Goal: Task Accomplishment & Management: Complete application form

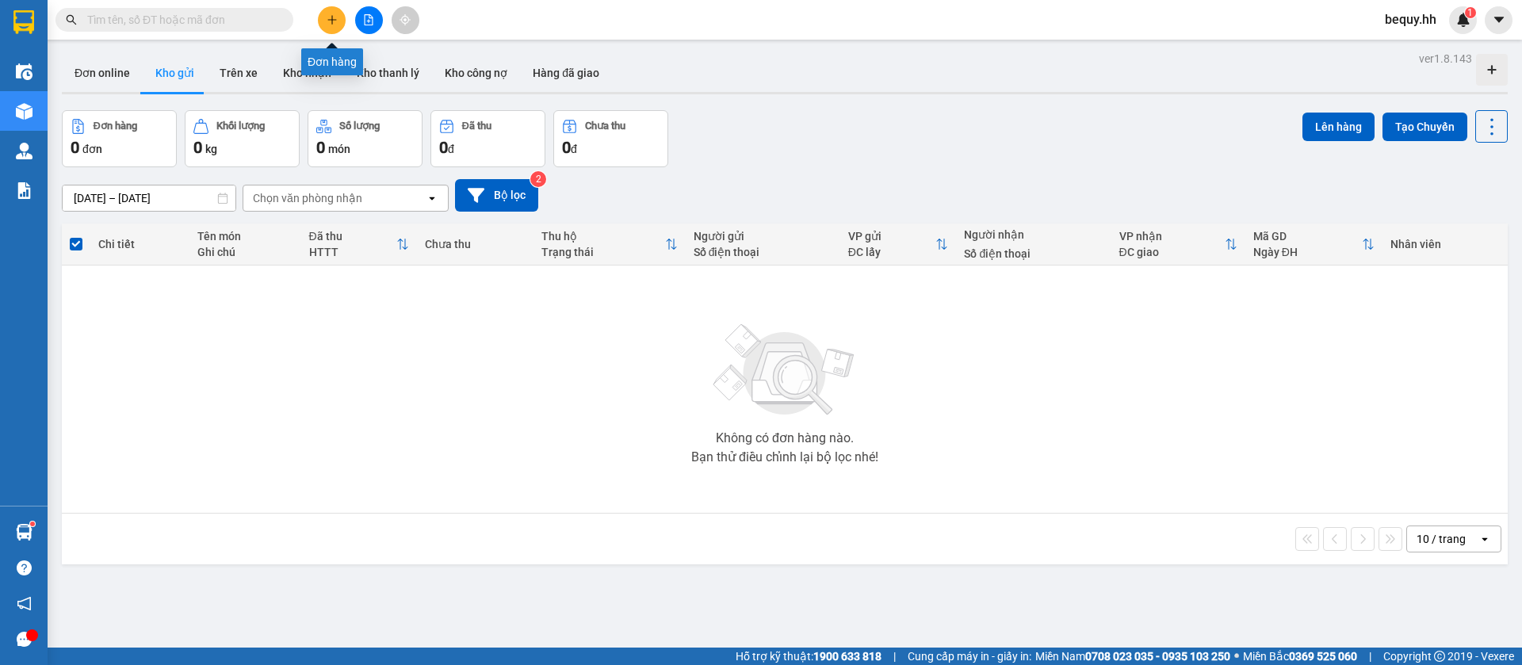
click at [331, 21] on icon "plus" at bounding box center [332, 19] width 11 height 11
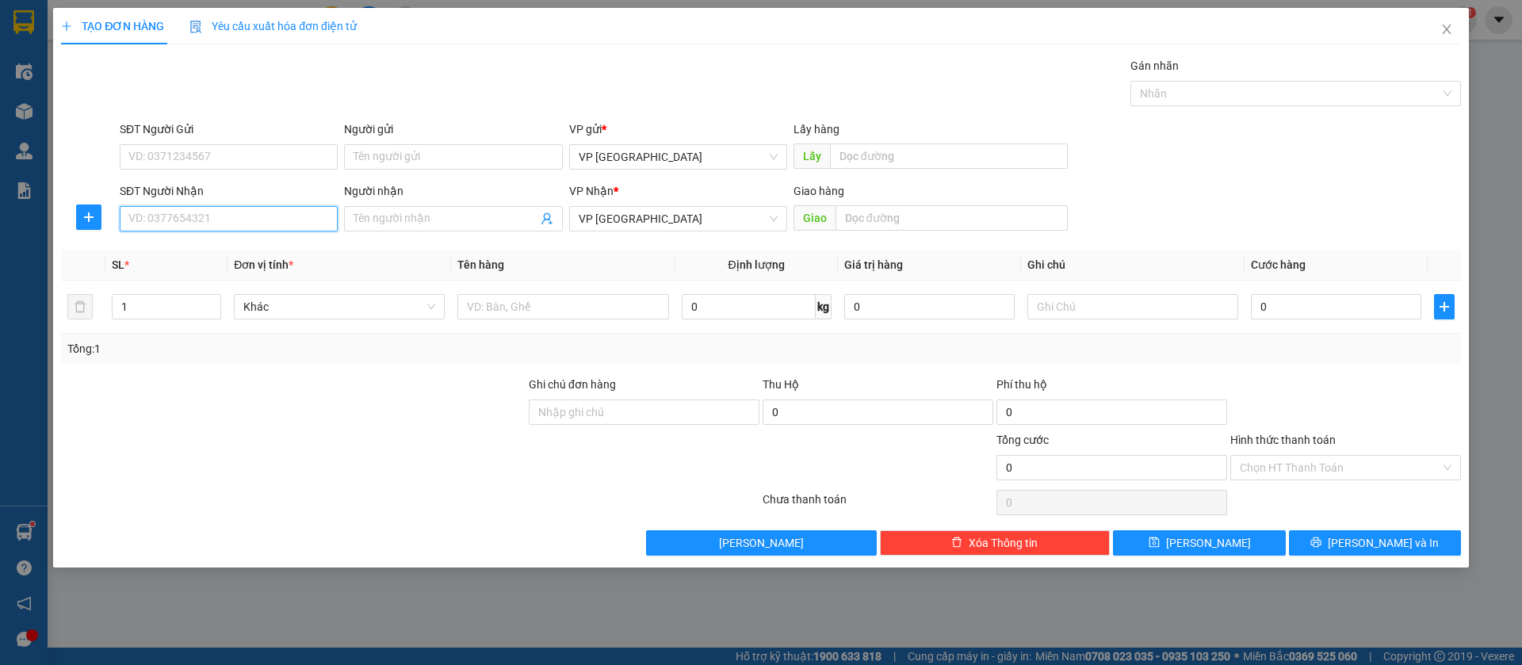
click at [298, 216] on input "SĐT Người Nhận" at bounding box center [229, 218] width 218 height 25
click at [166, 217] on input "SĐT Người Nhận" at bounding box center [229, 218] width 218 height 25
type input "0979880929"
click at [970, 207] on input "text" at bounding box center [951, 217] width 232 height 25
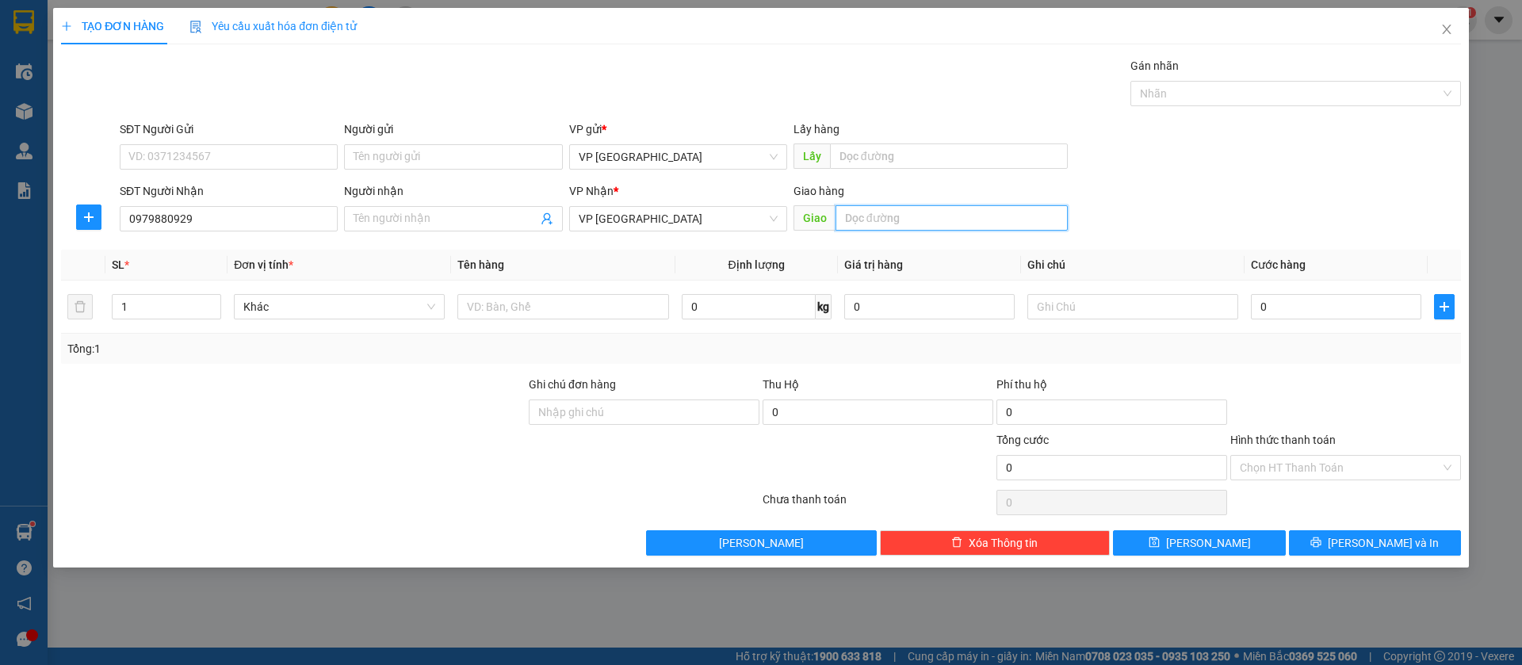
click at [970, 208] on input "text" at bounding box center [951, 217] width 232 height 25
type input "+"
click at [960, 212] on input "+" at bounding box center [951, 217] width 232 height 25
type input "loc ninh"
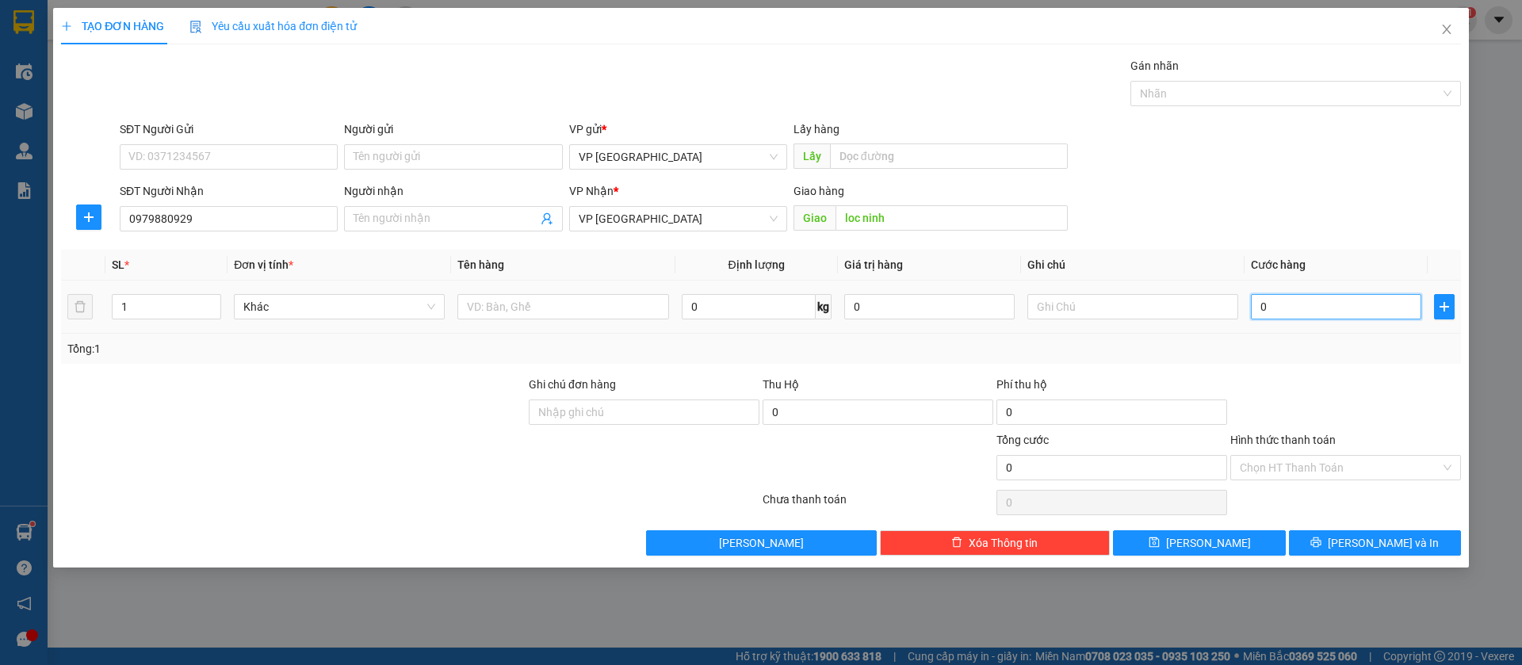
click at [1398, 301] on input "0" at bounding box center [1336, 306] width 170 height 25
type input "3"
type input "30"
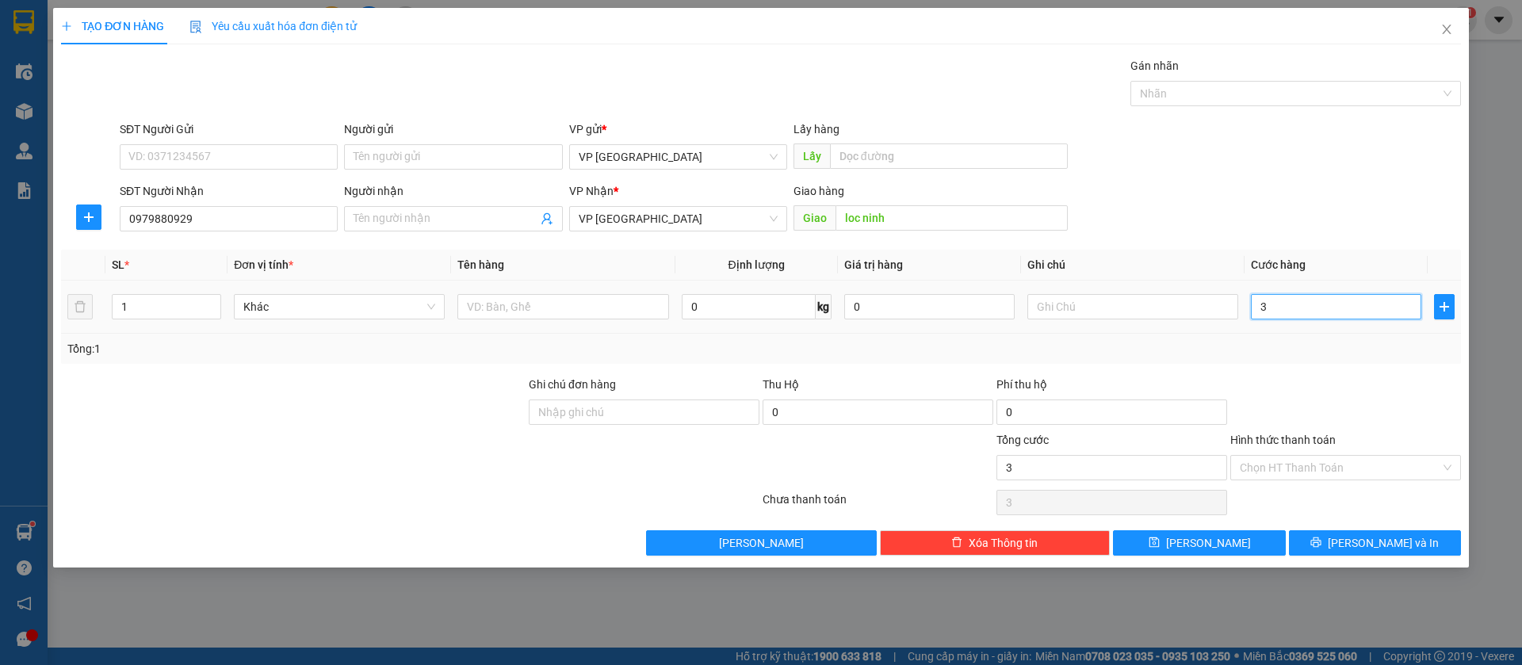
type input "30"
type input "300"
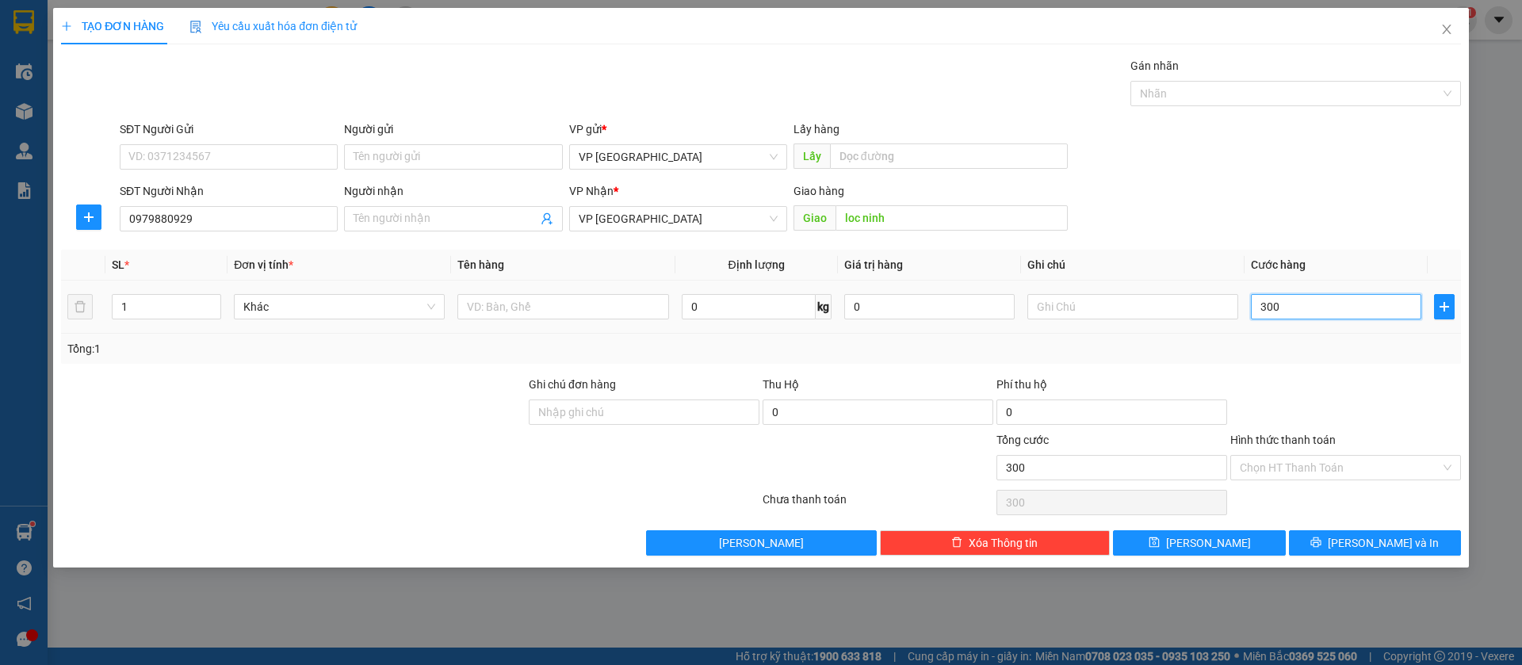
type input "3.000"
type input "30.000"
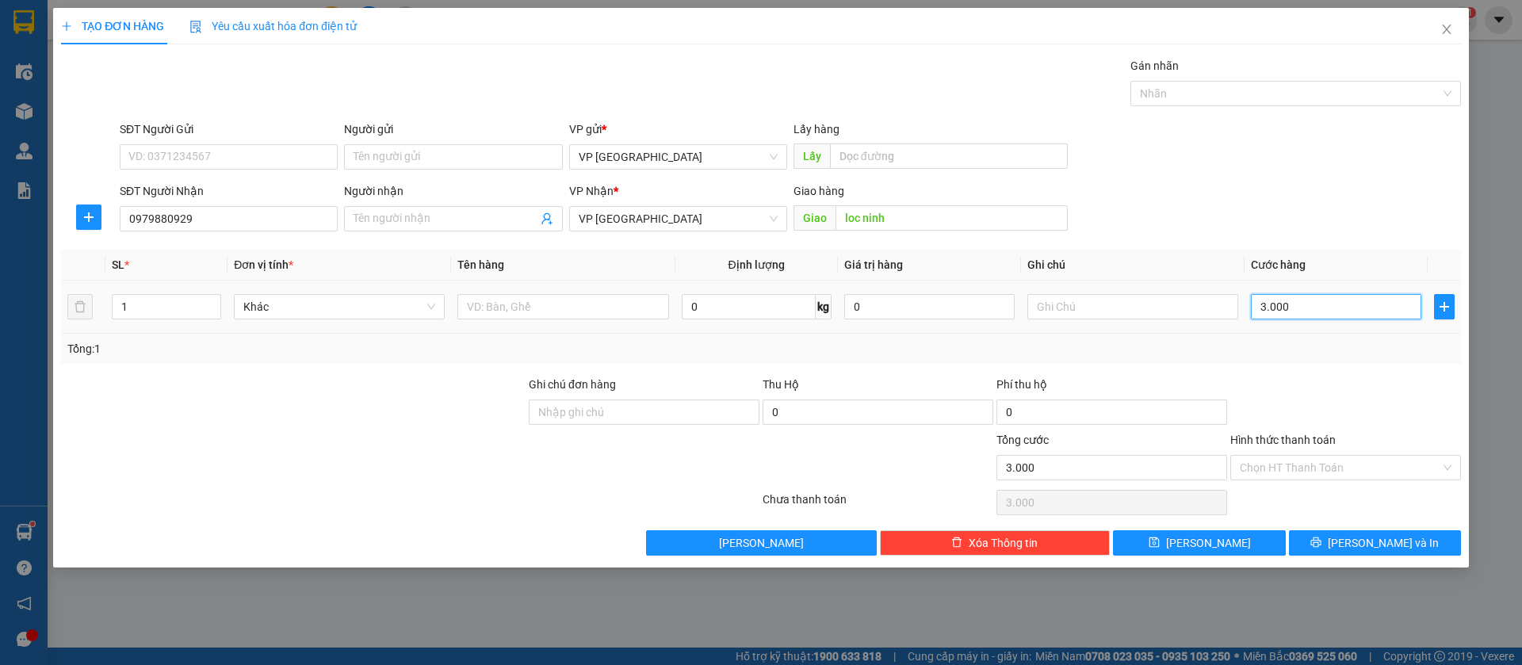
type input "30.000"
click at [1248, 538] on button "[PERSON_NAME]" at bounding box center [1199, 542] width 172 height 25
type input "0"
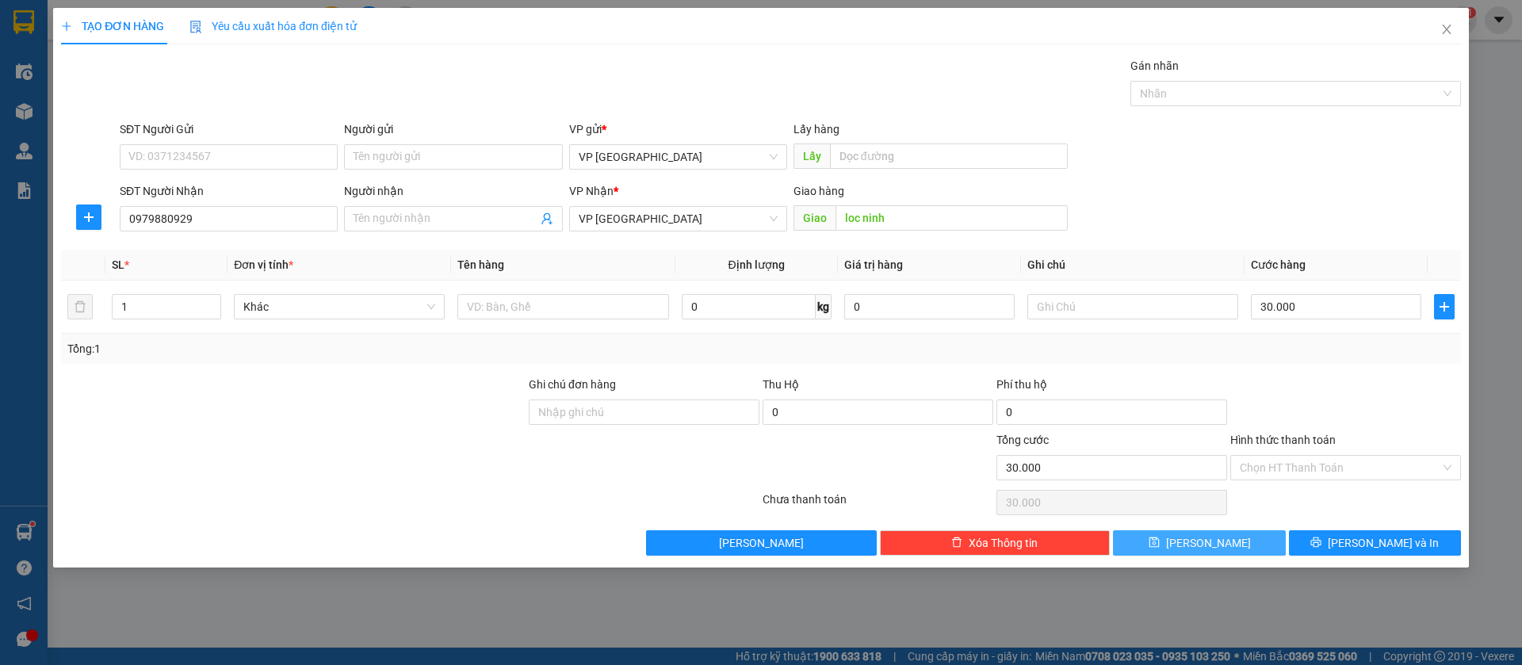
type input "0"
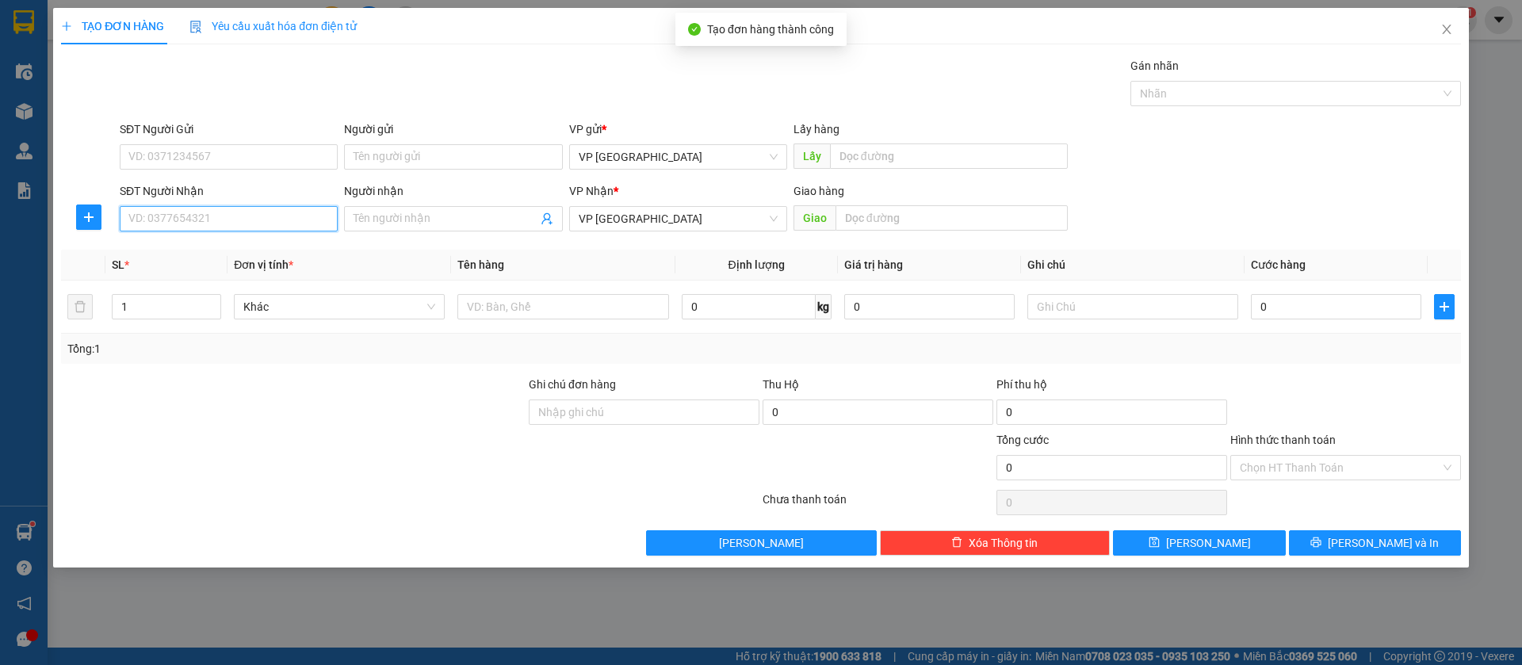
click at [277, 217] on input "SĐT Người Nhận" at bounding box center [229, 218] width 218 height 25
type input "0985122199"
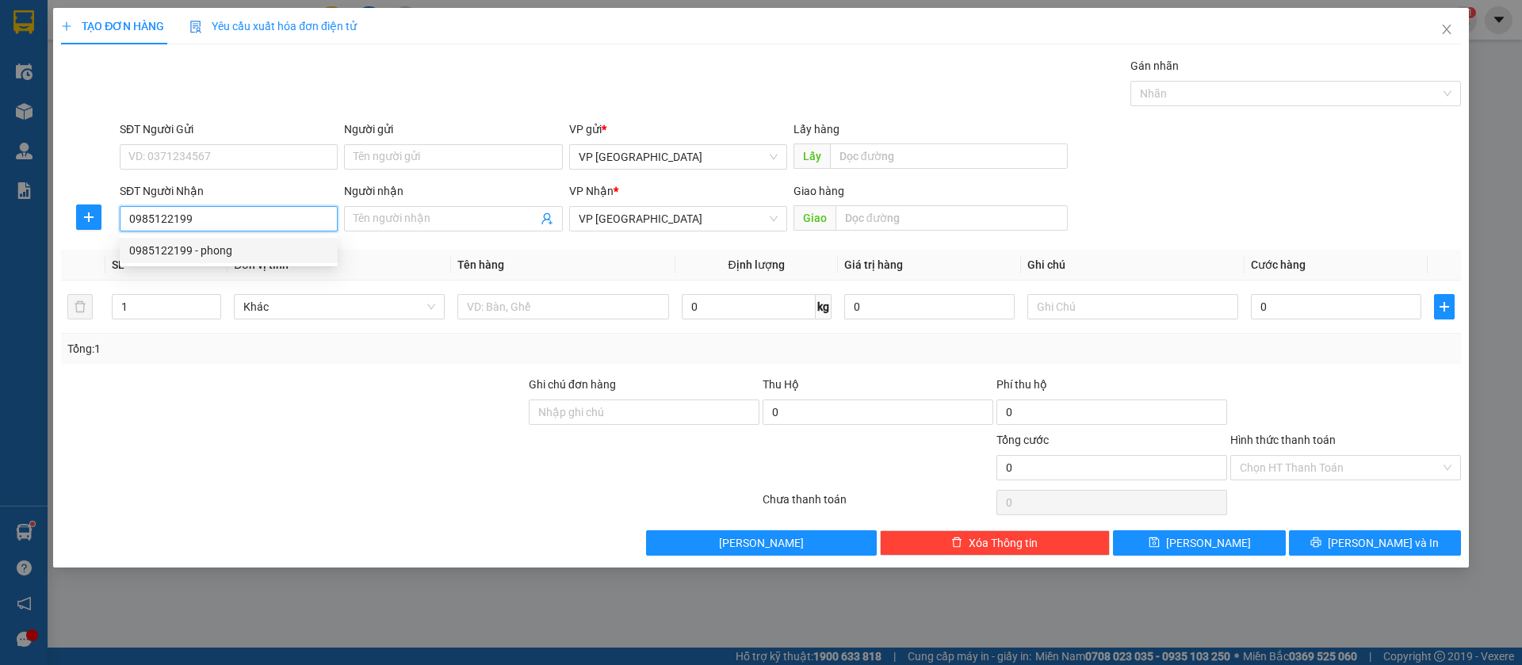
click at [262, 247] on div "0985122199 - phong" at bounding box center [228, 250] width 199 height 17
type input "phong"
type input "bến cát"
type input "50.000"
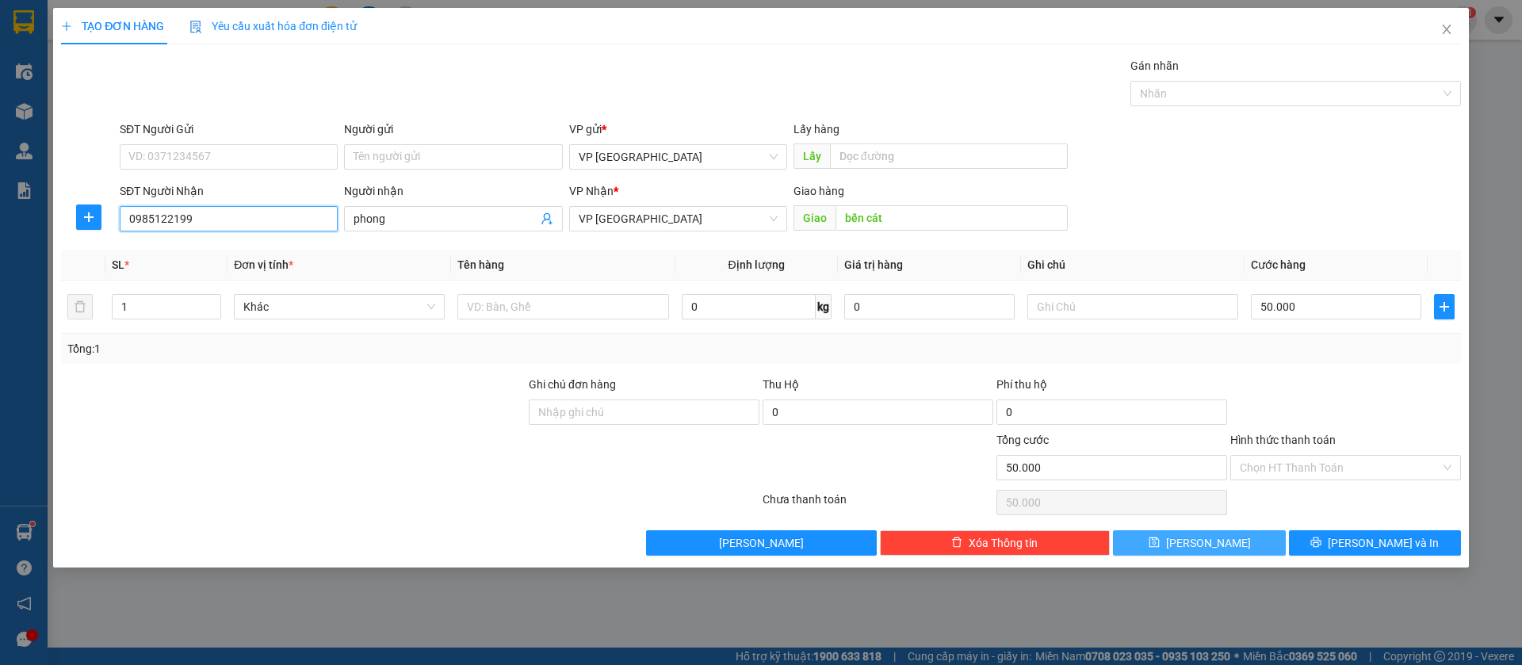
type input "0985122199"
drag, startPoint x: 1251, startPoint y: 546, endPoint x: 464, endPoint y: 261, distance: 836.4
click at [1247, 545] on button "[PERSON_NAME]" at bounding box center [1199, 542] width 172 height 25
type input "0"
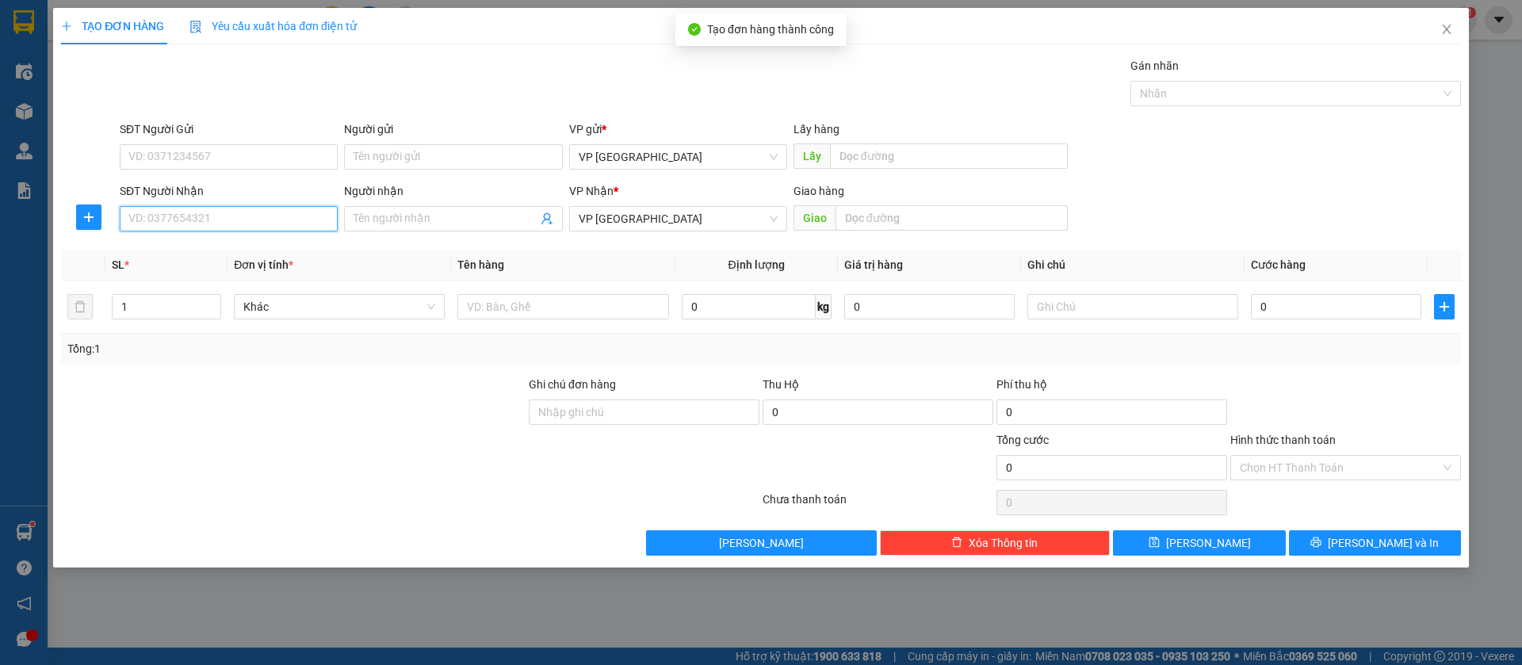
click at [276, 216] on input "SĐT Người Nhận" at bounding box center [229, 218] width 218 height 25
click at [294, 212] on input "SĐT Người Nhận" at bounding box center [229, 218] width 218 height 25
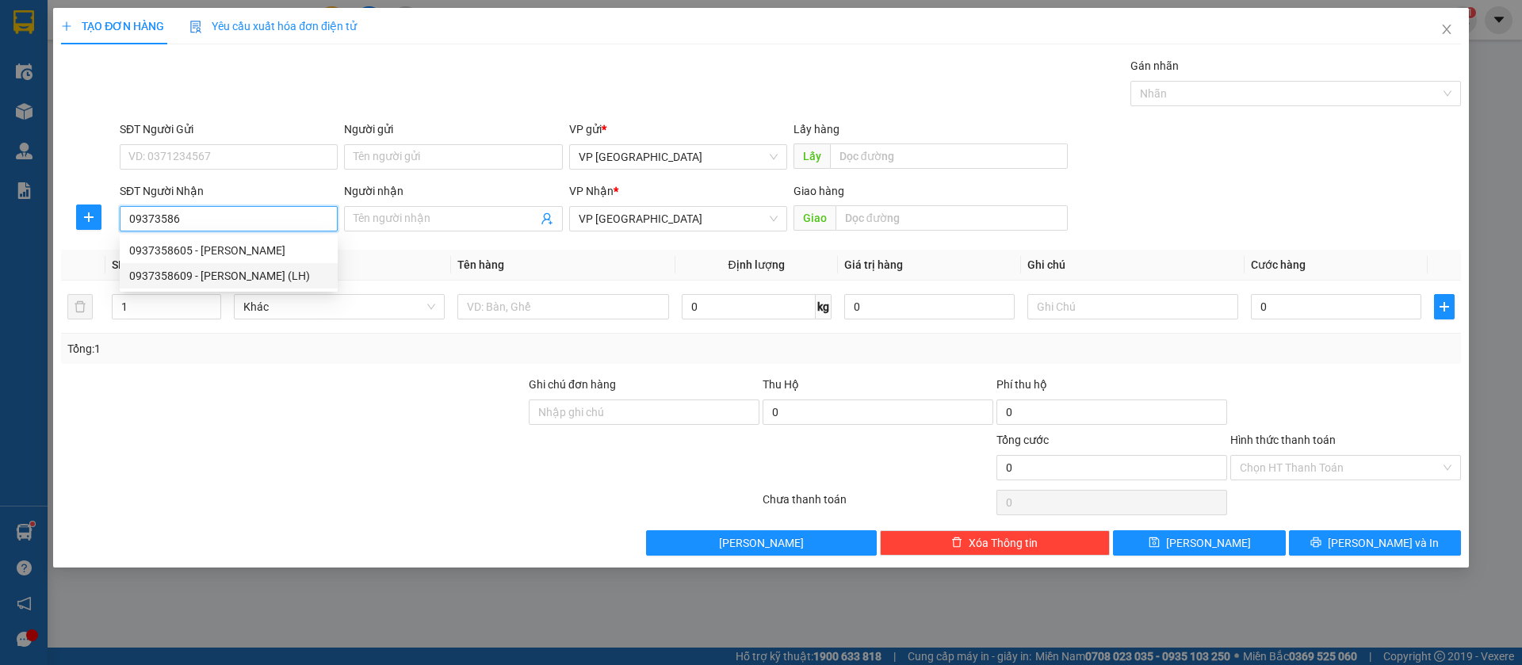
click at [234, 275] on div "0937358609 - [PERSON_NAME] (LH)" at bounding box center [228, 275] width 199 height 17
type input "0937358609"
type input "Bánh Bao (LH)"
type input "[PERSON_NAME]"
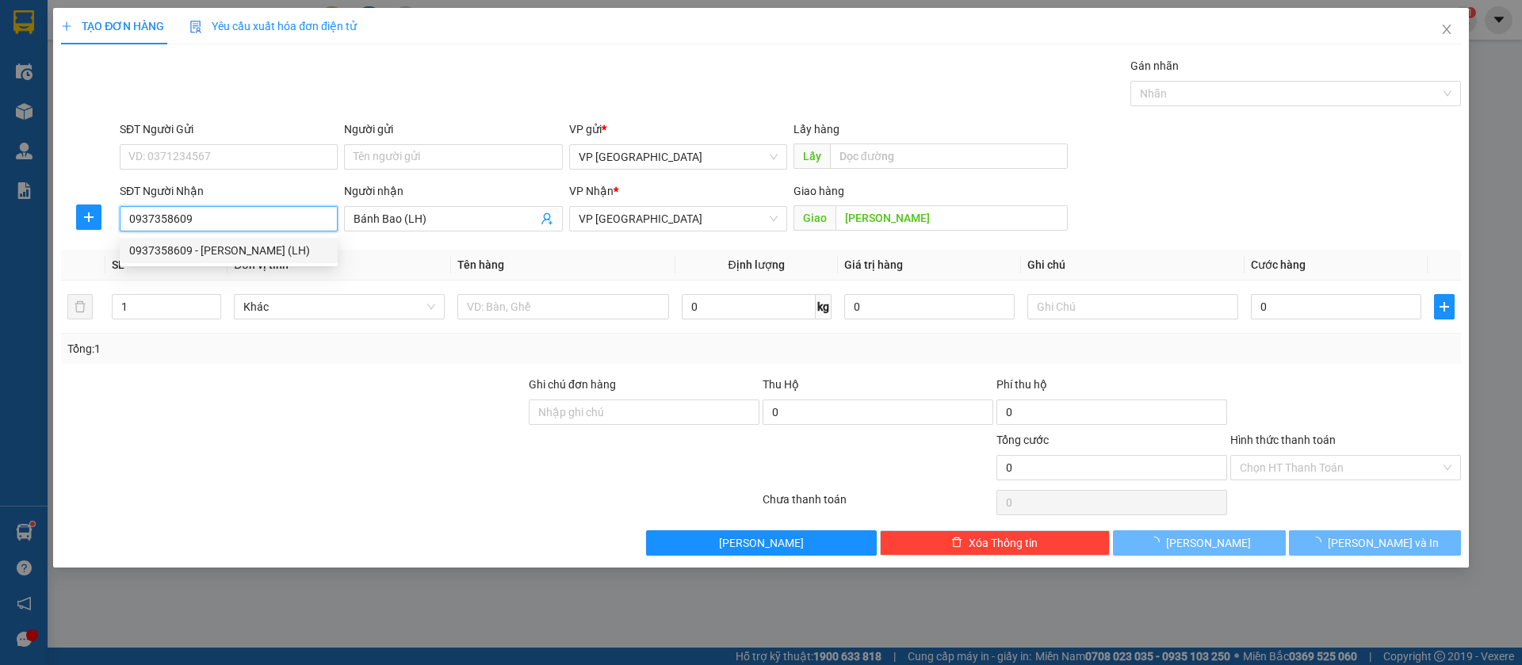
type input "70.000"
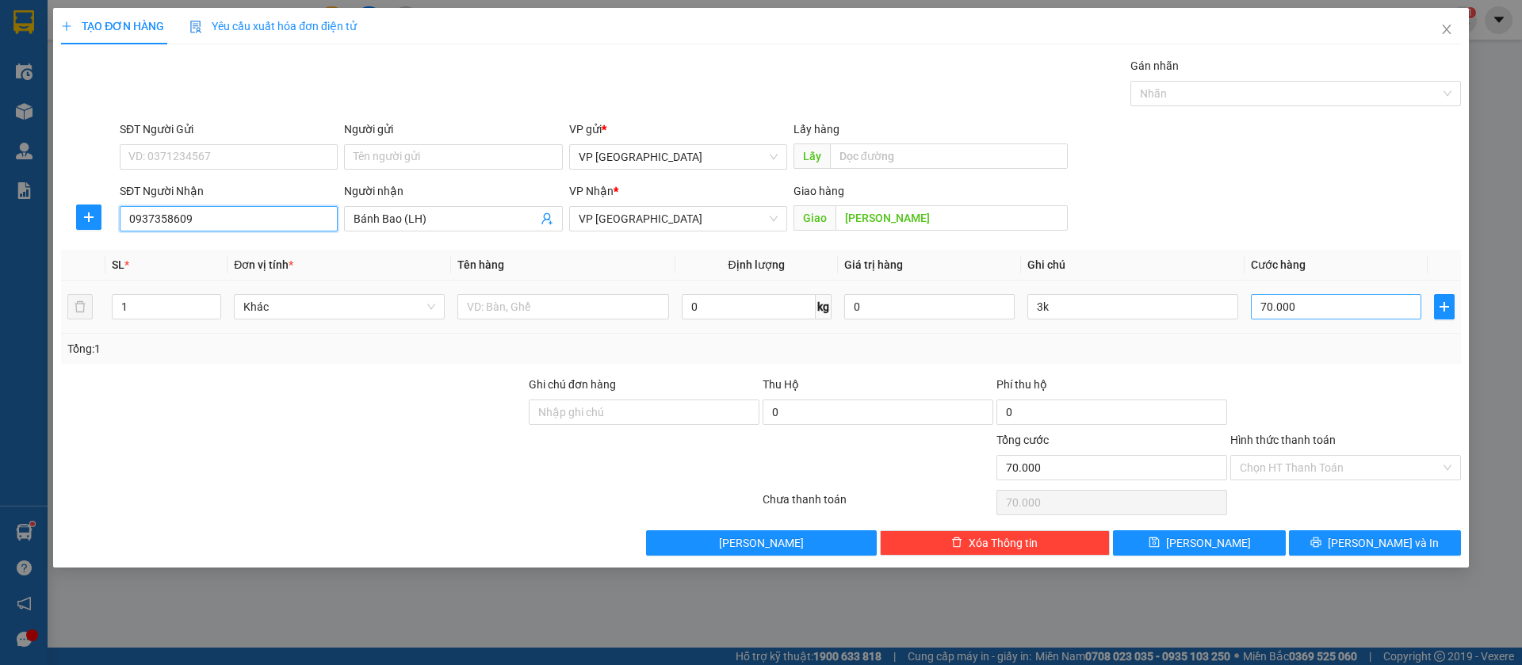
type input "0937358609"
click at [1301, 304] on input "70.000" at bounding box center [1336, 306] width 170 height 25
type input "3"
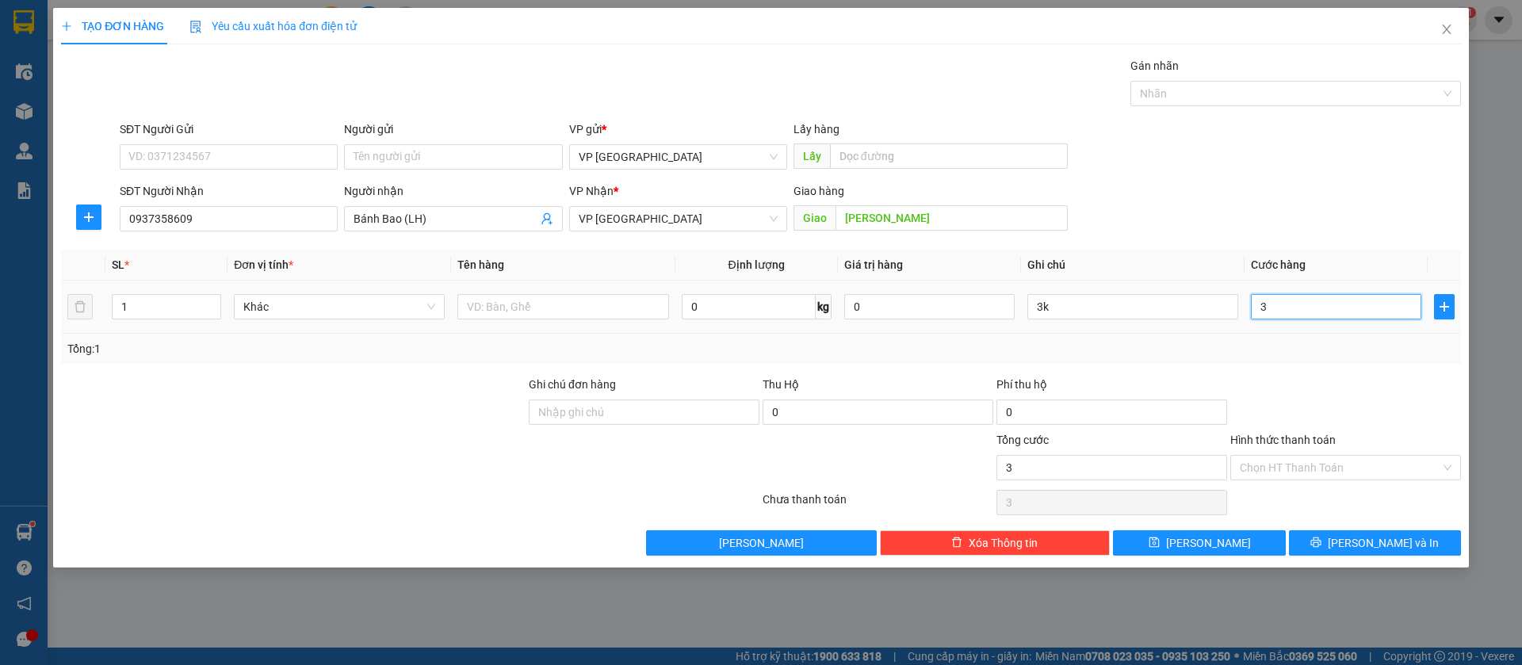
type input "30"
type input "300"
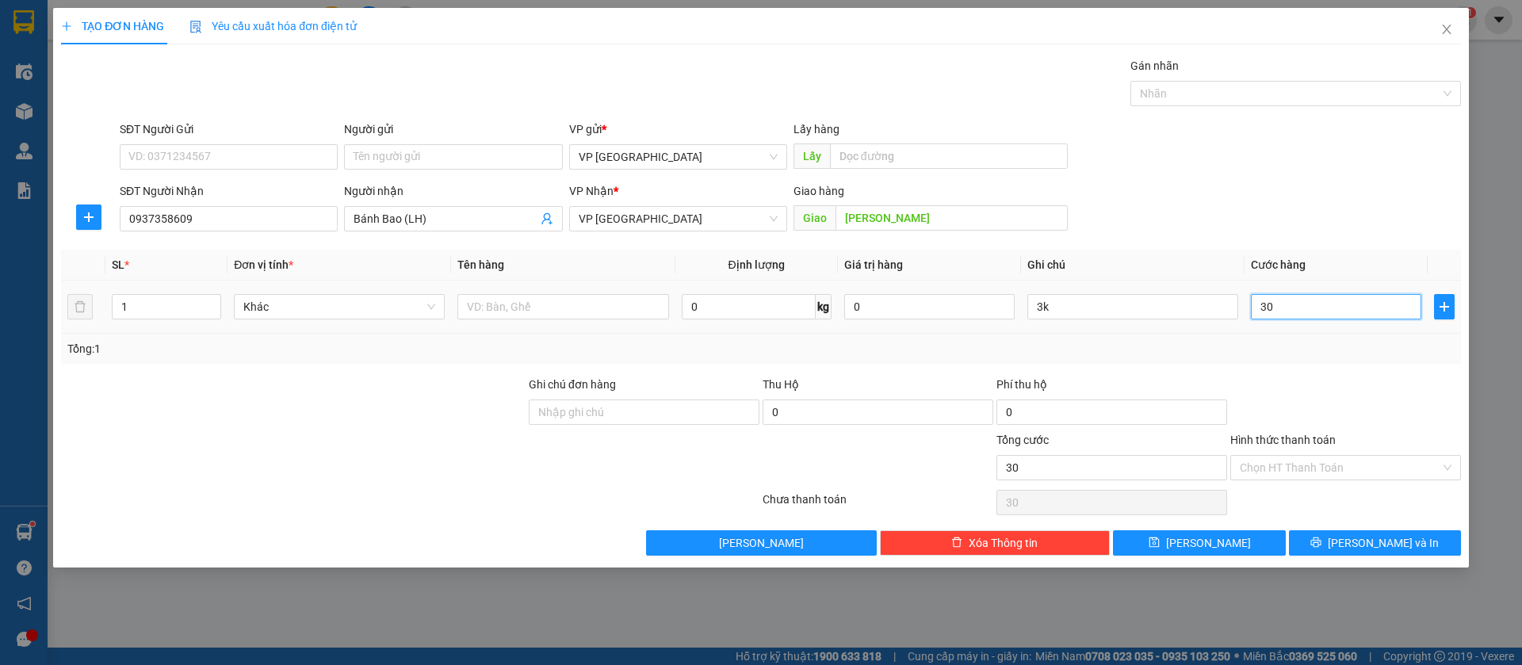
type input "300"
type input "3.000"
type input "30.000"
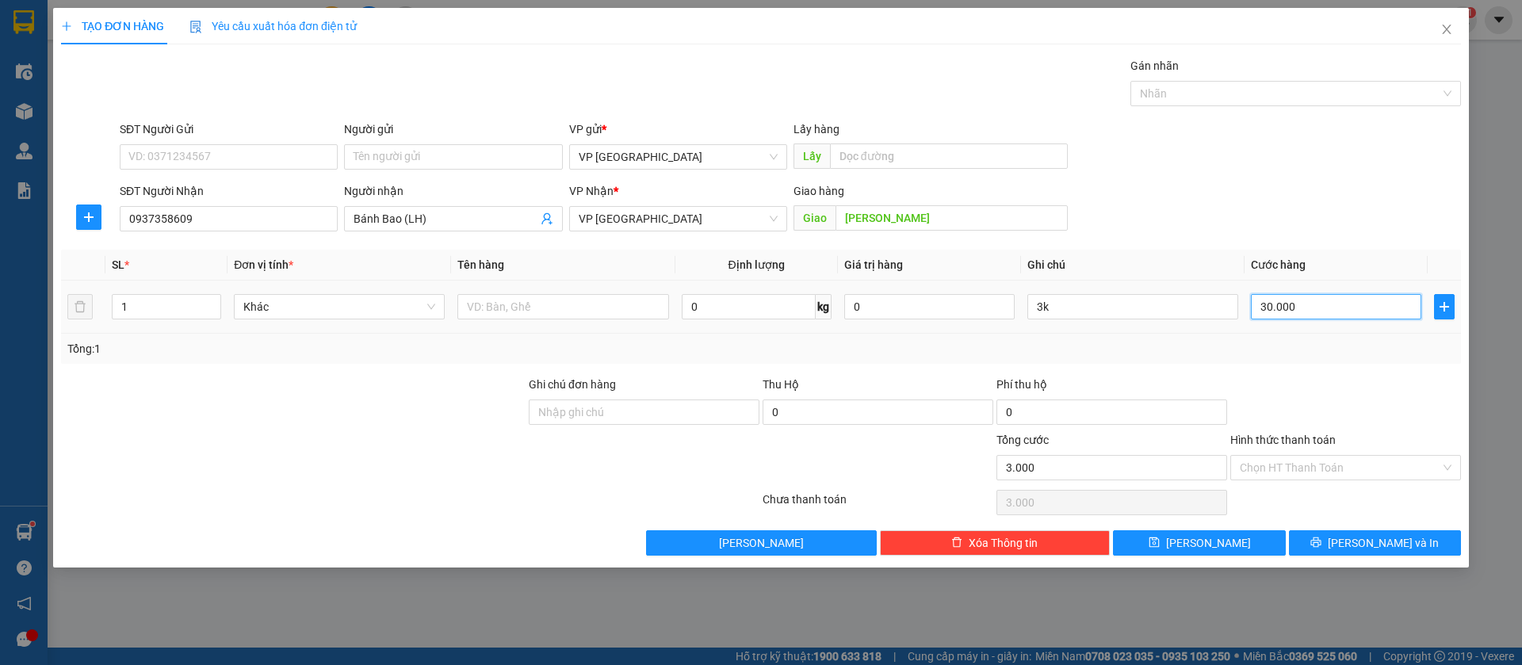
type input "30.000"
click at [1185, 308] on input "3k" at bounding box center [1132, 306] width 211 height 25
type input "3"
click at [1389, 461] on input "Hình thức thanh toán" at bounding box center [1340, 468] width 201 height 24
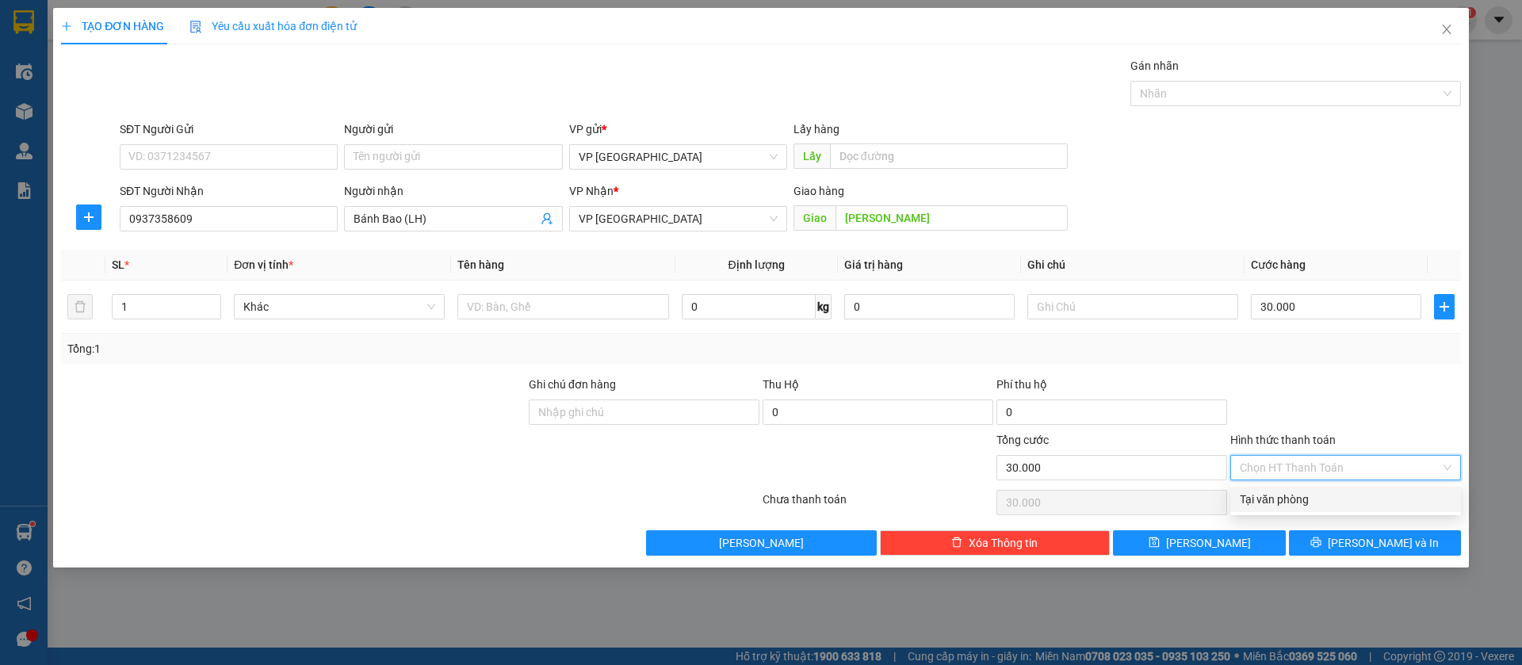
drag, startPoint x: 1317, startPoint y: 495, endPoint x: 1313, endPoint y: 506, distance: 11.5
click at [1317, 495] on div "Tại văn phòng" at bounding box center [1346, 499] width 212 height 17
type input "0"
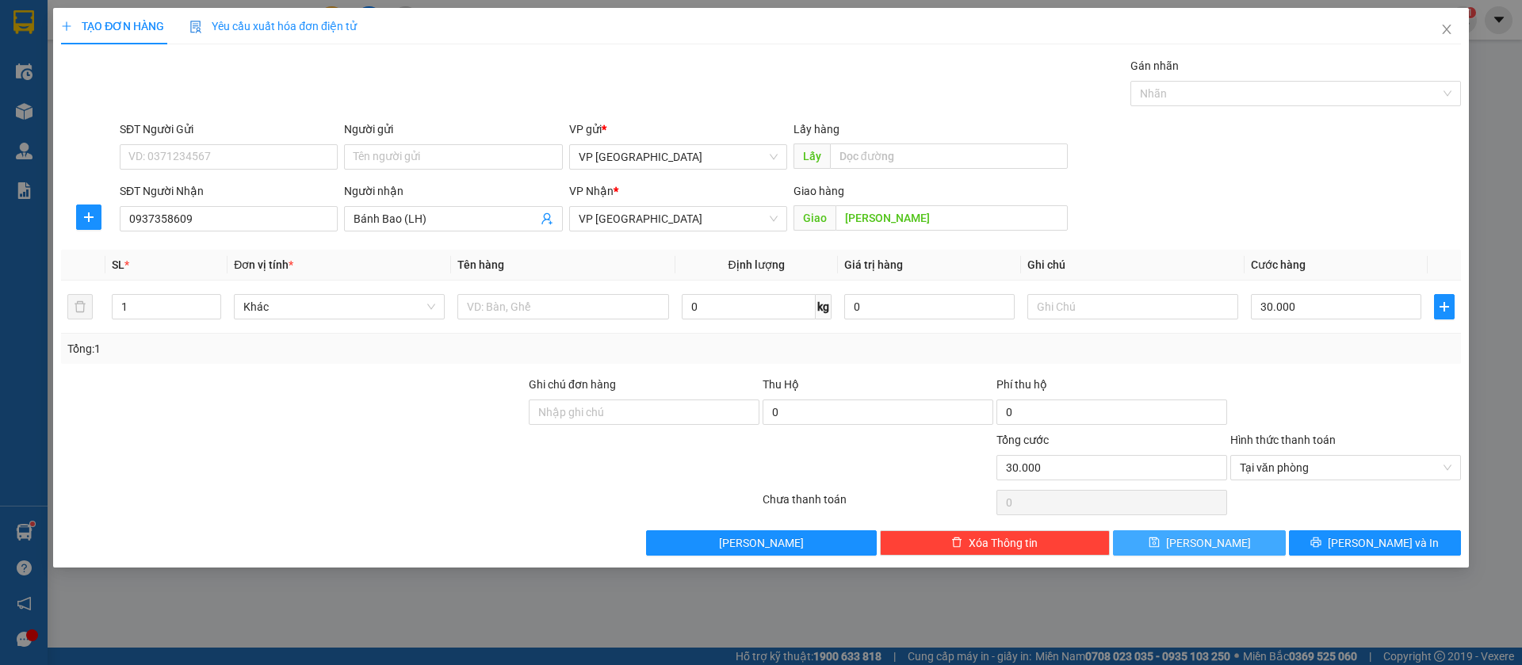
click at [1240, 535] on button "[PERSON_NAME]" at bounding box center [1199, 542] width 172 height 25
type input "0"
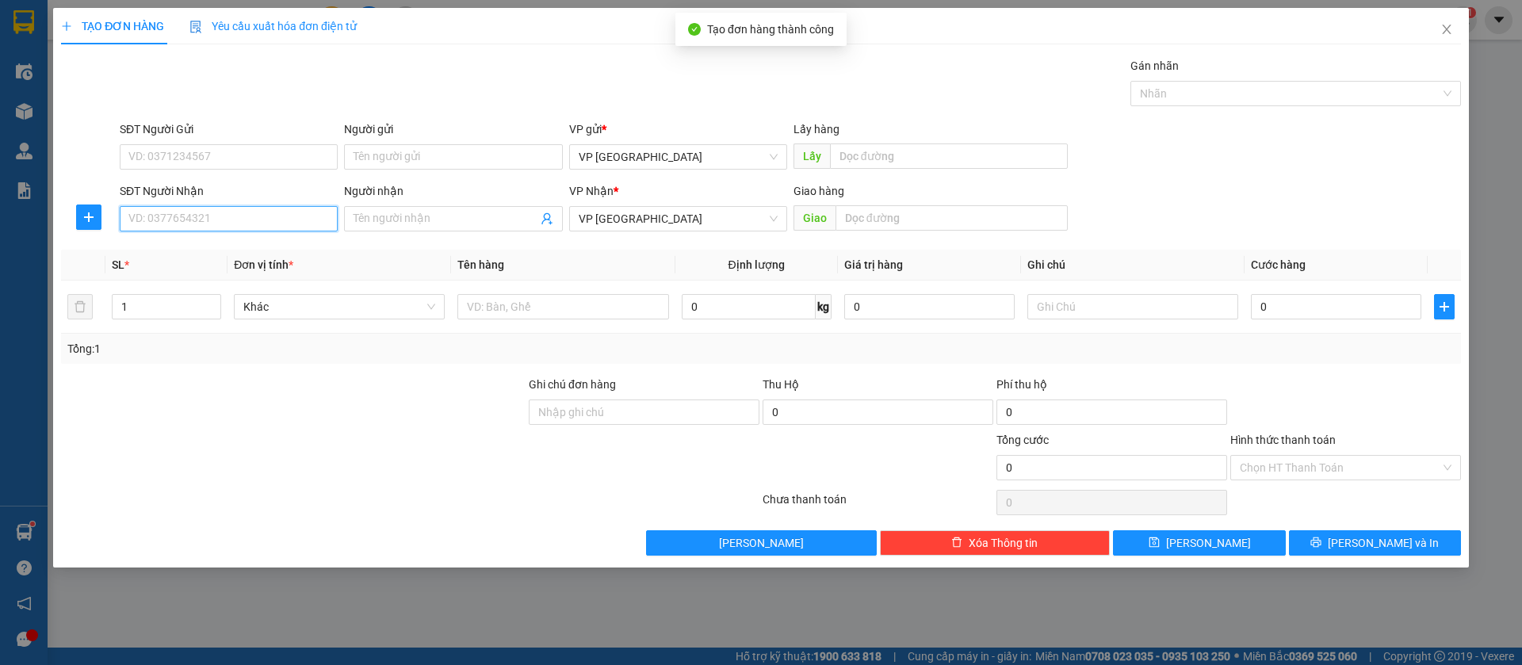
click at [216, 220] on input "SĐT Người Nhận" at bounding box center [229, 218] width 218 height 25
type input "0869200676"
click at [224, 250] on div "0869200676" at bounding box center [228, 250] width 199 height 17
type input "[PERSON_NAME]"
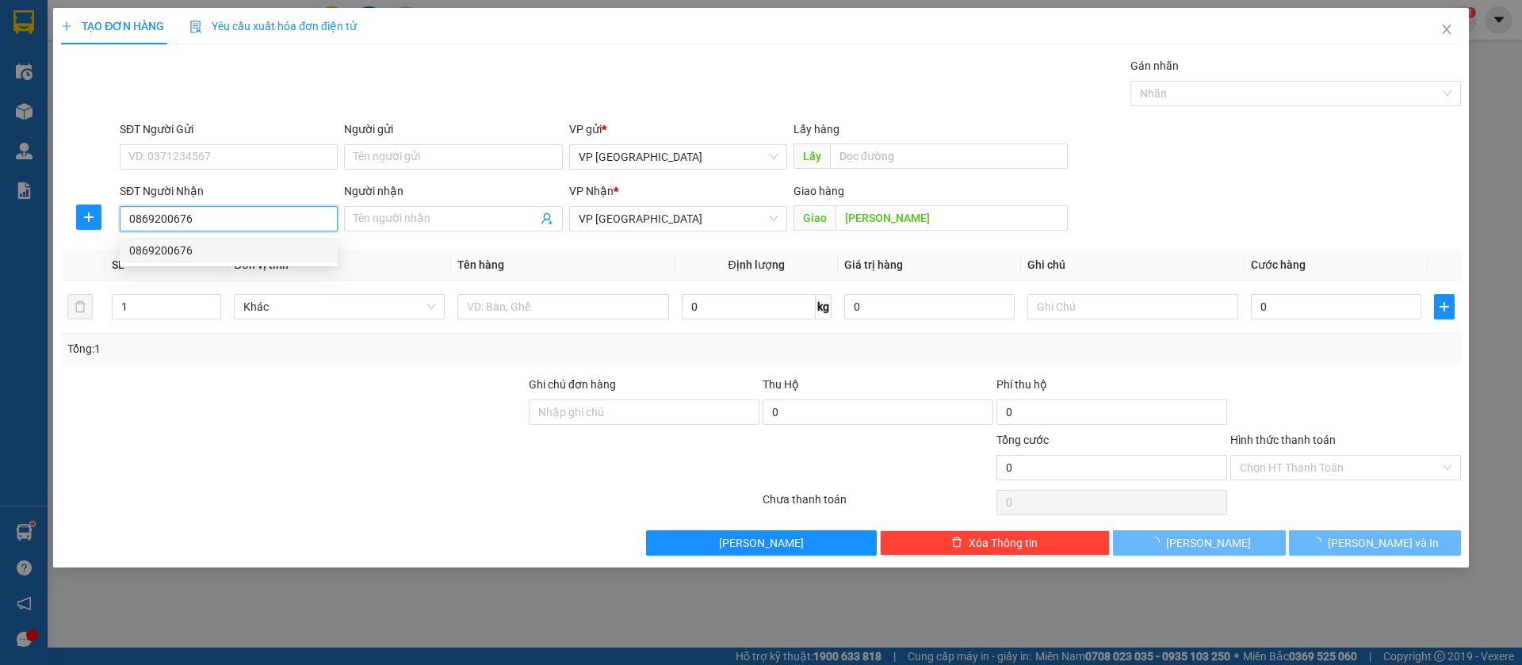
type input "70.000"
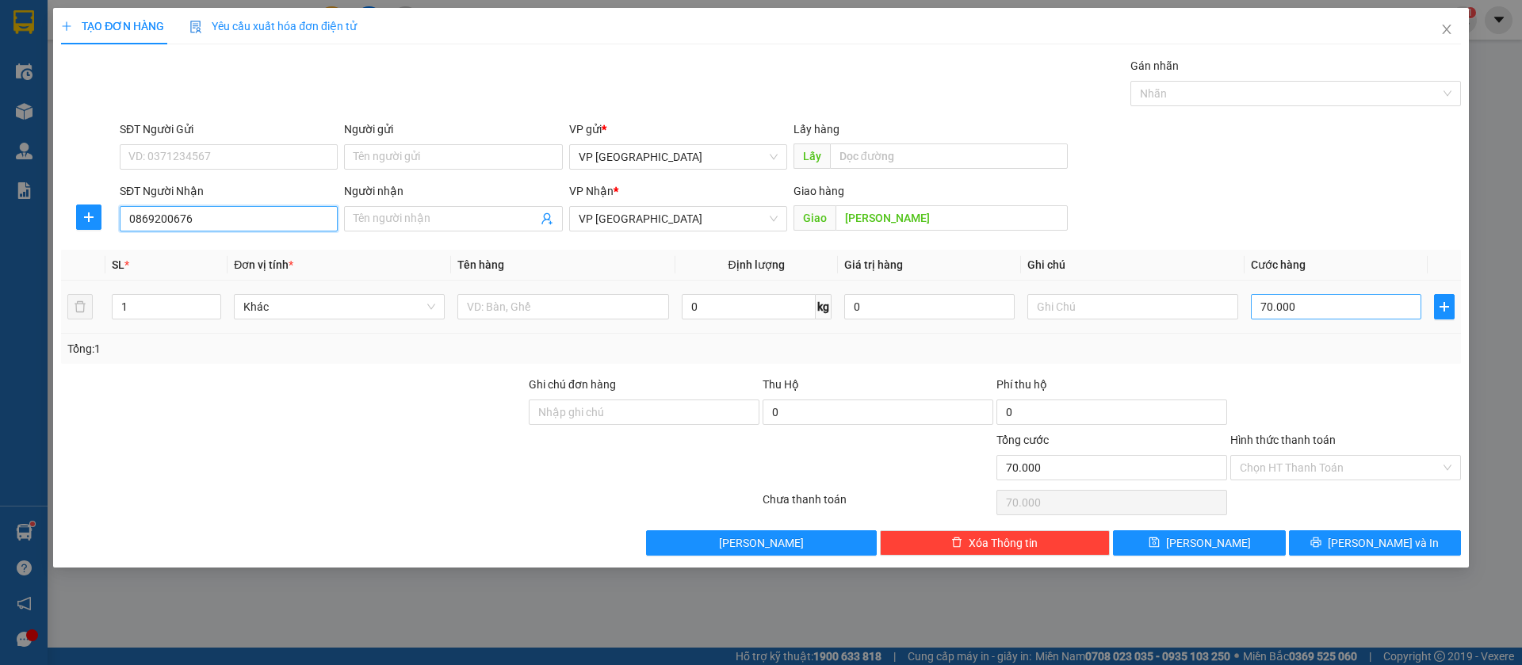
type input "0869200676"
click at [1256, 304] on input "70.000" at bounding box center [1336, 306] width 170 height 25
type input "6"
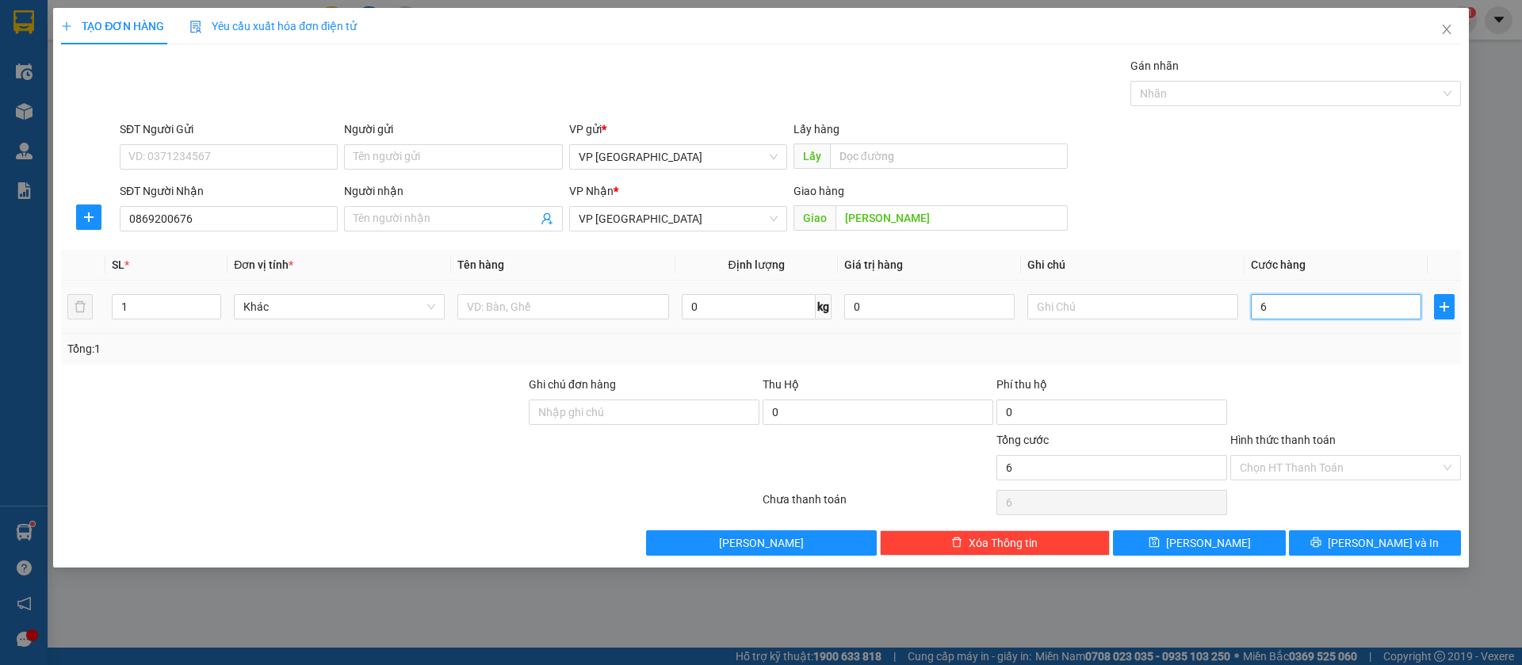
type input "60"
type input "600"
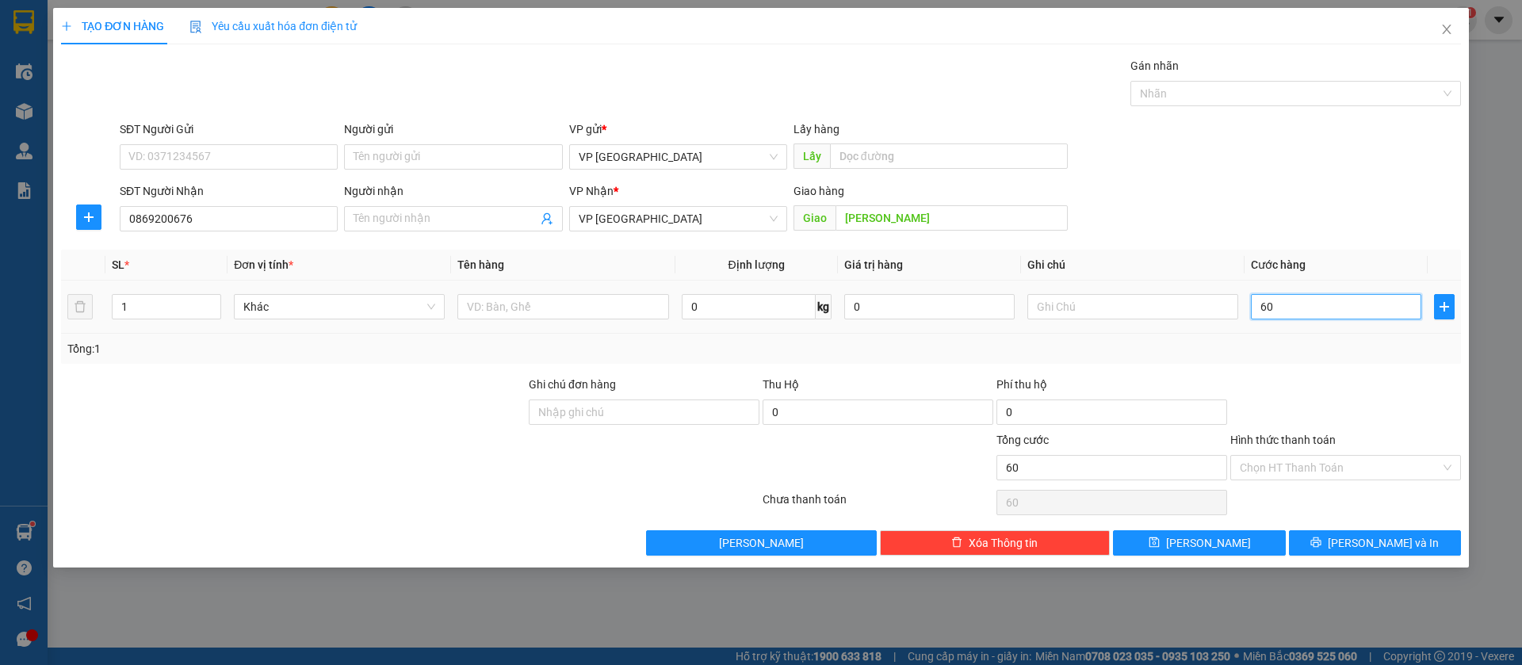
type input "600"
type input "6.000"
type input "60.000"
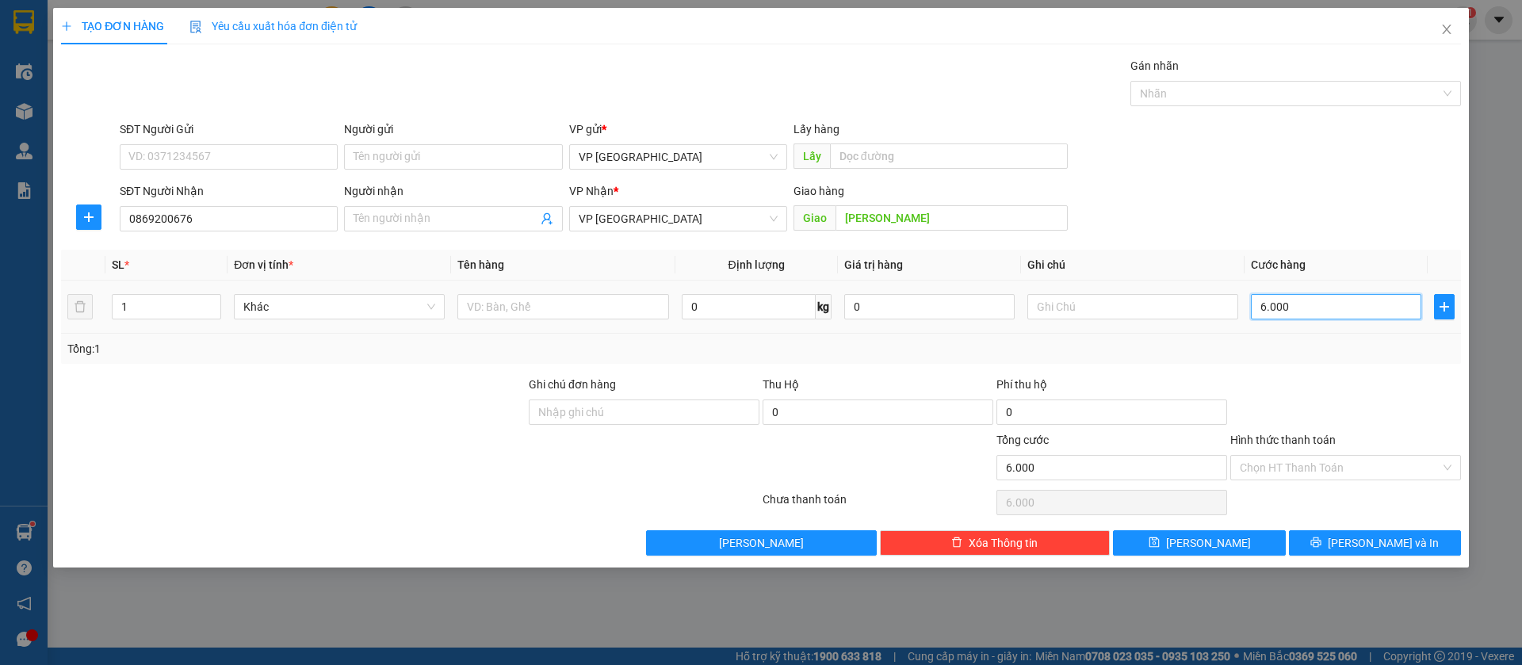
type input "60.000"
click at [1242, 535] on button "[PERSON_NAME]" at bounding box center [1199, 542] width 172 height 25
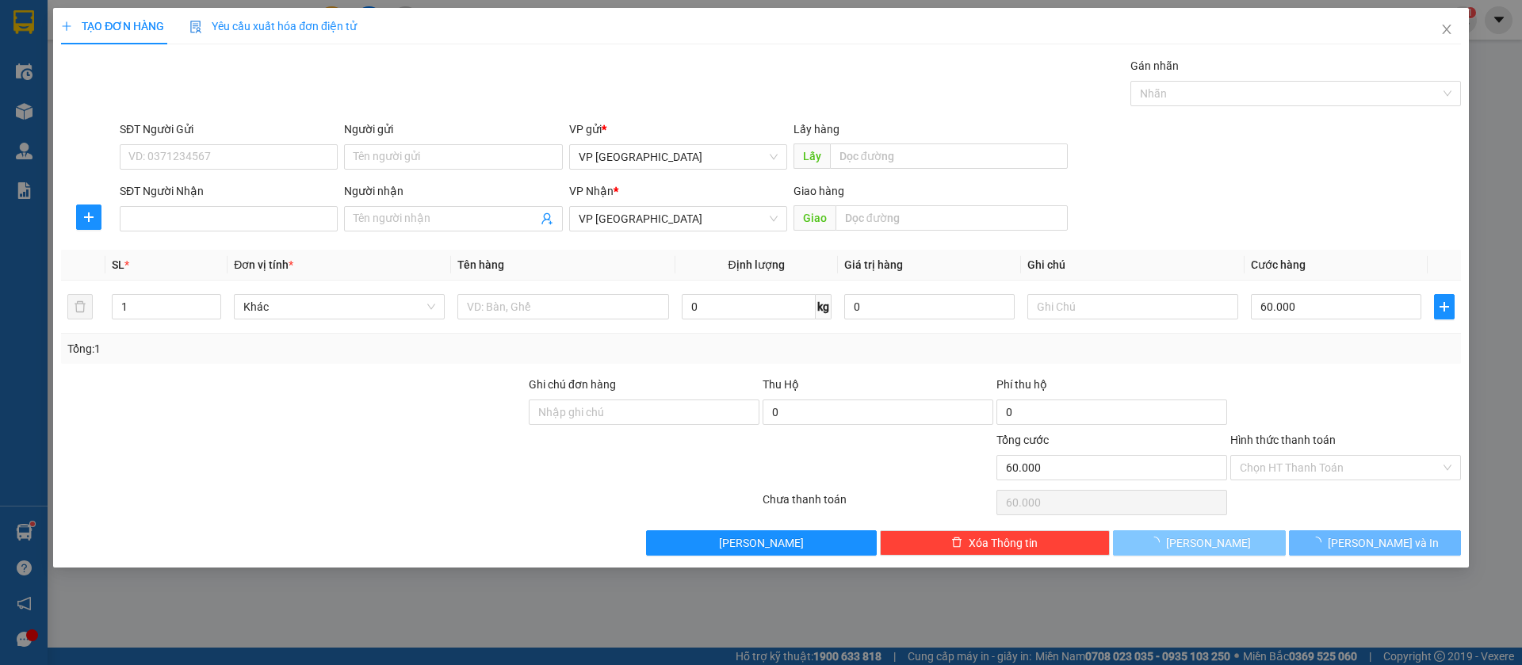
type input "0"
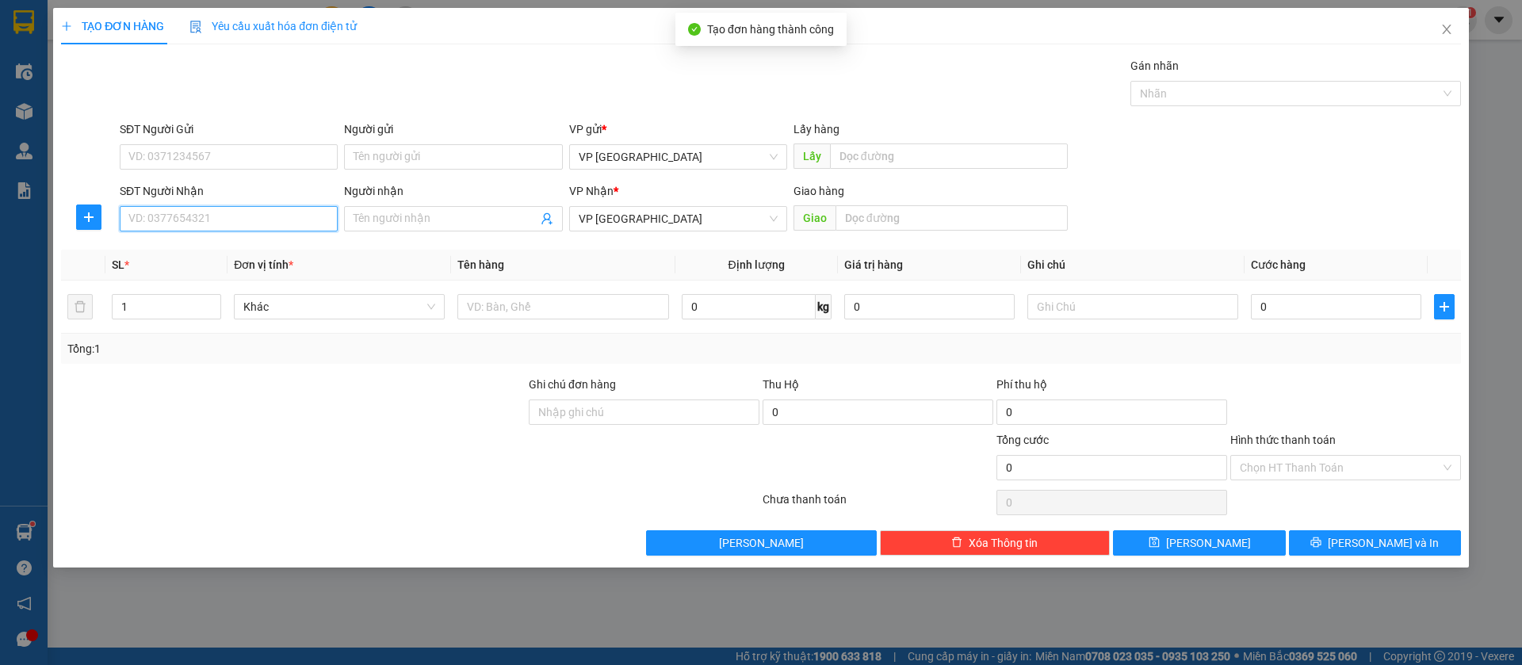
click at [307, 220] on input "SĐT Người Nhận" at bounding box center [229, 218] width 218 height 25
type input "0342964421"
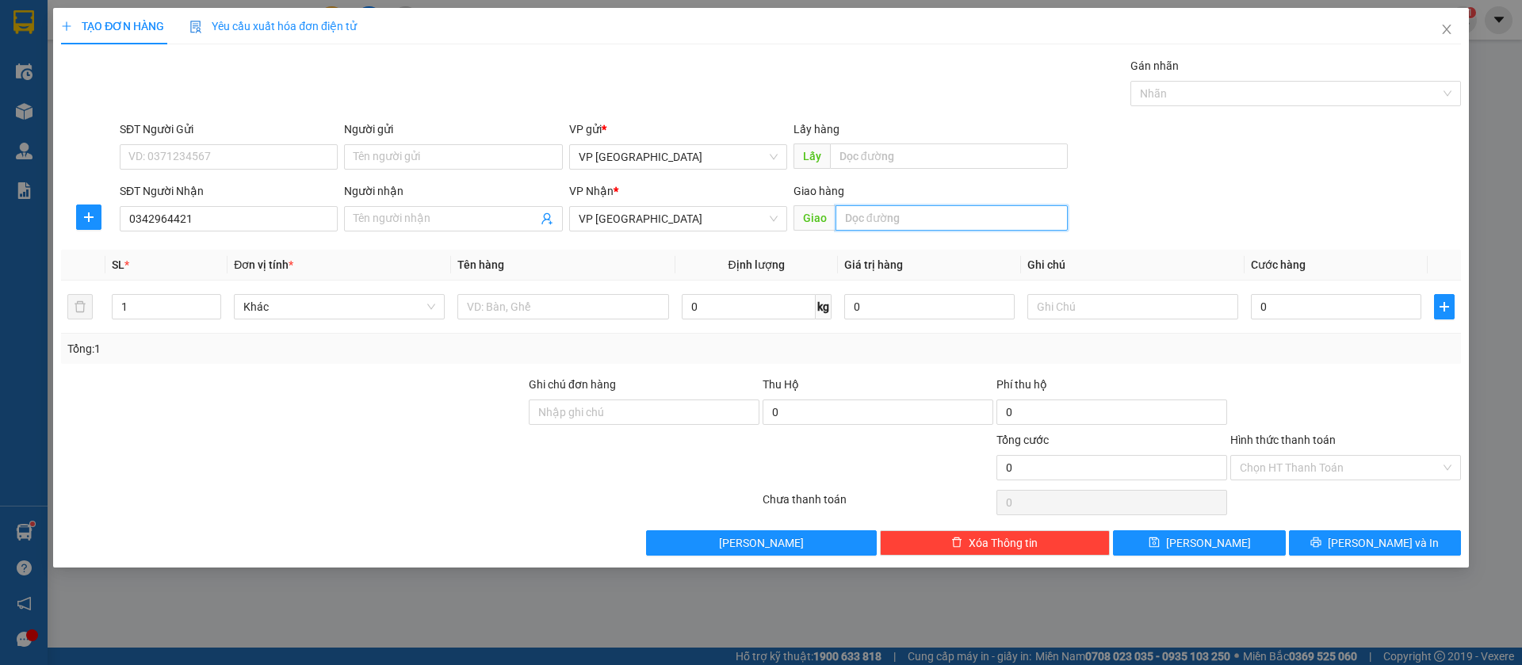
click at [854, 220] on input "text" at bounding box center [951, 217] width 232 height 25
type input "binh long"
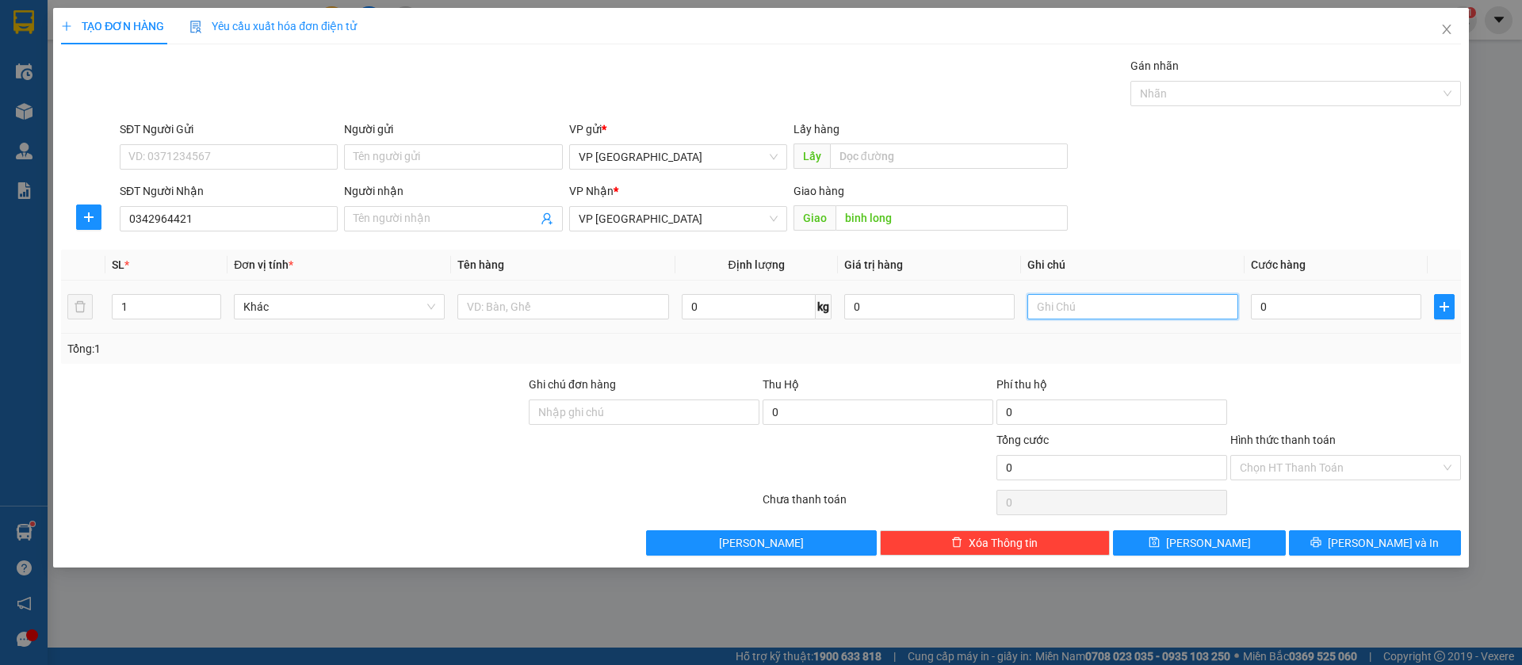
click at [1160, 312] on input "text" at bounding box center [1132, 306] width 211 height 25
type input "4k"
click at [1336, 298] on input "0" at bounding box center [1336, 306] width 170 height 25
type input "2"
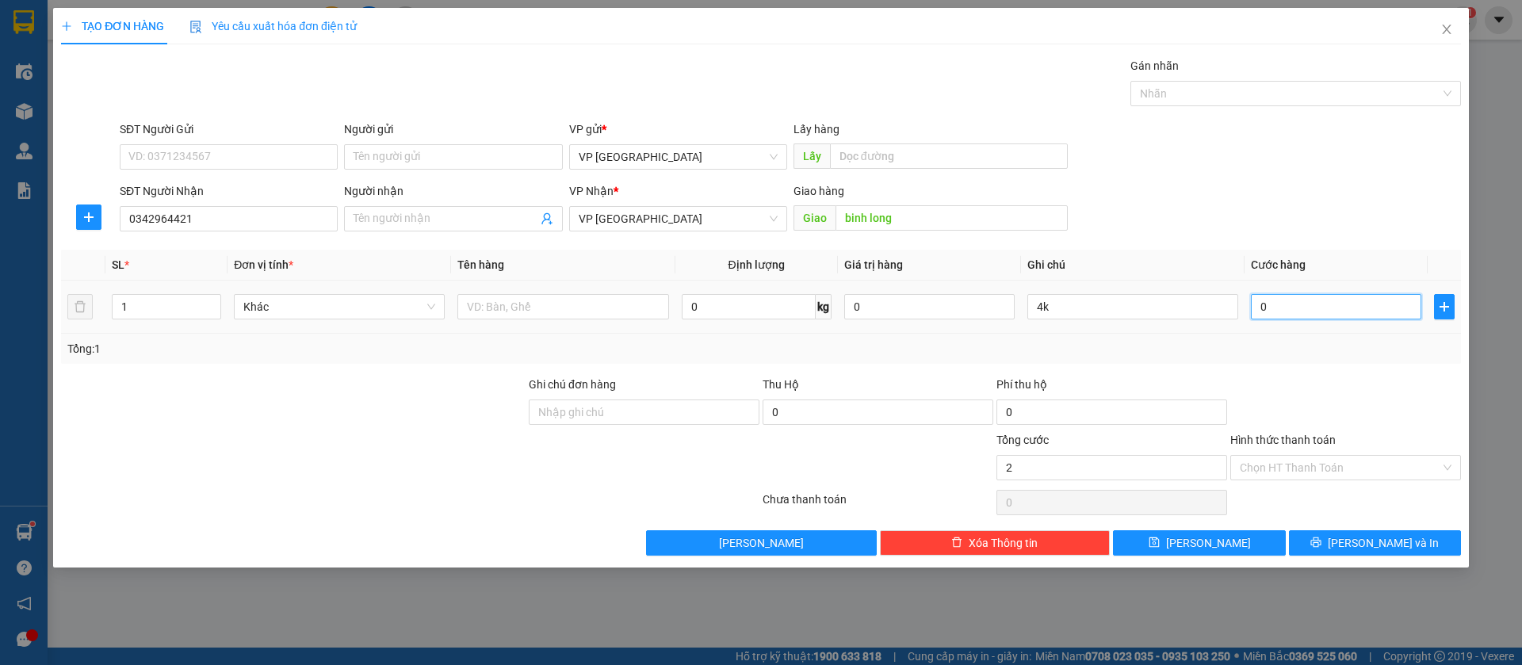
type input "2"
type input "20"
type input "200"
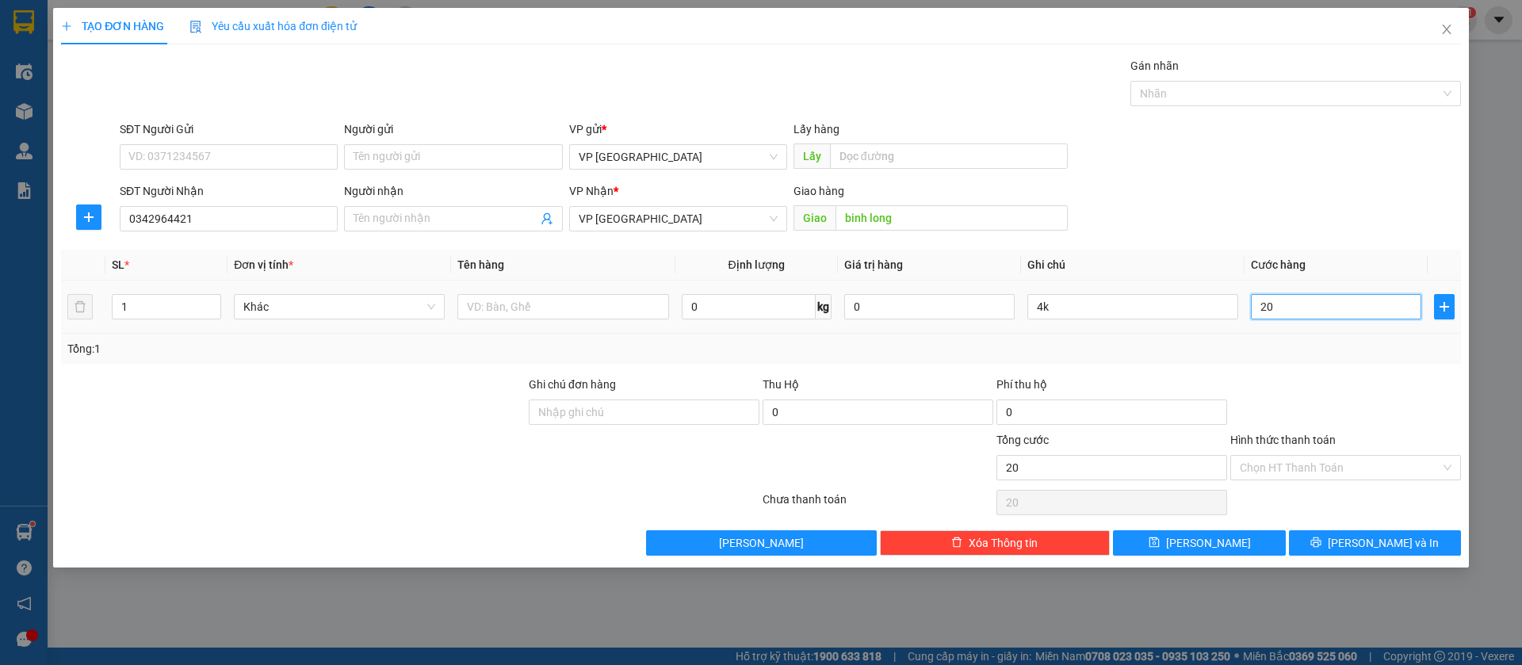
type input "200"
type input "2.000"
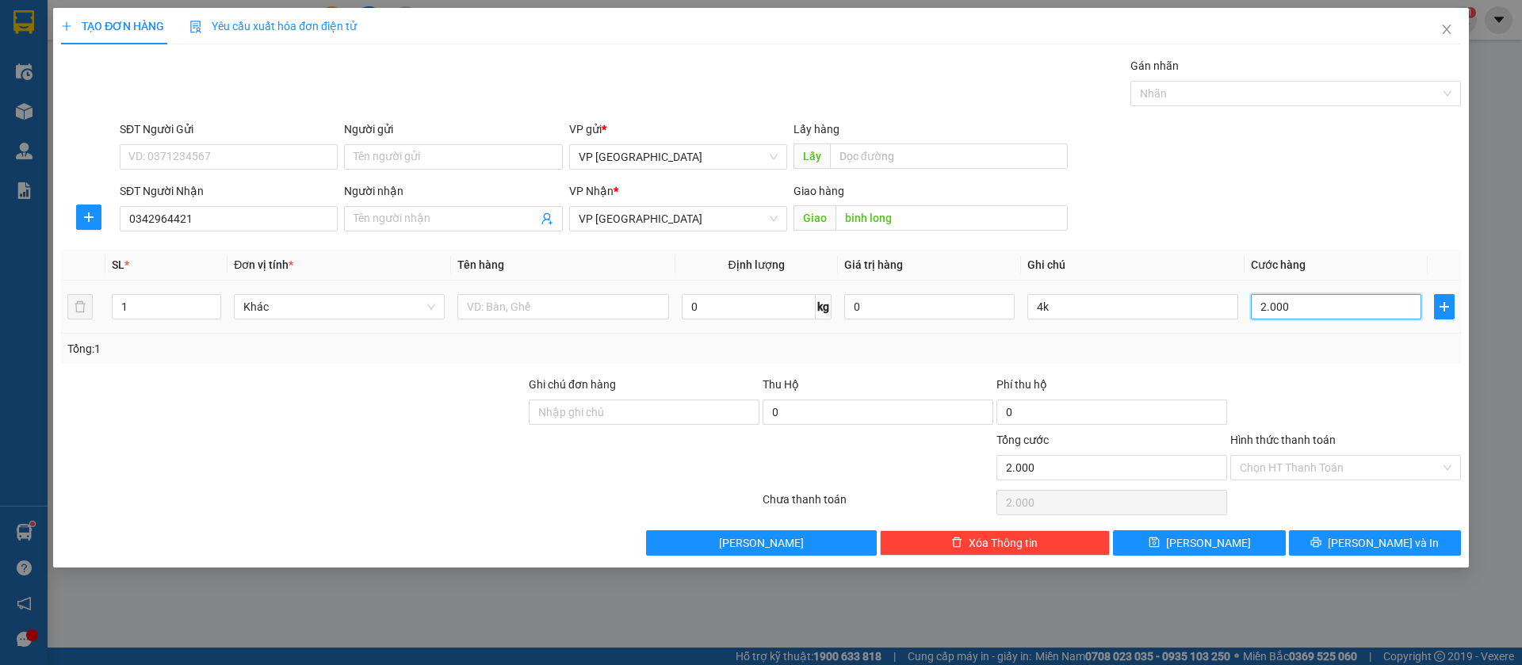
type input "20.000"
type input "200.000"
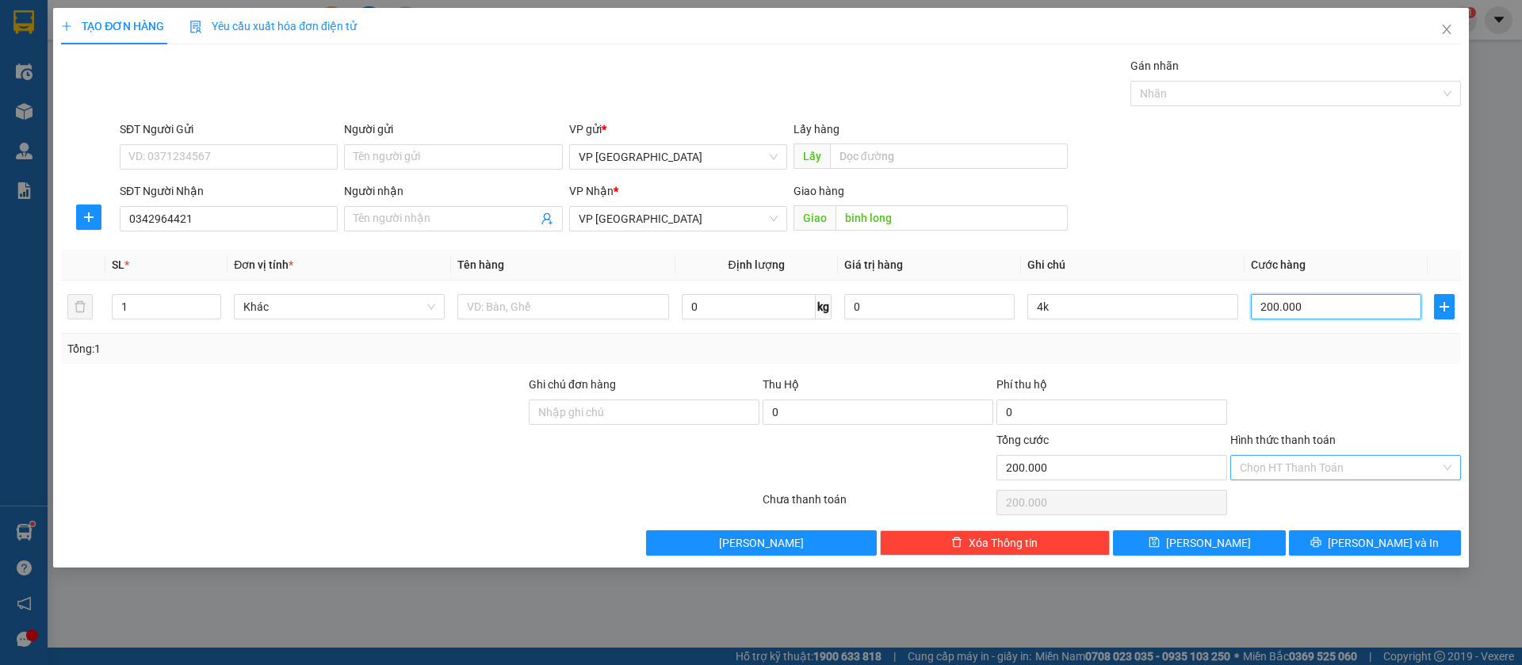
type input "200.000"
click at [1427, 464] on input "Hình thức thanh toán" at bounding box center [1340, 468] width 201 height 24
click at [1328, 501] on div "Tại văn phòng" at bounding box center [1346, 499] width 212 height 17
type input "0"
drag, startPoint x: 1248, startPoint y: 541, endPoint x: 1186, endPoint y: 531, distance: 62.7
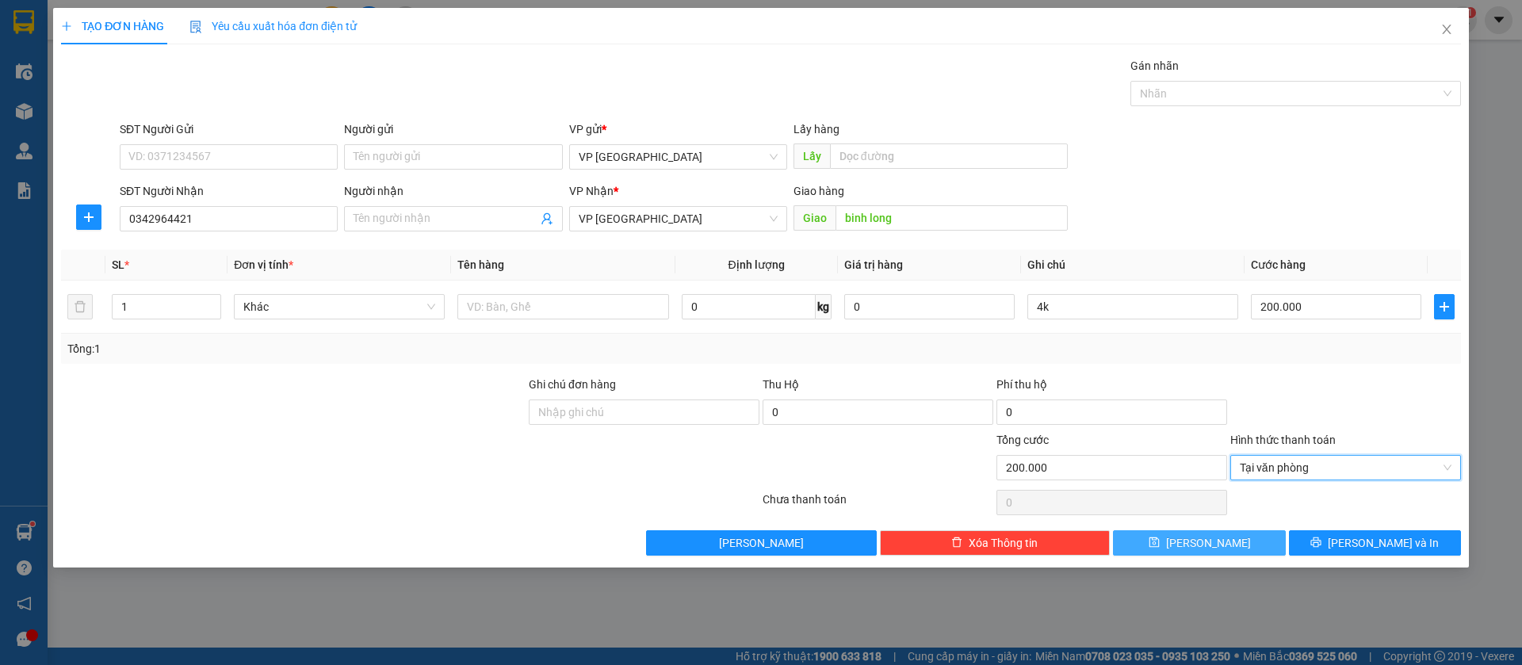
click at [1248, 541] on button "[PERSON_NAME]" at bounding box center [1199, 542] width 172 height 25
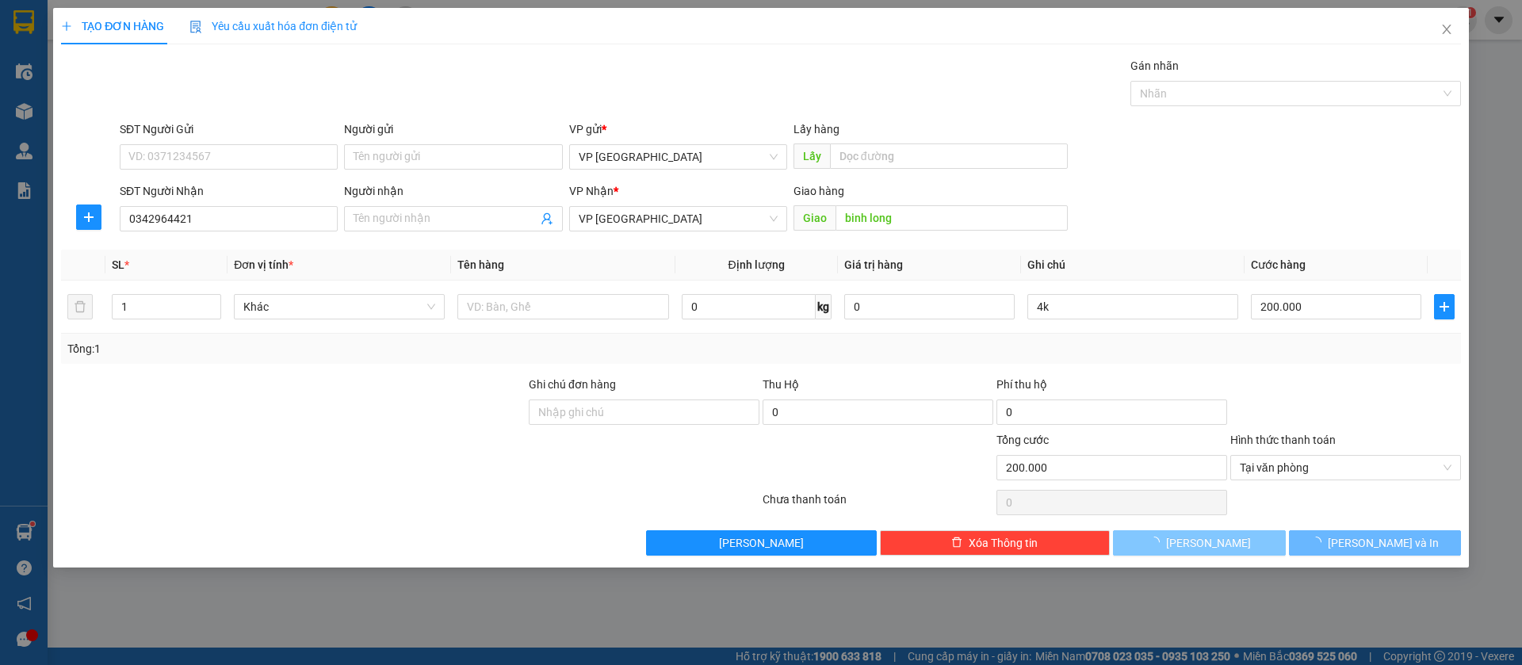
type input "0"
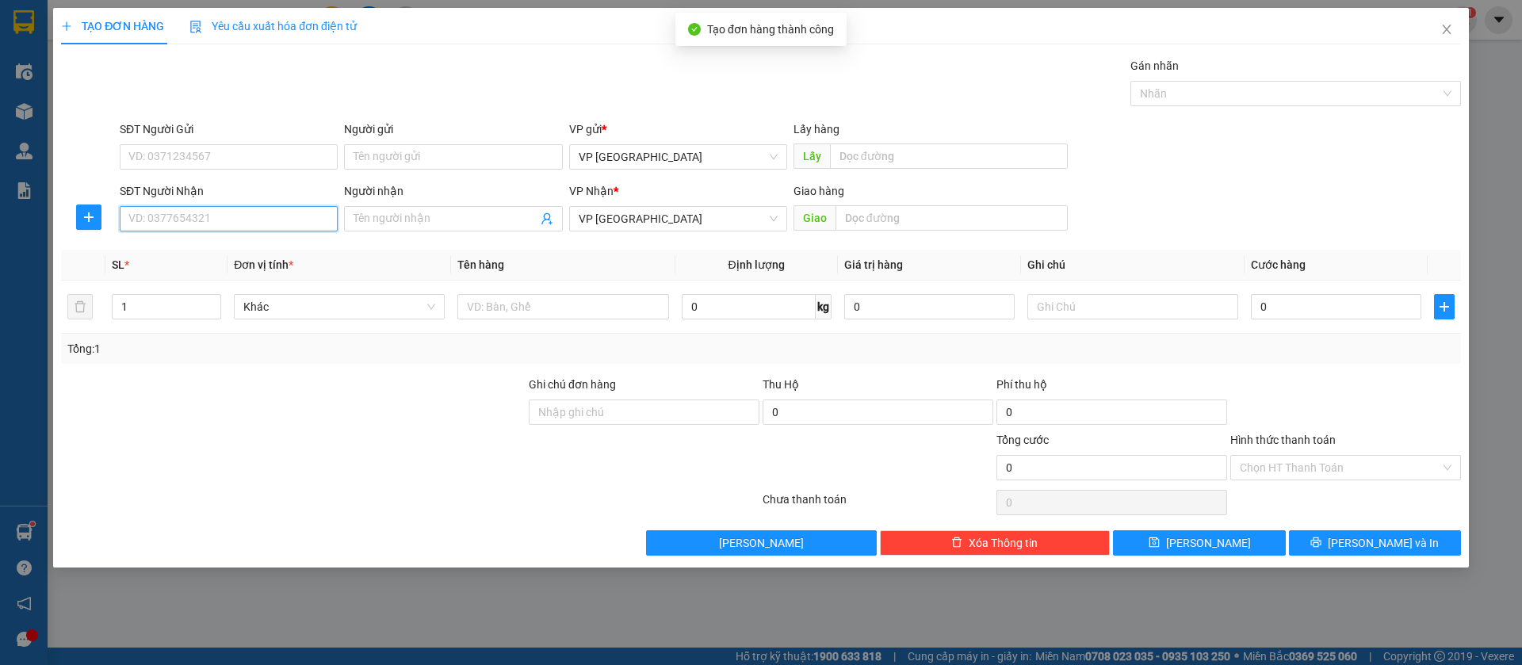
click at [190, 211] on input "SĐT Người Nhận" at bounding box center [229, 218] width 218 height 25
click at [175, 216] on input "SĐT Người Nhận" at bounding box center [229, 218] width 218 height 25
type input "0902311918"
click at [184, 248] on div "0902311918" at bounding box center [228, 250] width 199 height 17
type input "xuyen ben cat"
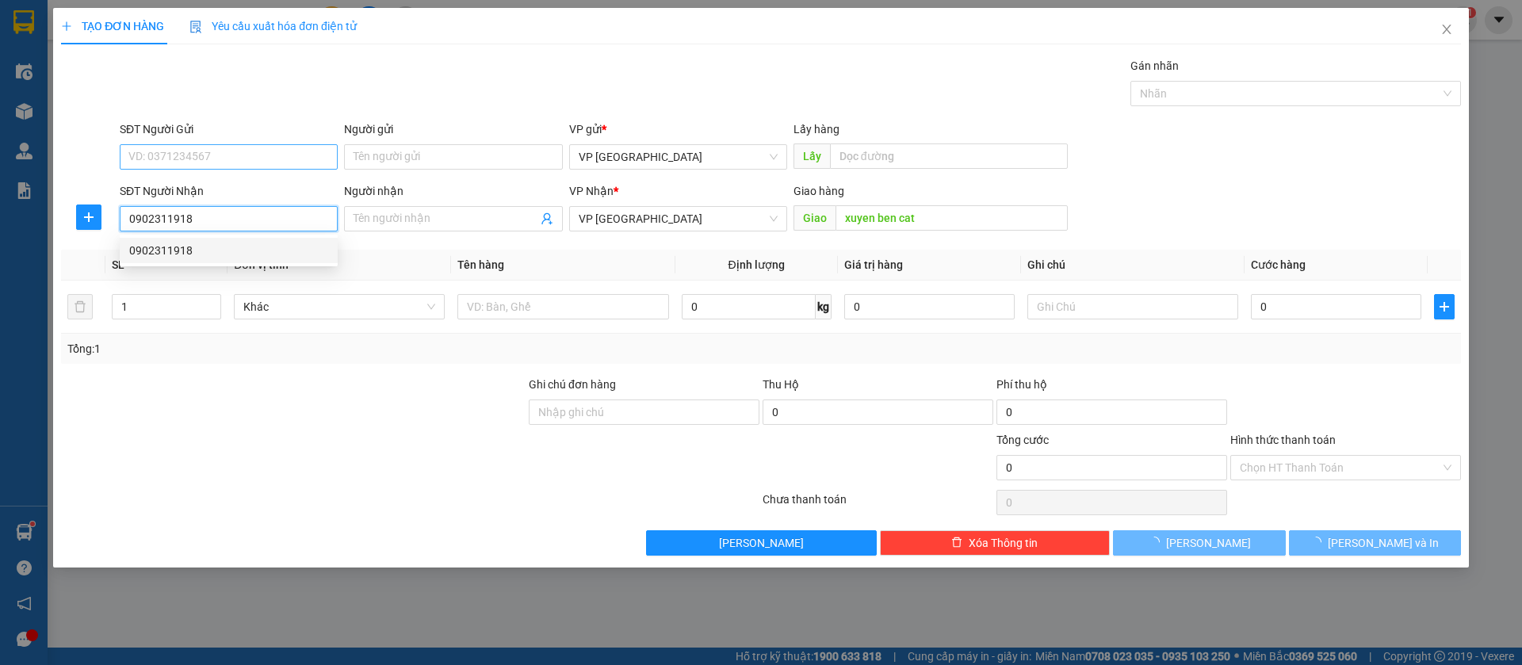
type input "30.000"
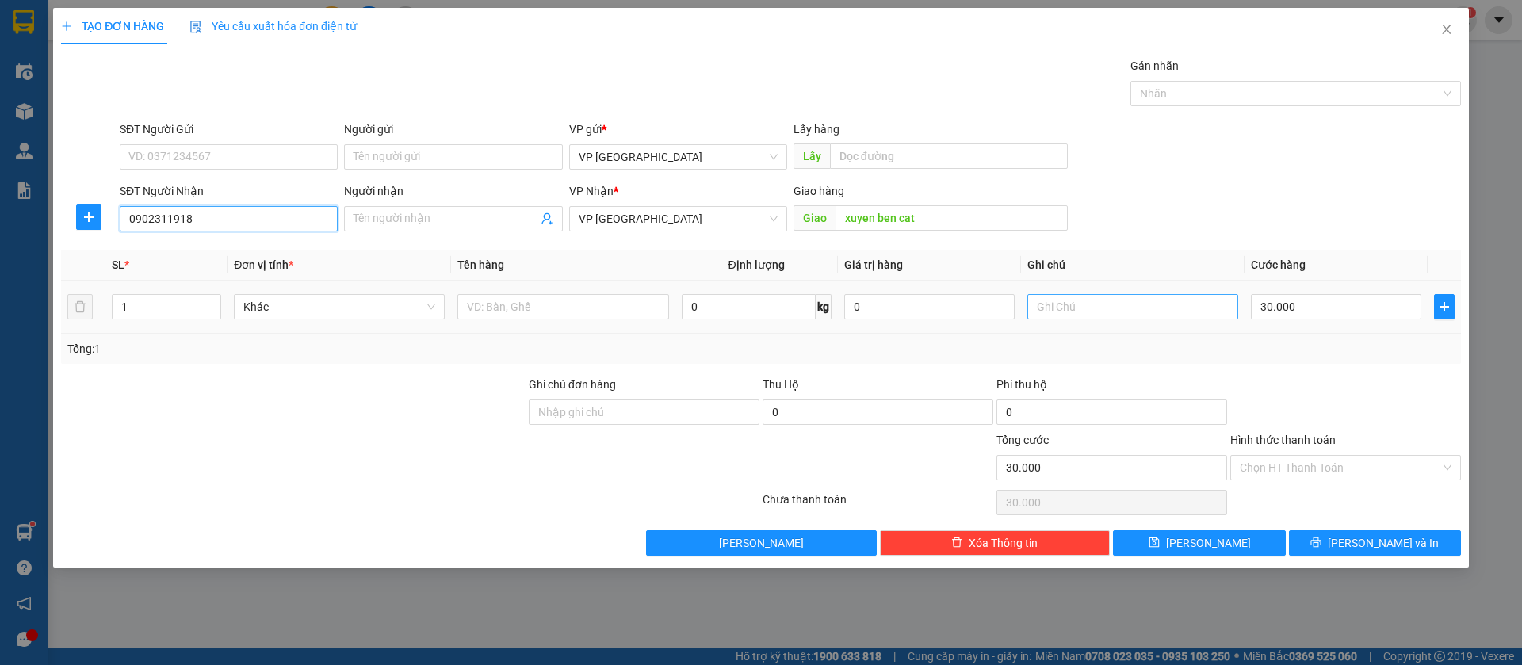
type input "0902311918"
click at [1134, 300] on input "text" at bounding box center [1132, 306] width 211 height 25
type input "3k"
click at [1328, 309] on input "30.000" at bounding box center [1336, 306] width 170 height 25
type input "1"
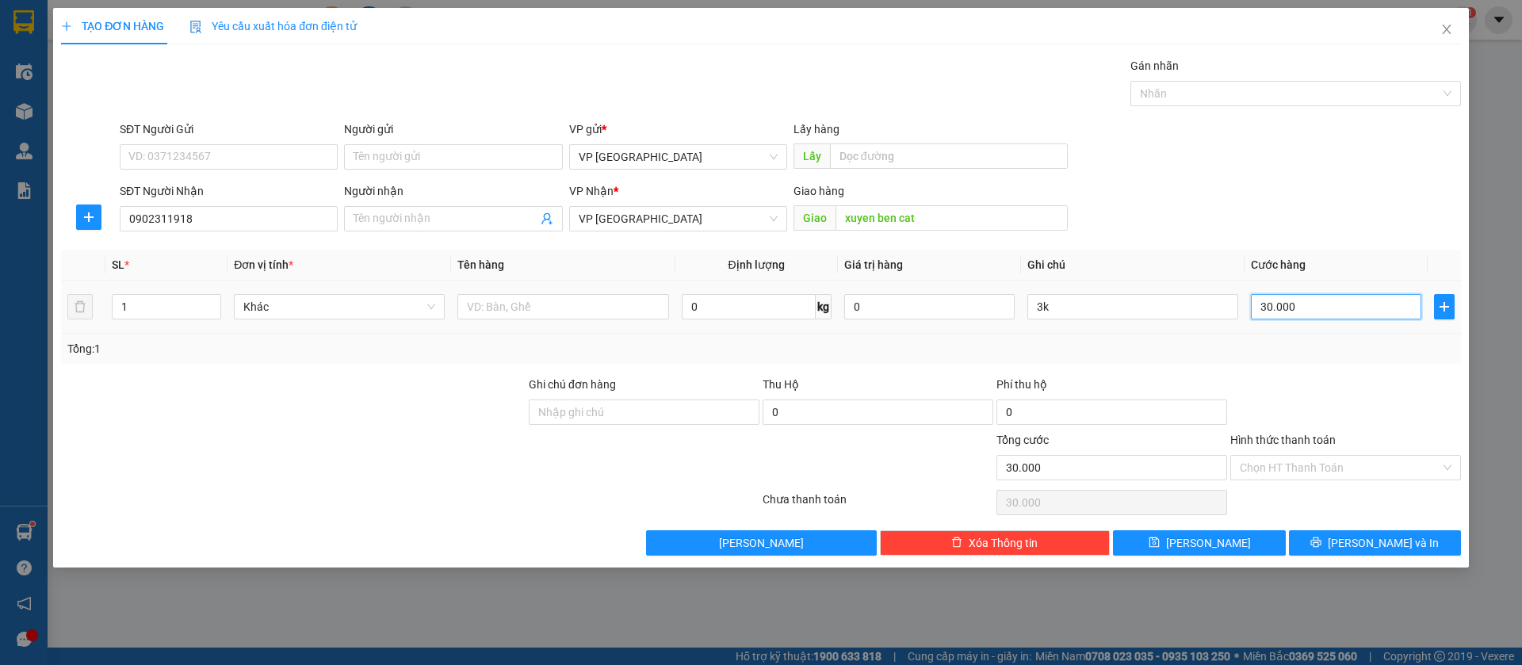
type input "1"
type input "13"
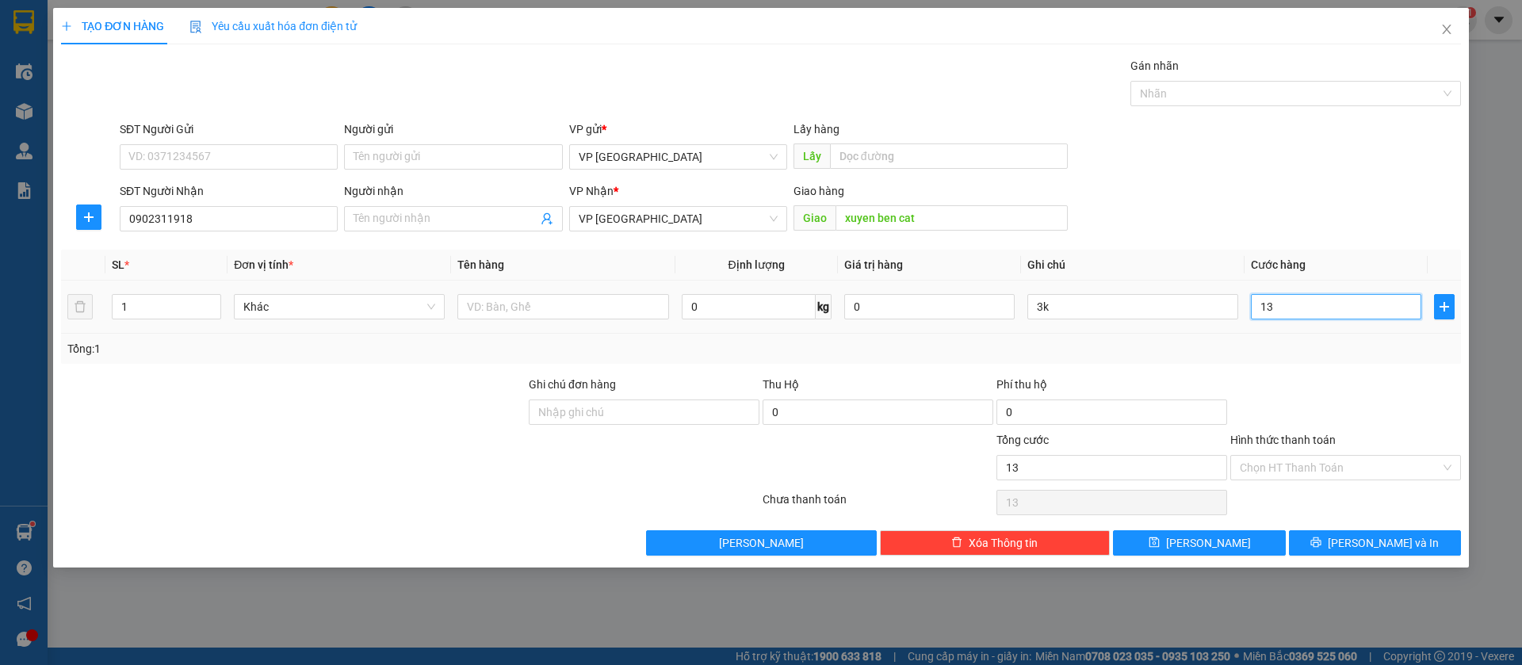
type input "130"
type input "1.300"
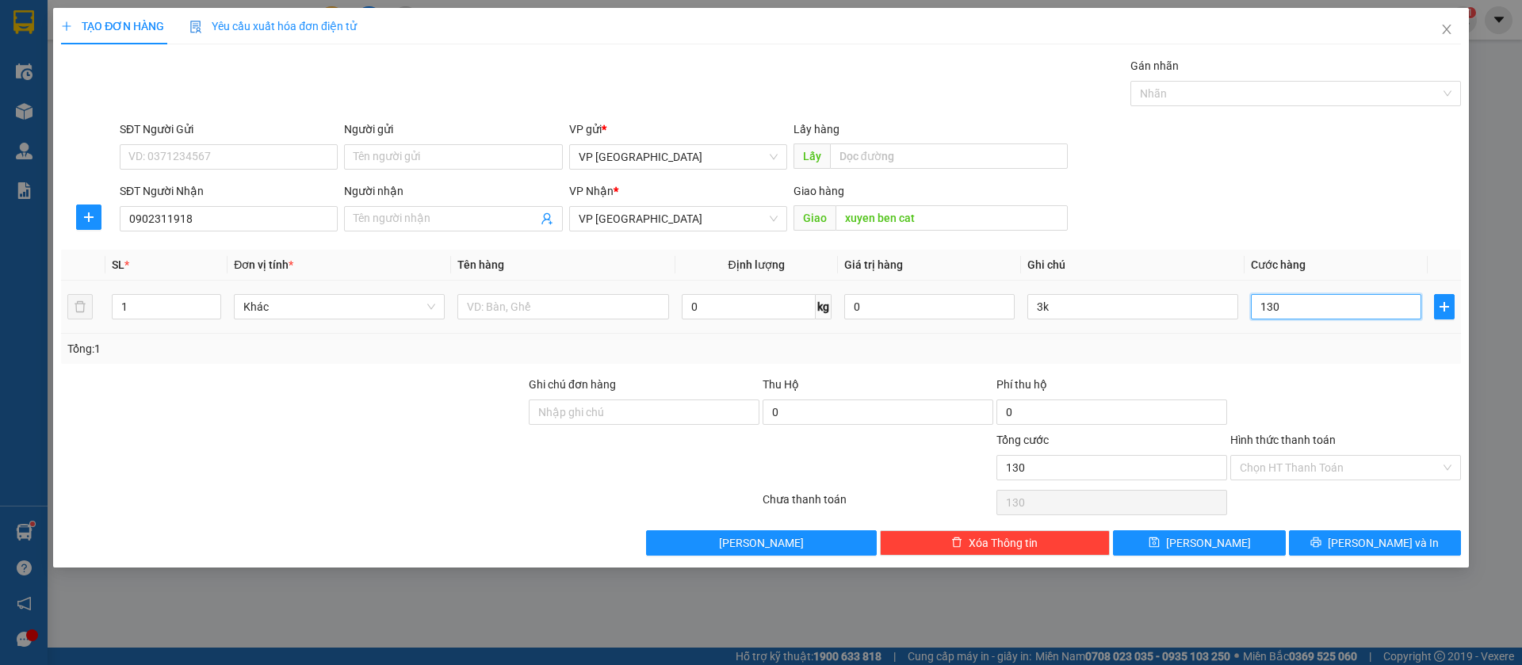
type input "1.300"
type input "13.000"
type input "130.000"
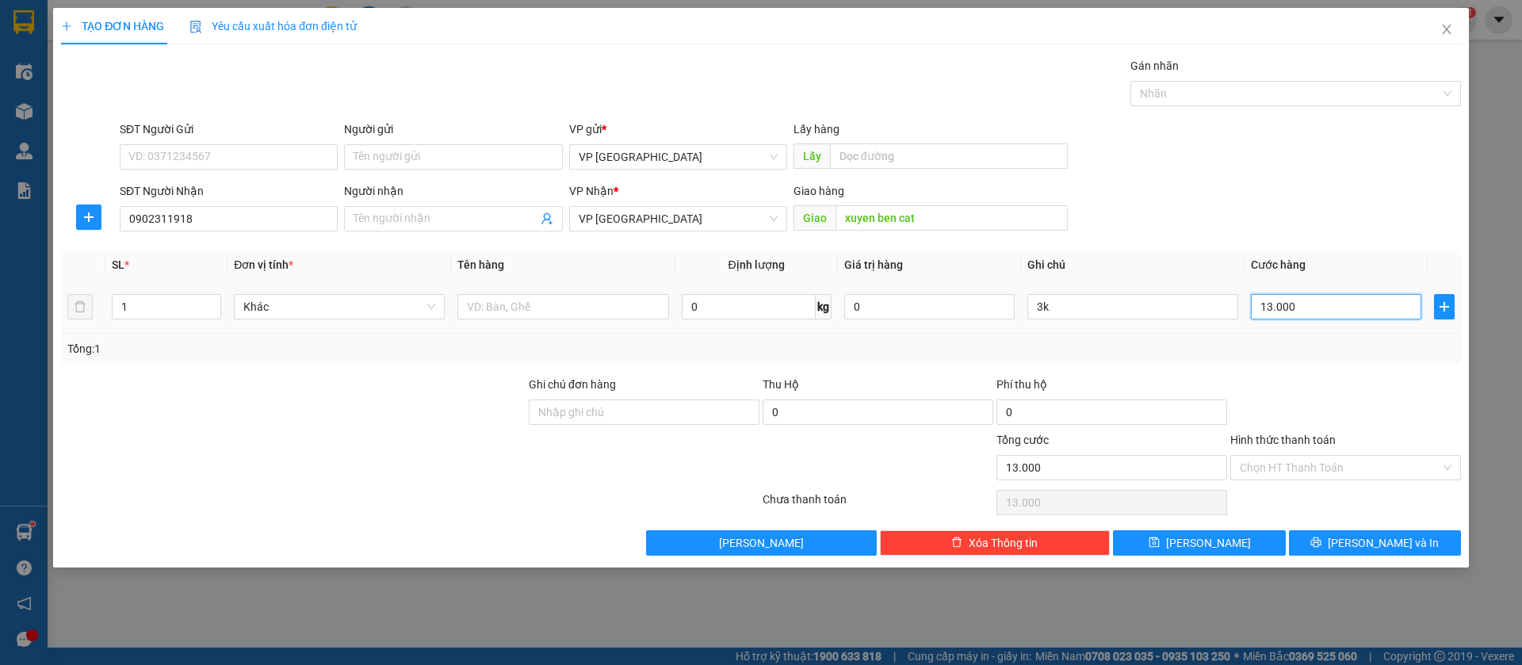
type input "130.000"
click at [1249, 539] on button "[PERSON_NAME]" at bounding box center [1199, 542] width 172 height 25
type input "0"
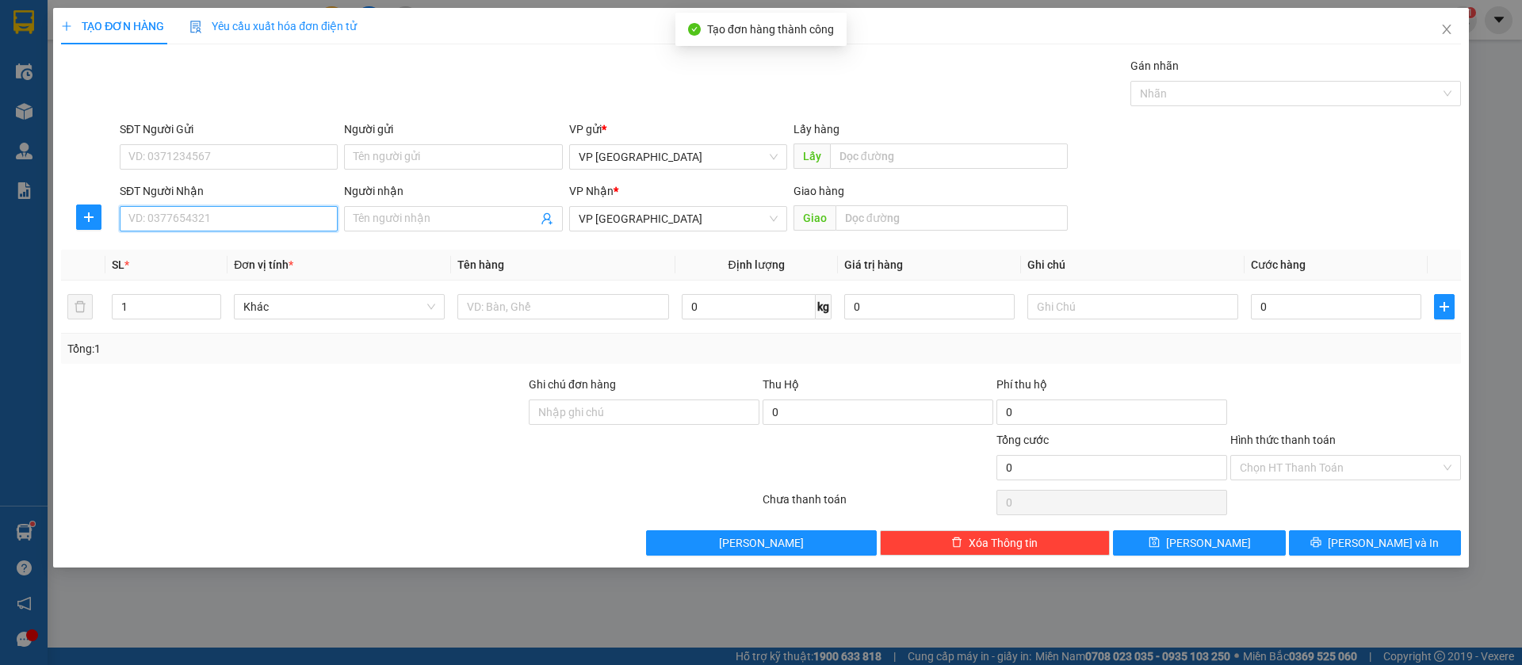
click at [266, 219] on input "SĐT Người Nhận" at bounding box center [229, 218] width 218 height 25
click at [272, 248] on div "0333004088 - BLing CF" at bounding box center [228, 250] width 199 height 17
type input "0333004088"
type input "BLing CF"
type input "Bình Long"
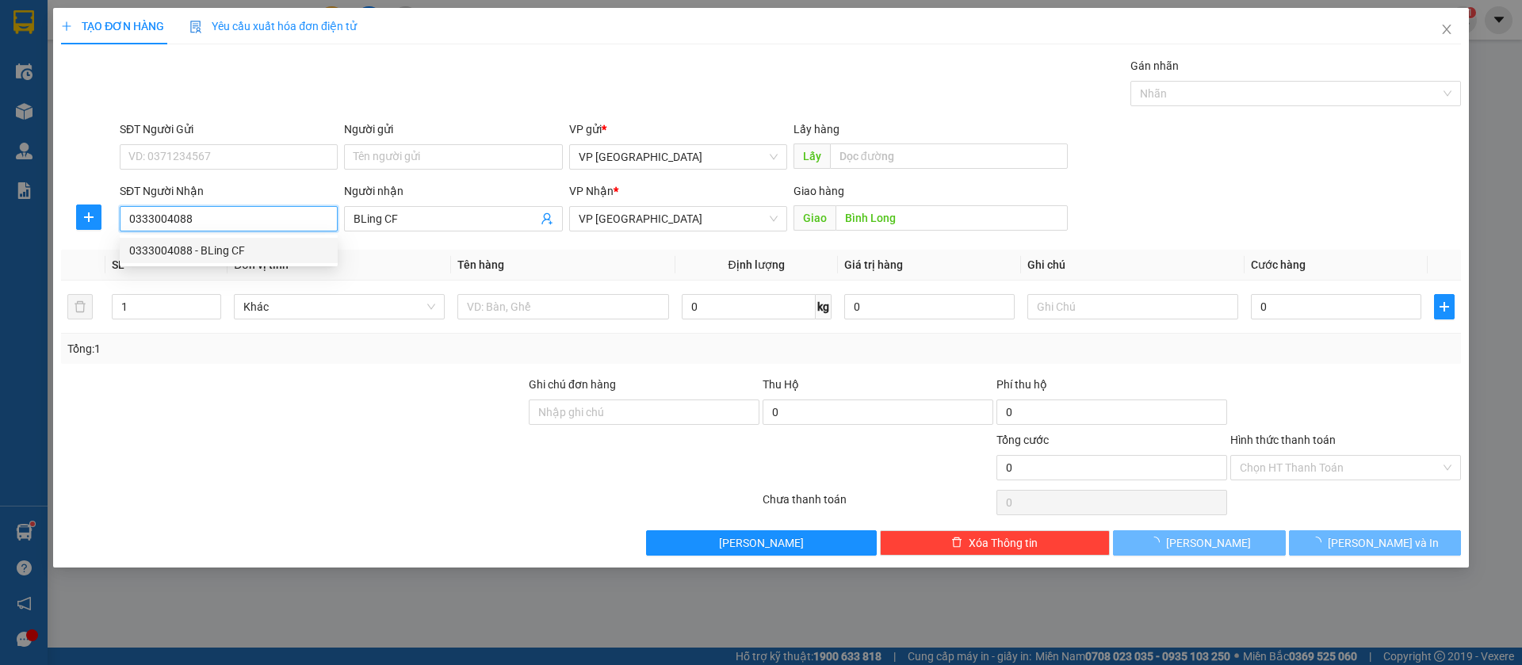
type input "300.000"
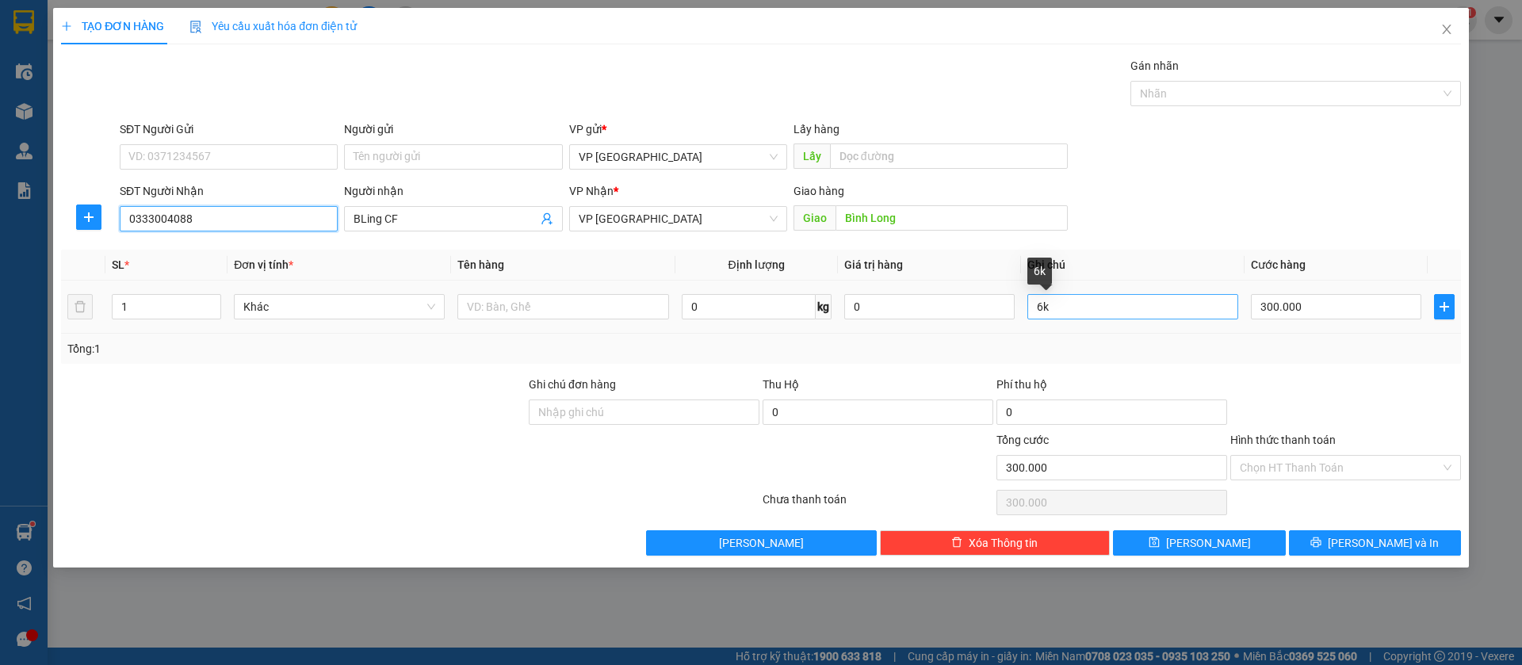
type input "0333004088"
click at [1077, 309] on input "6k" at bounding box center [1132, 306] width 211 height 25
type input "6"
type input "5k"
click at [1268, 305] on input "300.000" at bounding box center [1336, 306] width 170 height 25
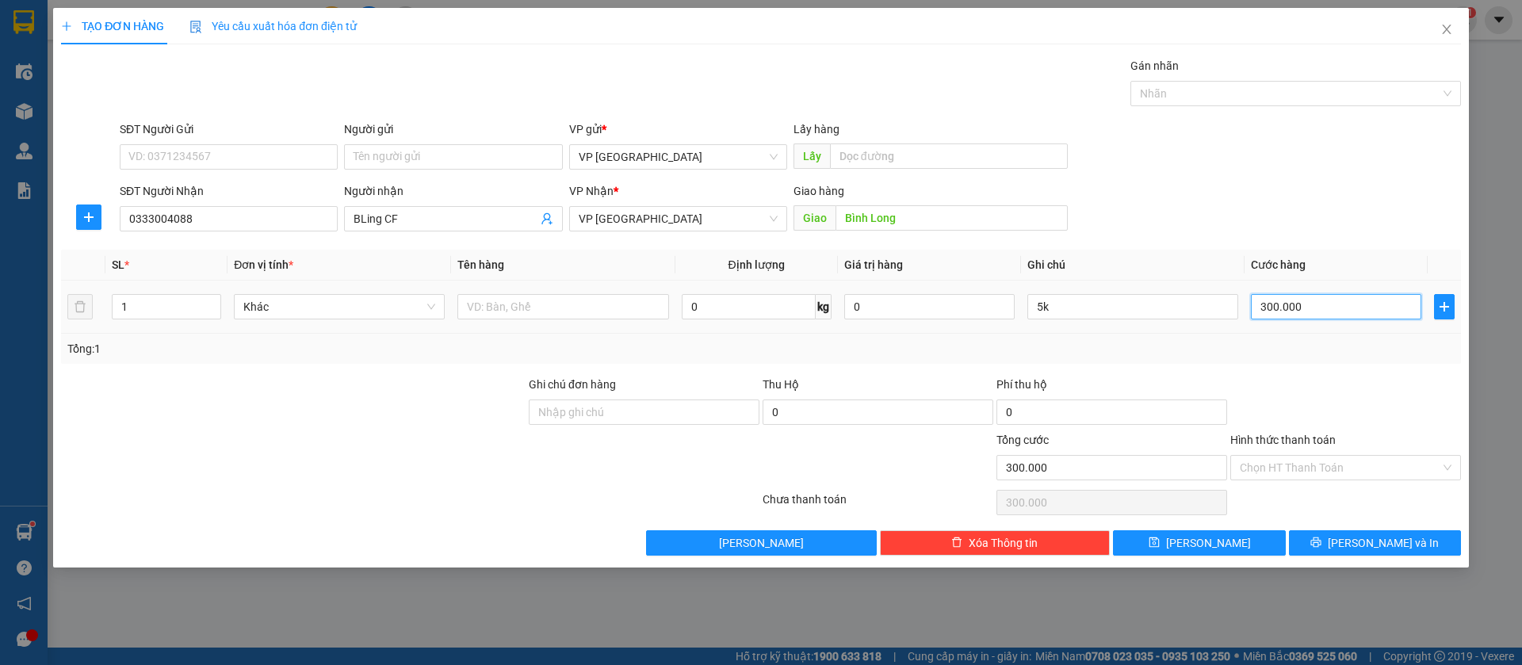
type input "1"
type input "15"
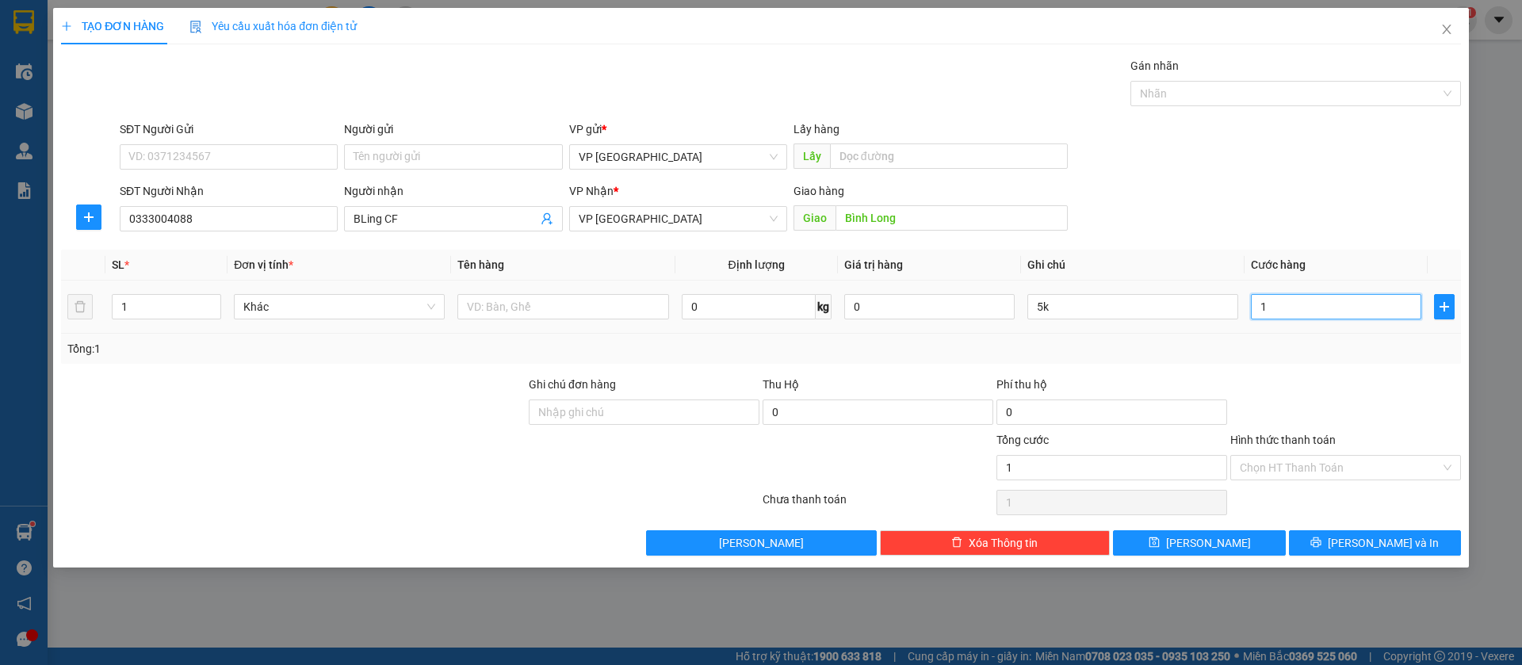
type input "15"
type input "150"
type input "1.500"
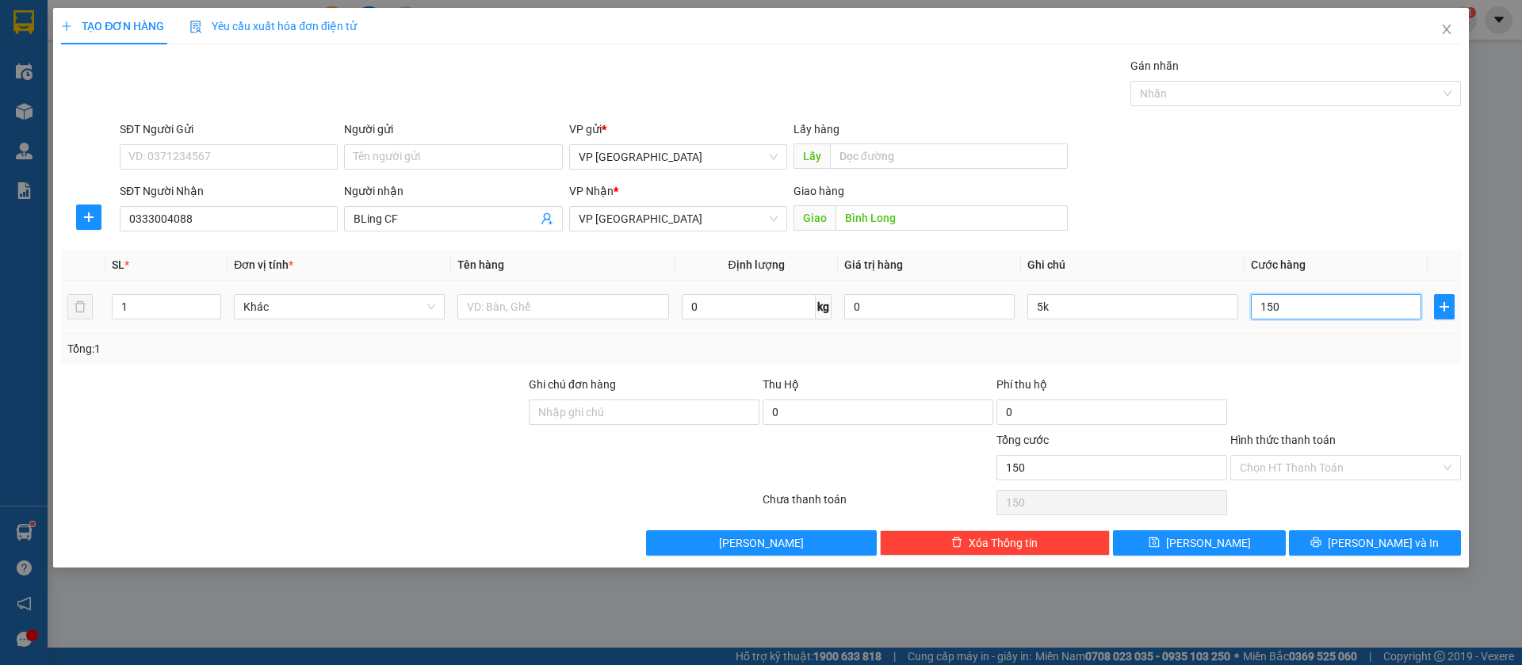
type input "1.500"
type input "15.000"
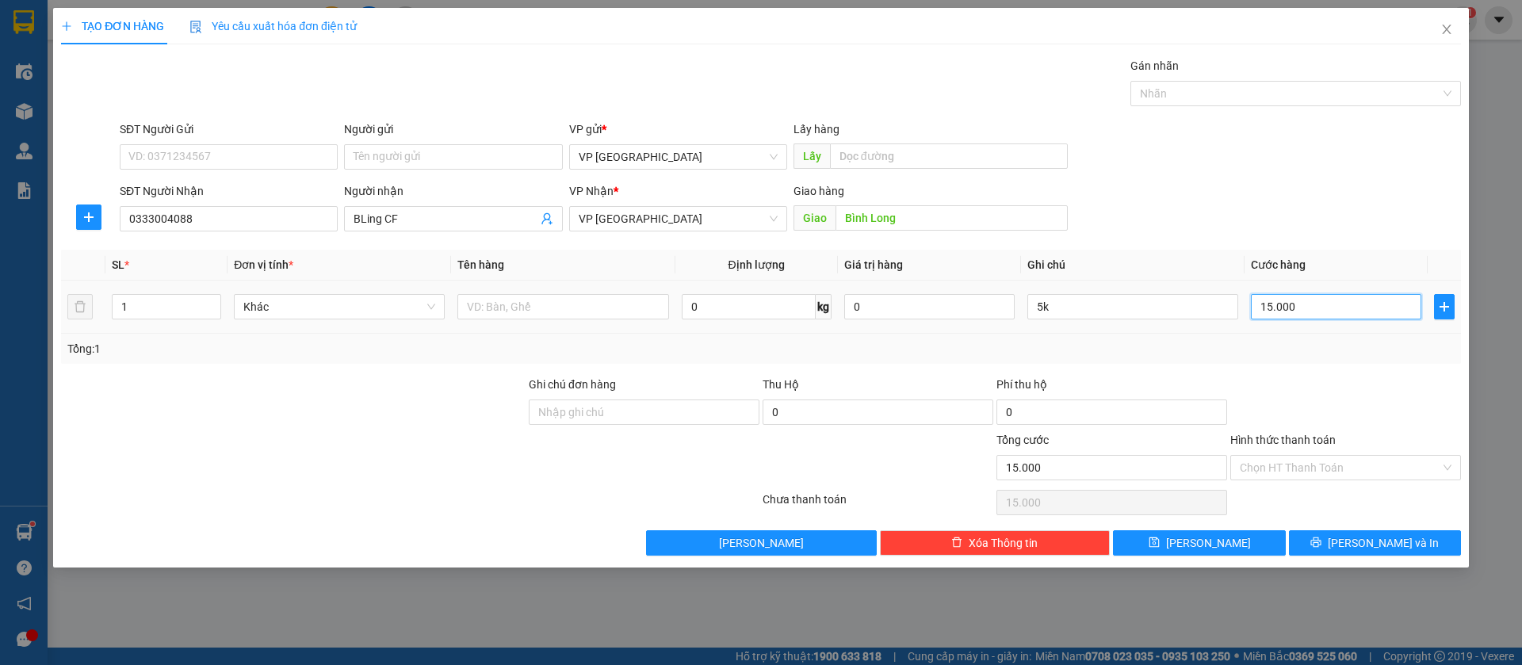
type input "150.000"
click at [1235, 539] on button "[PERSON_NAME]" at bounding box center [1199, 542] width 172 height 25
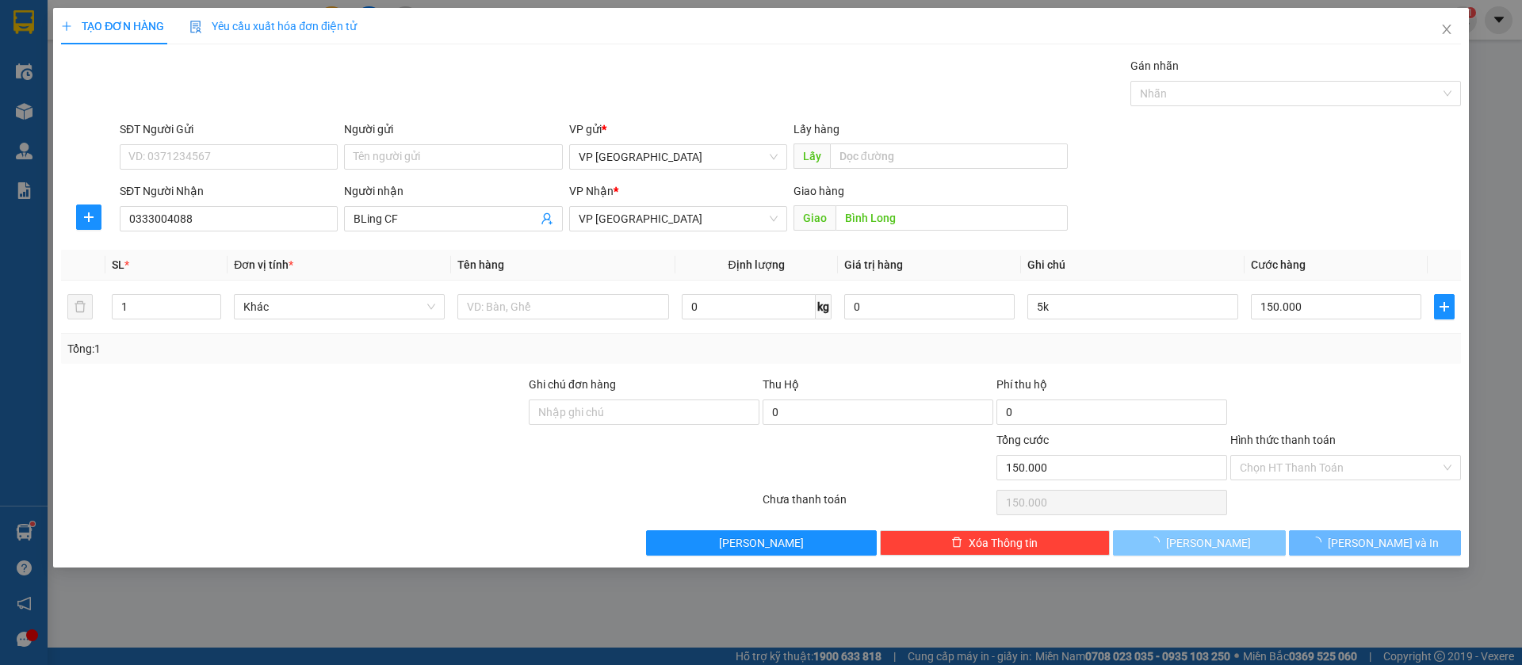
type input "0"
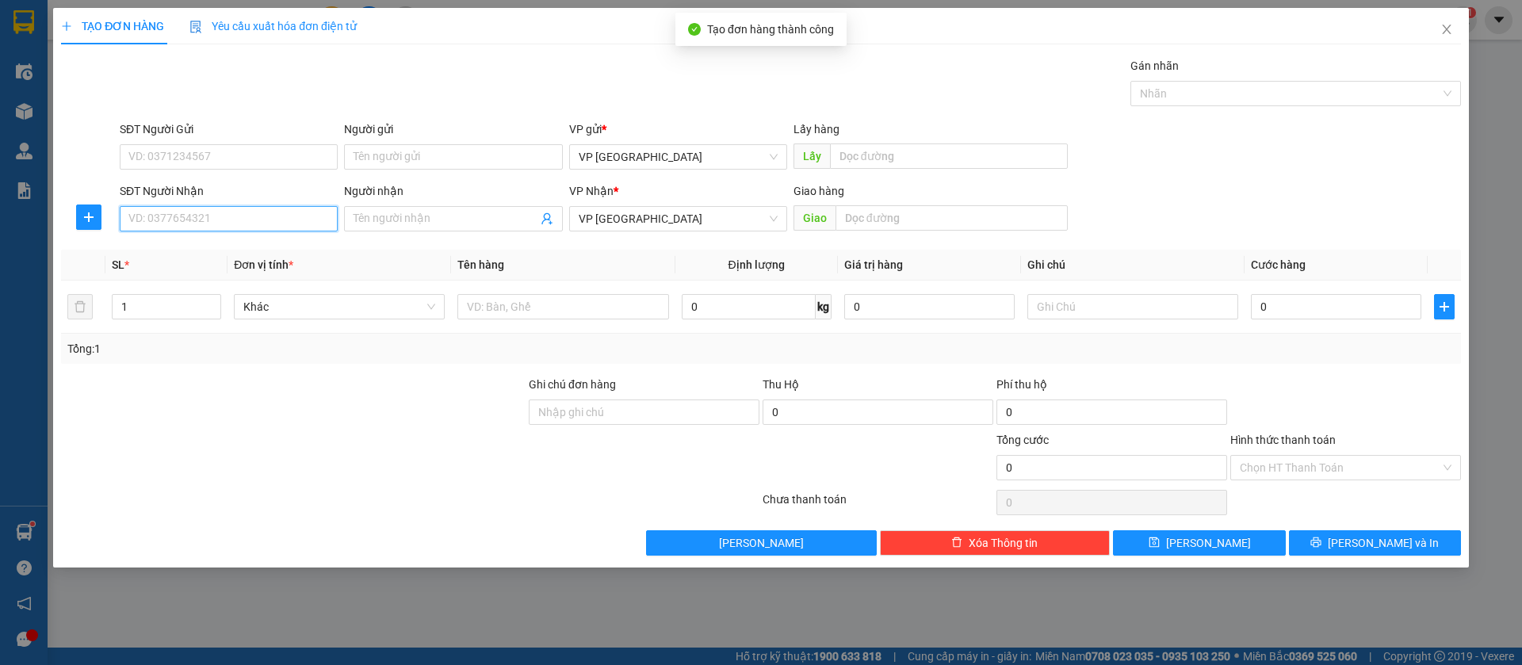
click at [281, 219] on input "SĐT Người Nhận" at bounding box center [229, 218] width 218 height 25
click at [493, 217] on input "Người nhận" at bounding box center [445, 218] width 183 height 17
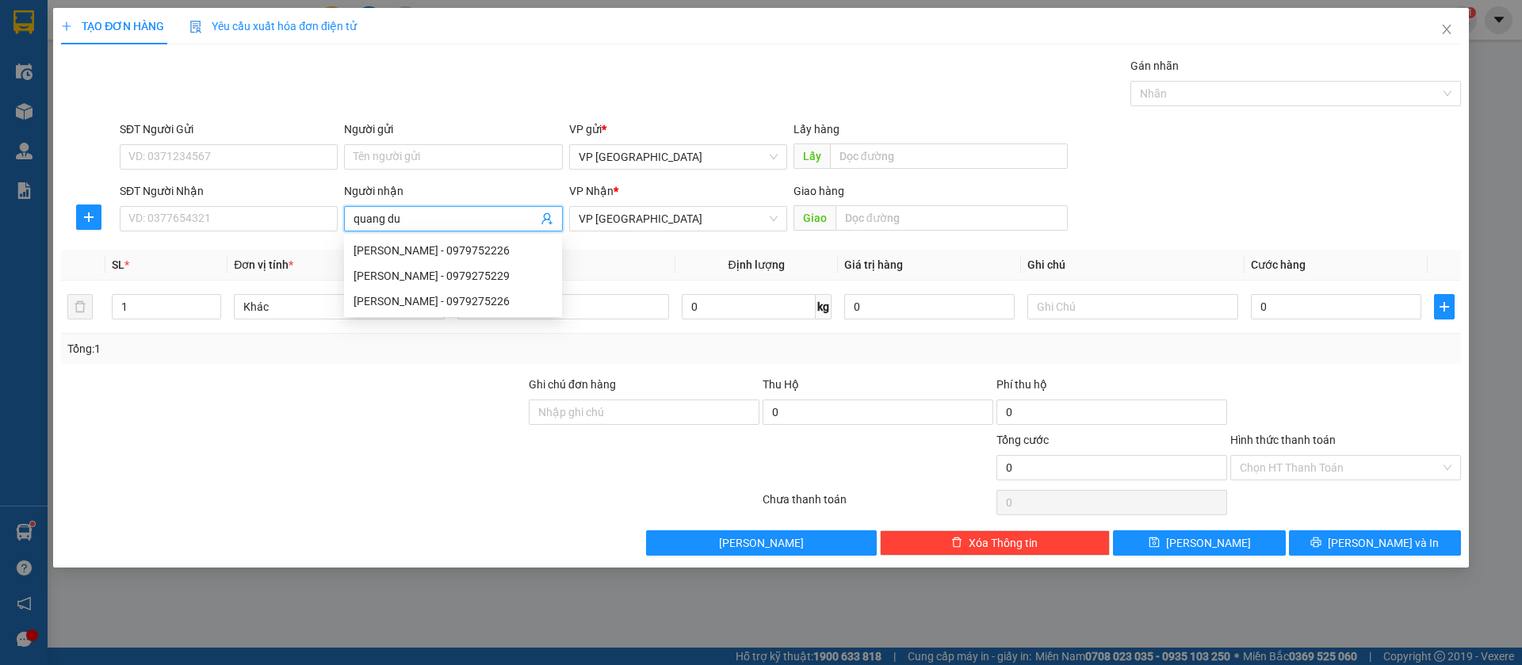
type input "[PERSON_NAME]"
click at [472, 275] on div "[PERSON_NAME] - 0978880838" at bounding box center [453, 275] width 199 height 17
type input "0978880838"
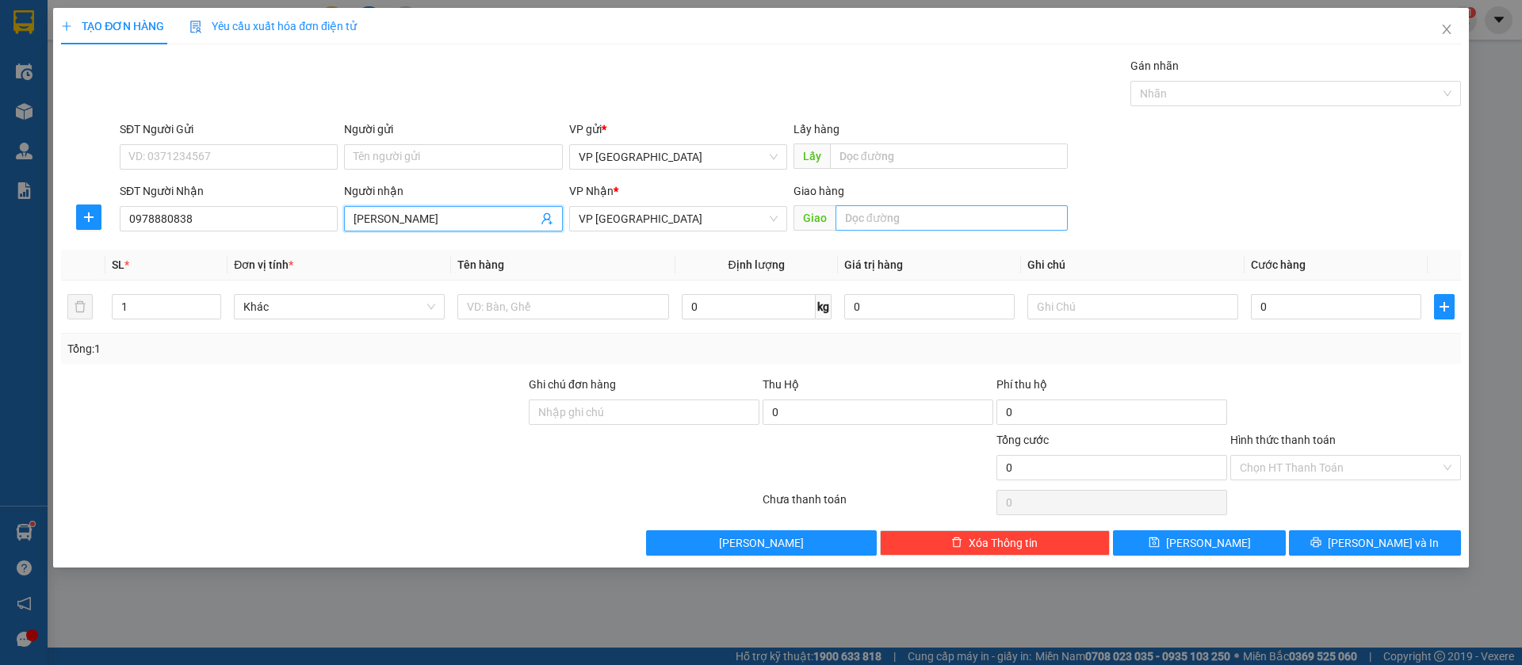
type input "[PERSON_NAME]"
click at [883, 212] on input "text" at bounding box center [951, 217] width 232 height 25
type input "quang duc loc ninh"
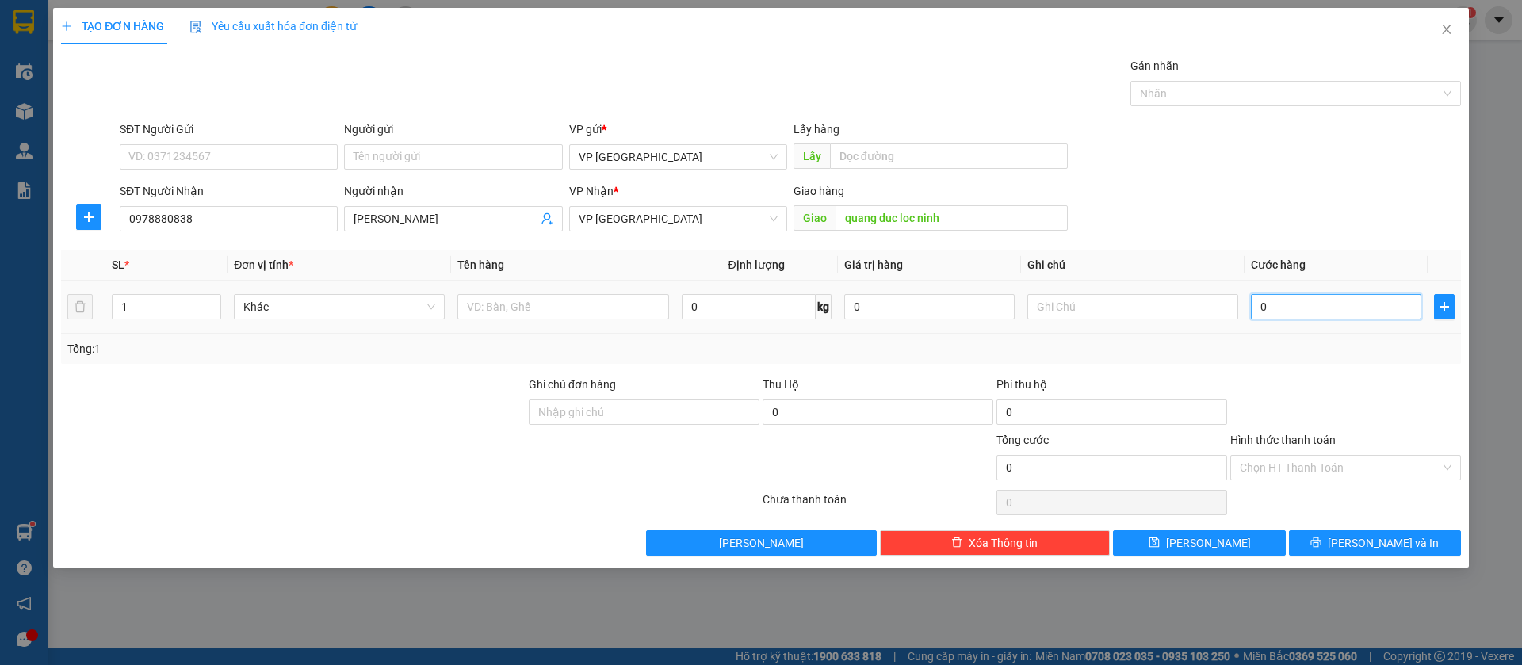
click at [1301, 305] on input "0" at bounding box center [1336, 306] width 170 height 25
type input "5"
type input "50"
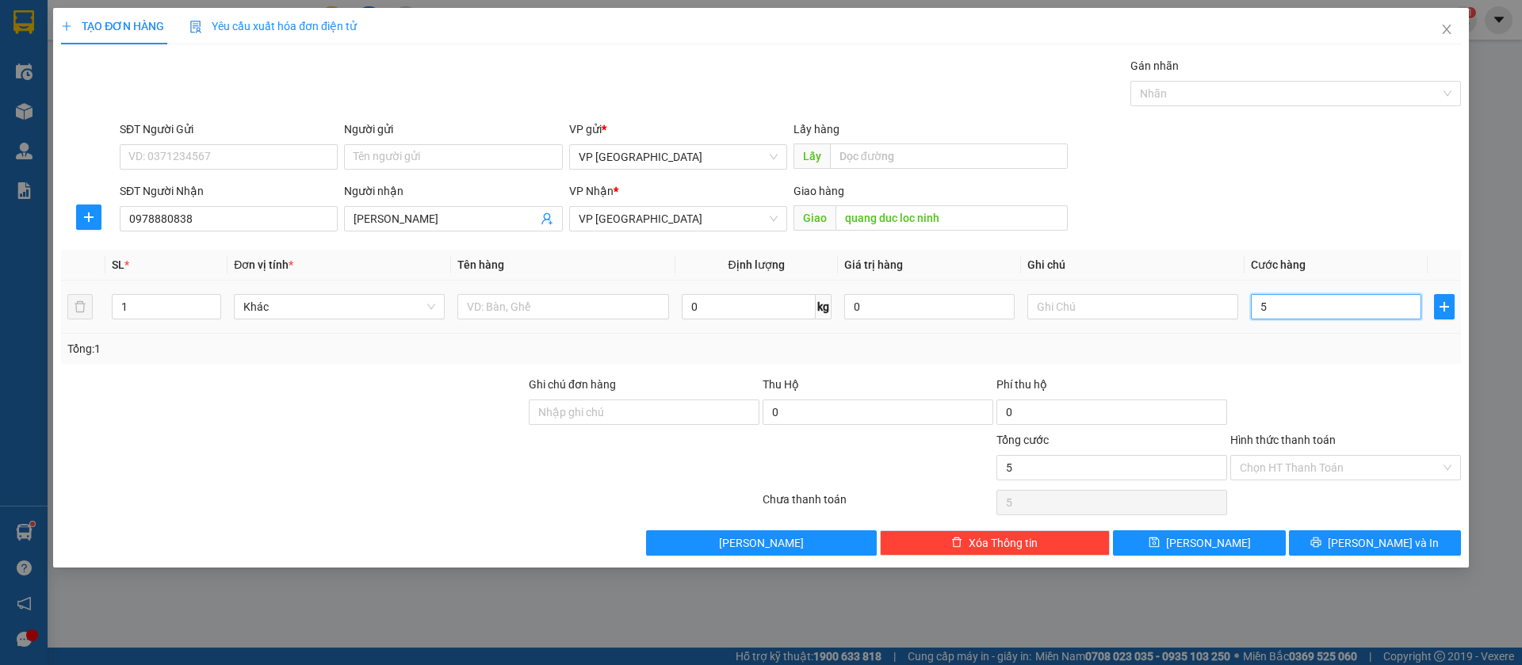
type input "50"
type input "500"
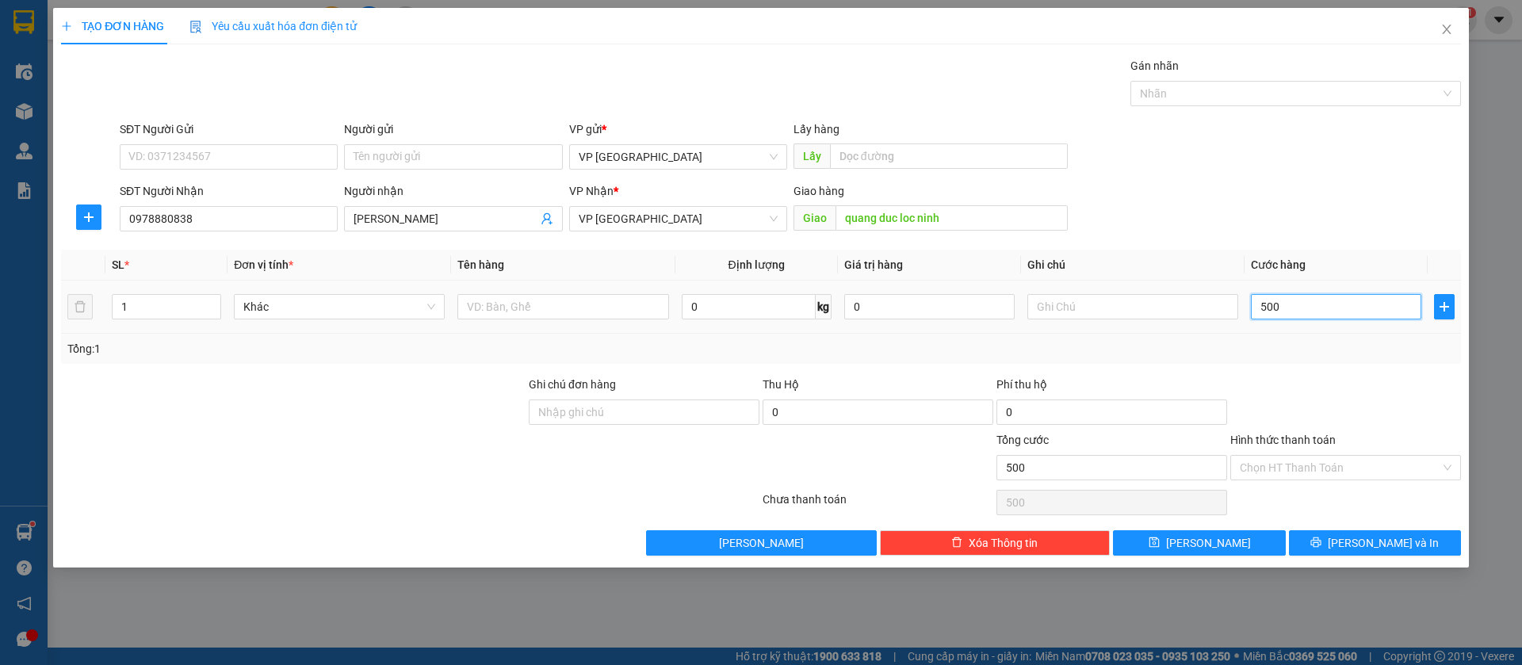
type input "5.000"
type input "50.000"
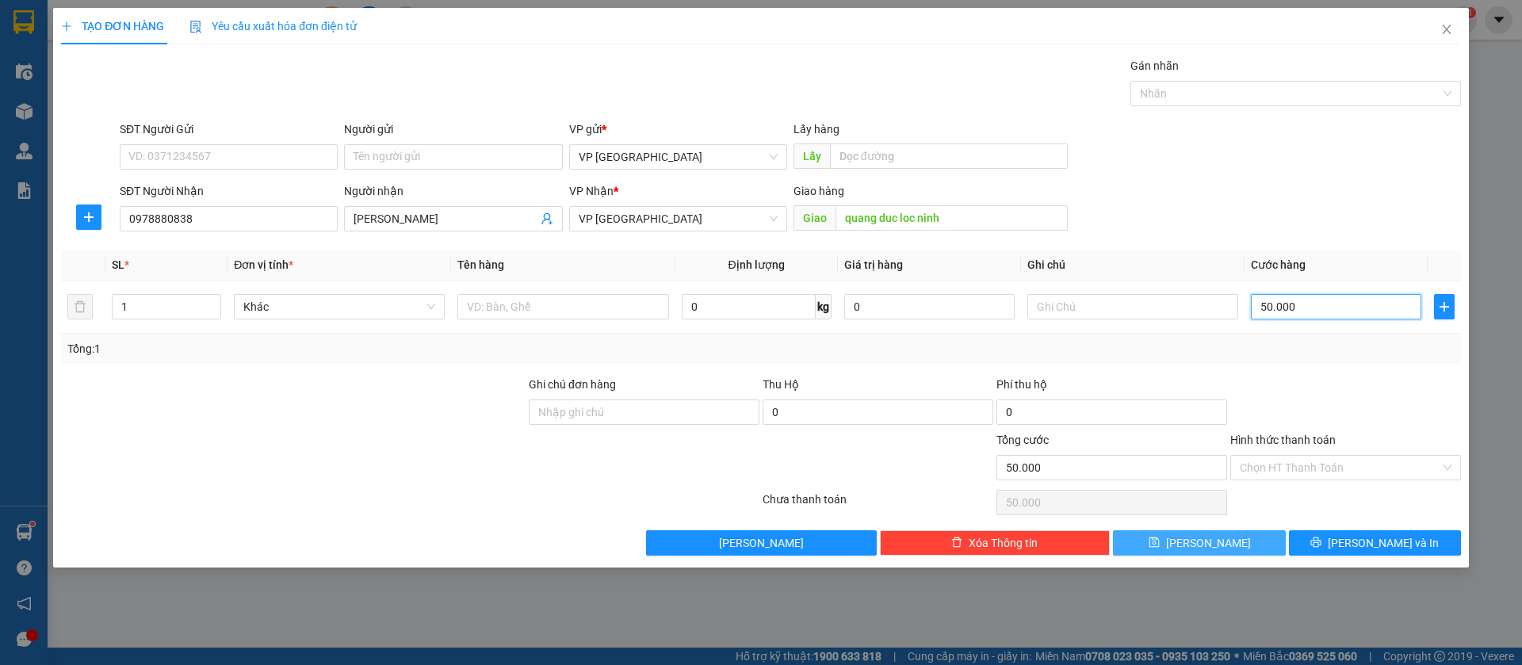
type input "50.000"
drag, startPoint x: 1265, startPoint y: 546, endPoint x: 1236, endPoint y: 537, distance: 30.8
click at [1263, 543] on button "[PERSON_NAME]" at bounding box center [1199, 542] width 172 height 25
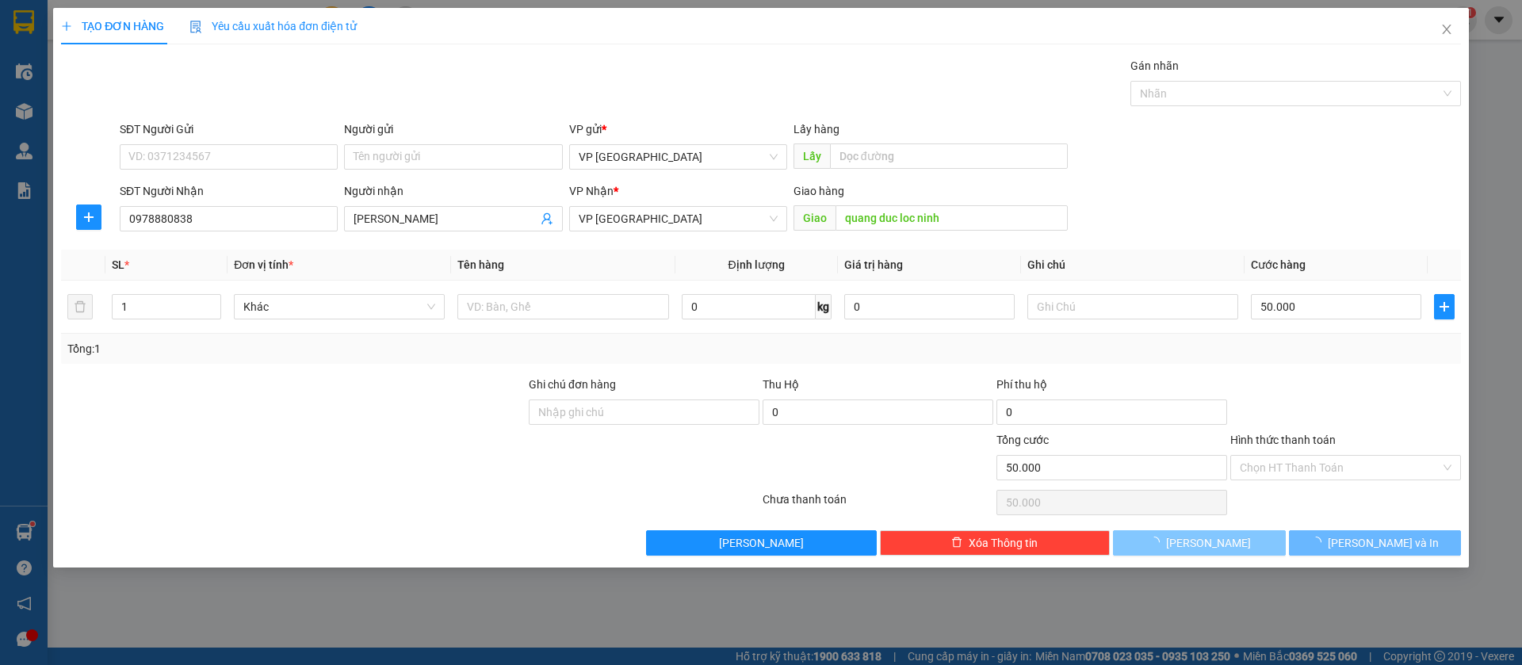
type input "0"
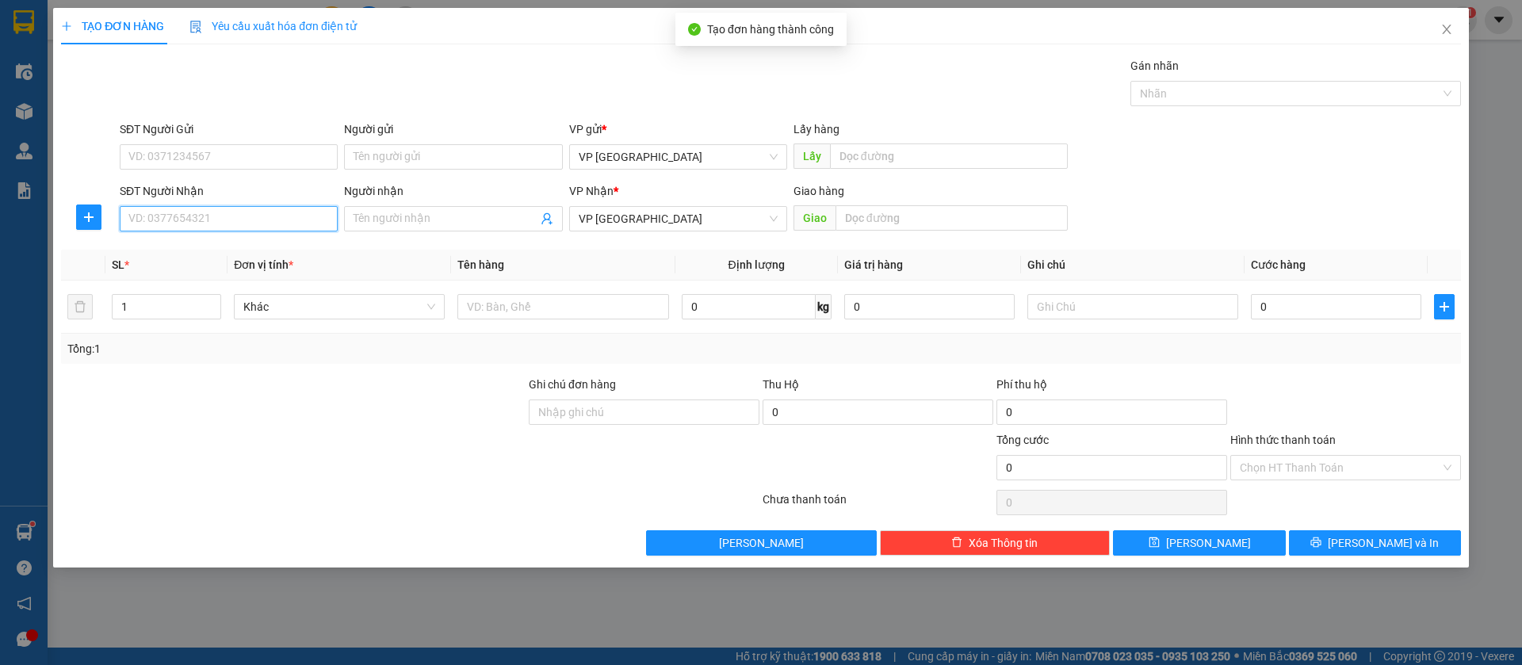
click at [248, 219] on input "SĐT Người Nhận" at bounding box center [229, 218] width 218 height 25
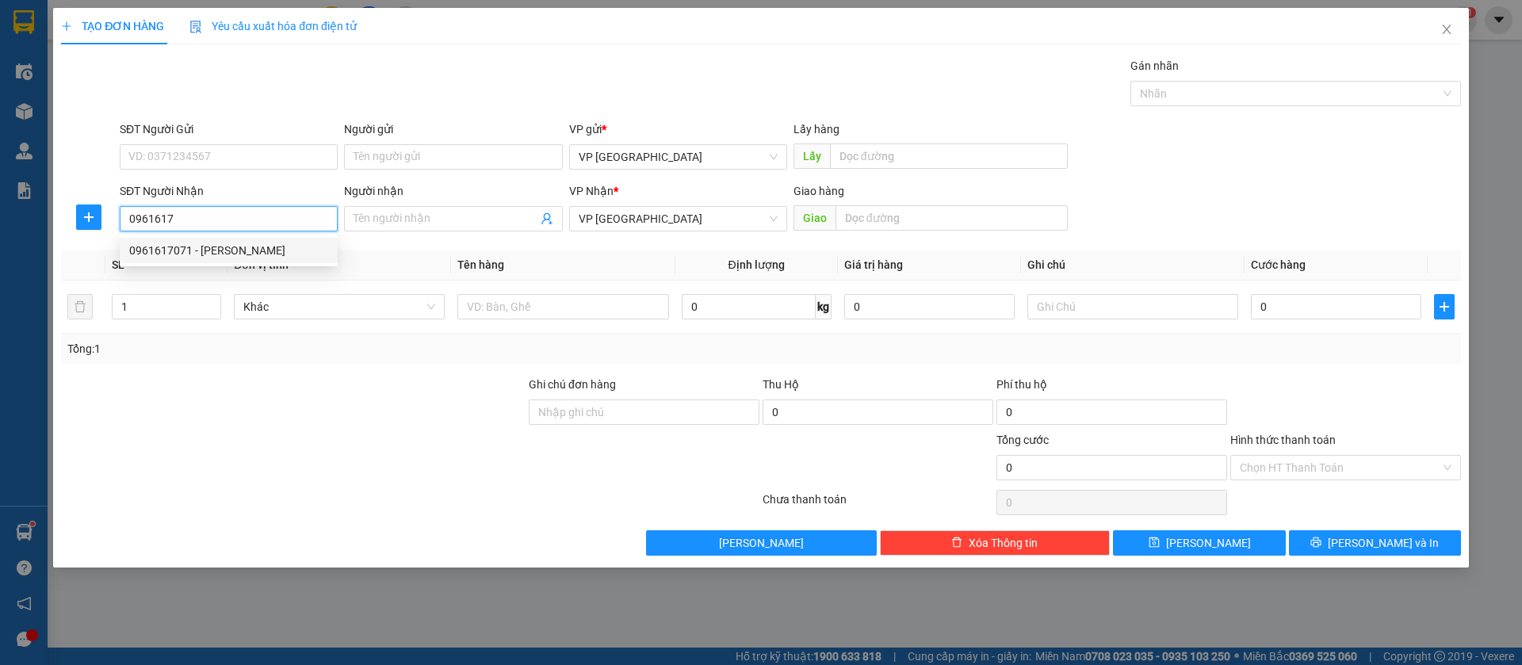
click at [199, 239] on div "0961617071 - [PERSON_NAME]" at bounding box center [229, 250] width 218 height 25
type input "0961617071"
type input "[PERSON_NAME]"
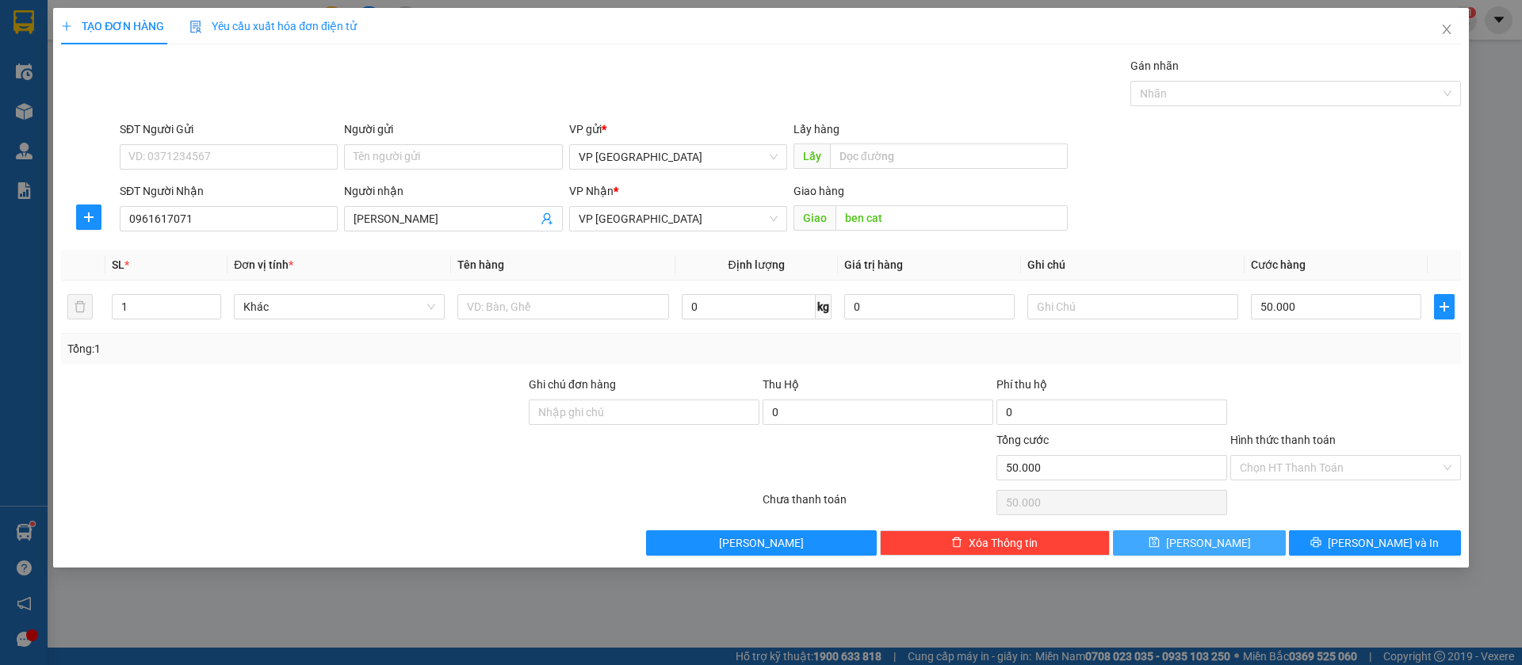
click at [1233, 540] on button "[PERSON_NAME]" at bounding box center [1199, 542] width 172 height 25
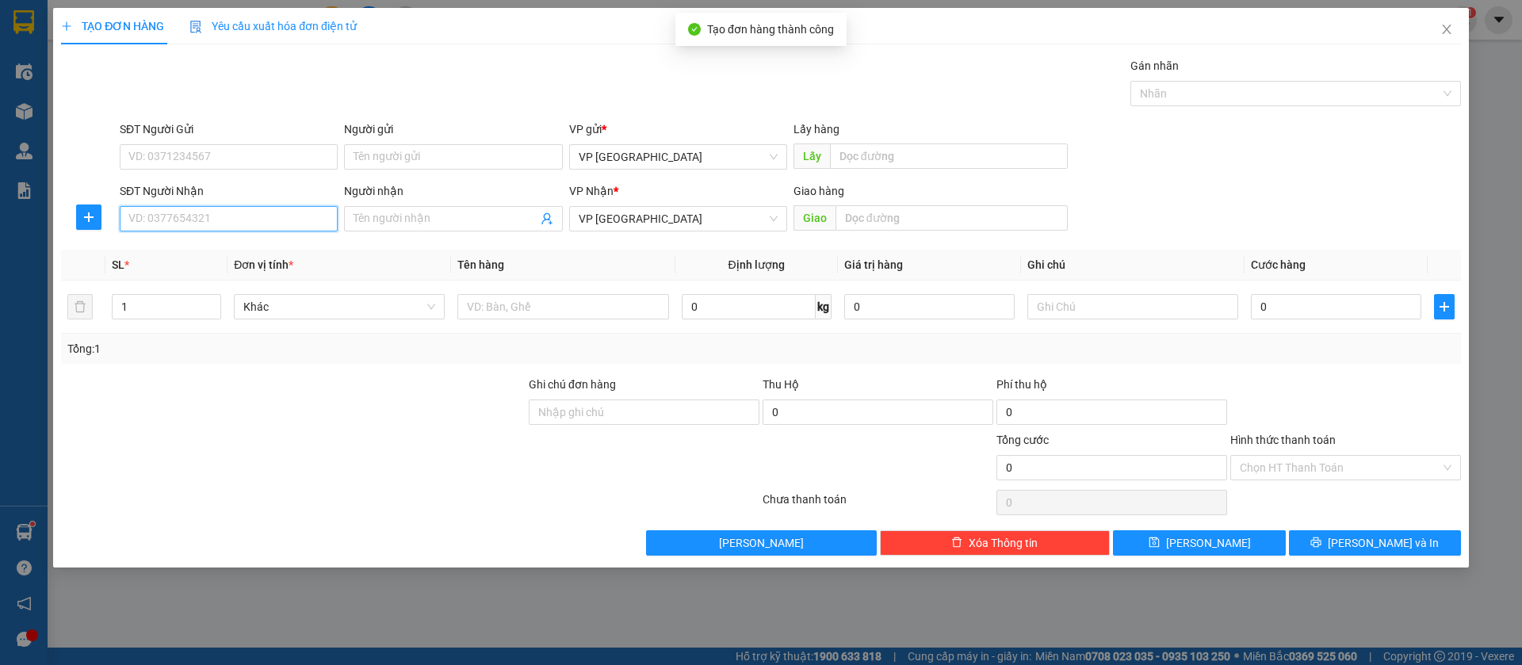
click at [295, 212] on input "SĐT Người Nhận" at bounding box center [229, 218] width 218 height 25
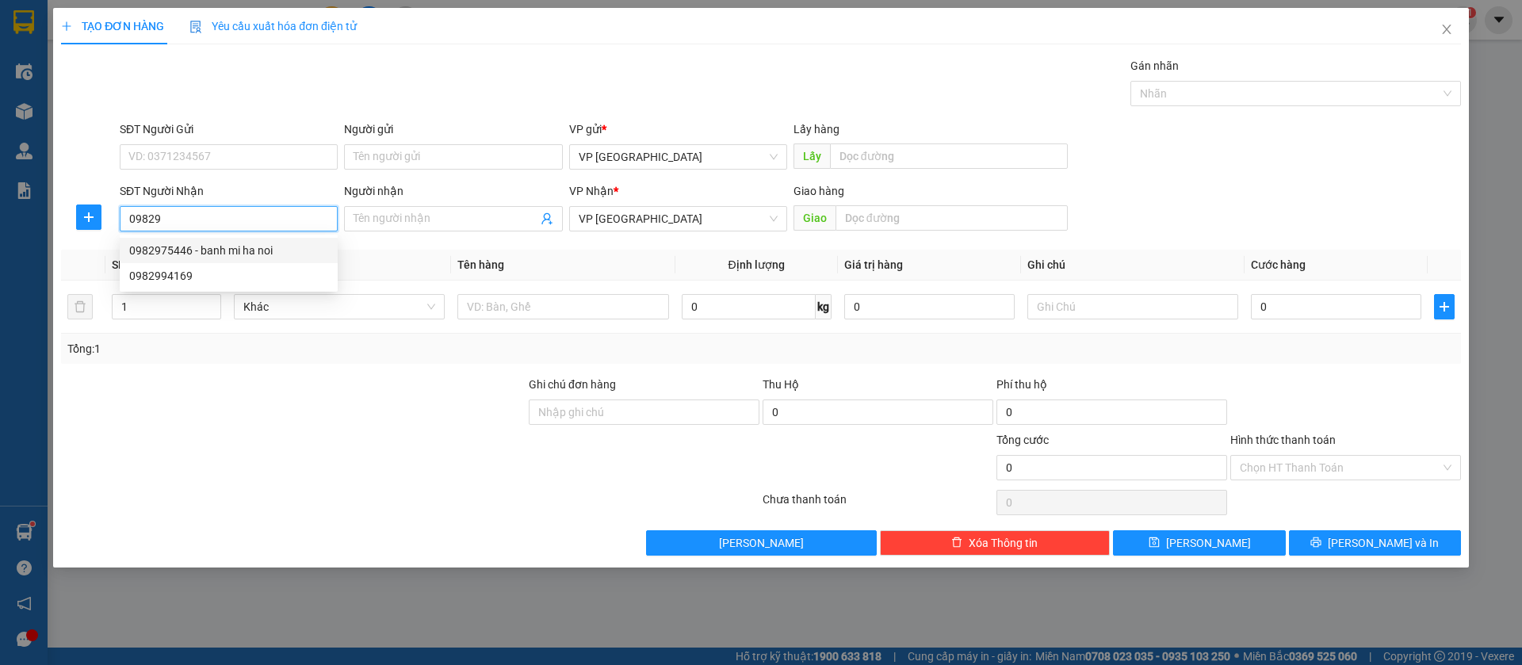
click at [249, 245] on div "0982975446 - banh mi ha noi" at bounding box center [228, 250] width 199 height 17
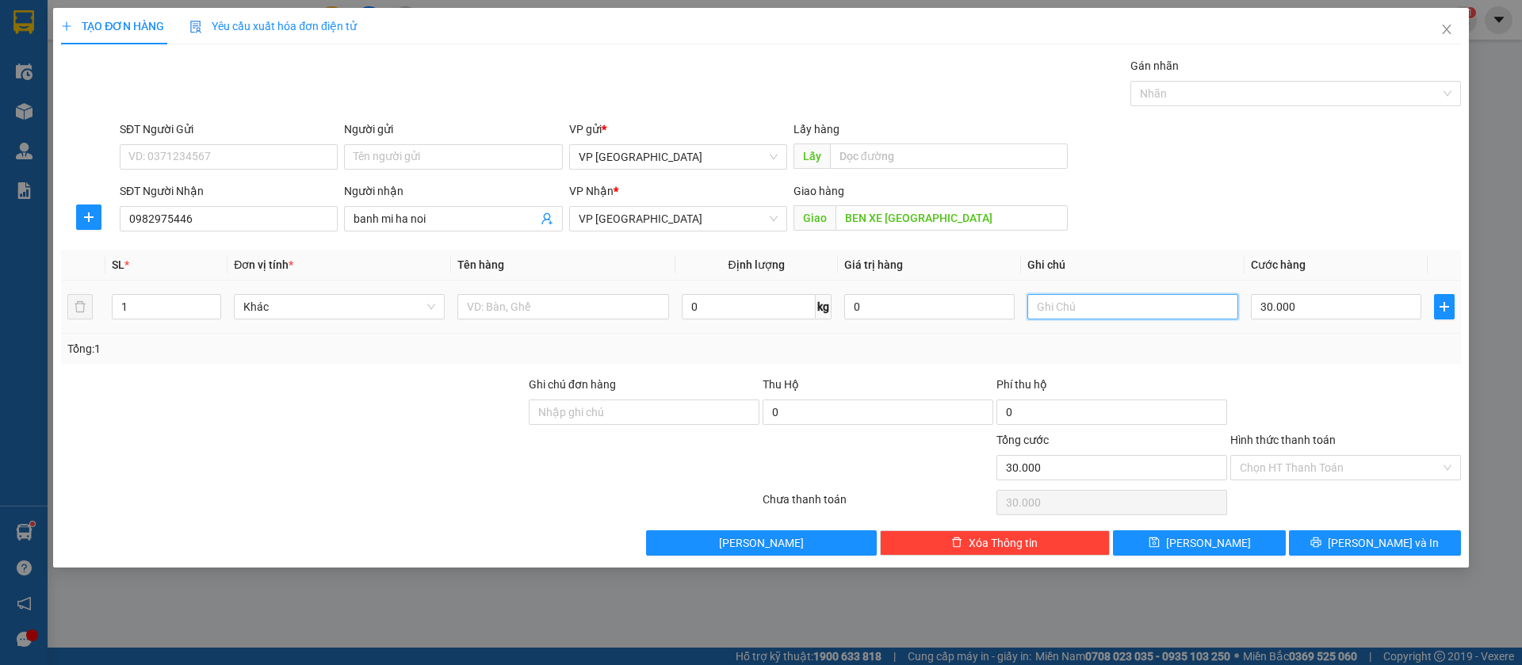
click at [1146, 313] on input "text" at bounding box center [1132, 306] width 211 height 25
click at [1271, 308] on input "30.000" at bounding box center [1336, 306] width 170 height 25
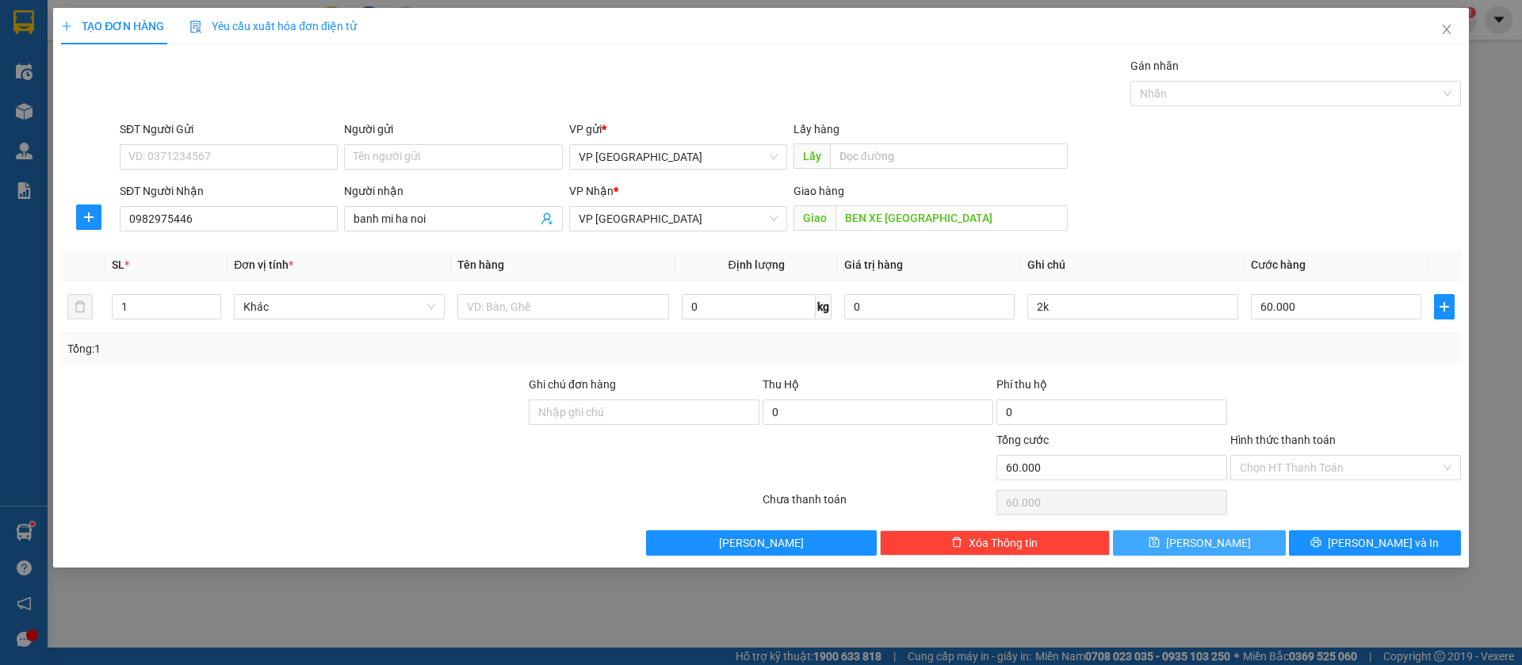
click at [1257, 537] on button "[PERSON_NAME]" at bounding box center [1199, 542] width 172 height 25
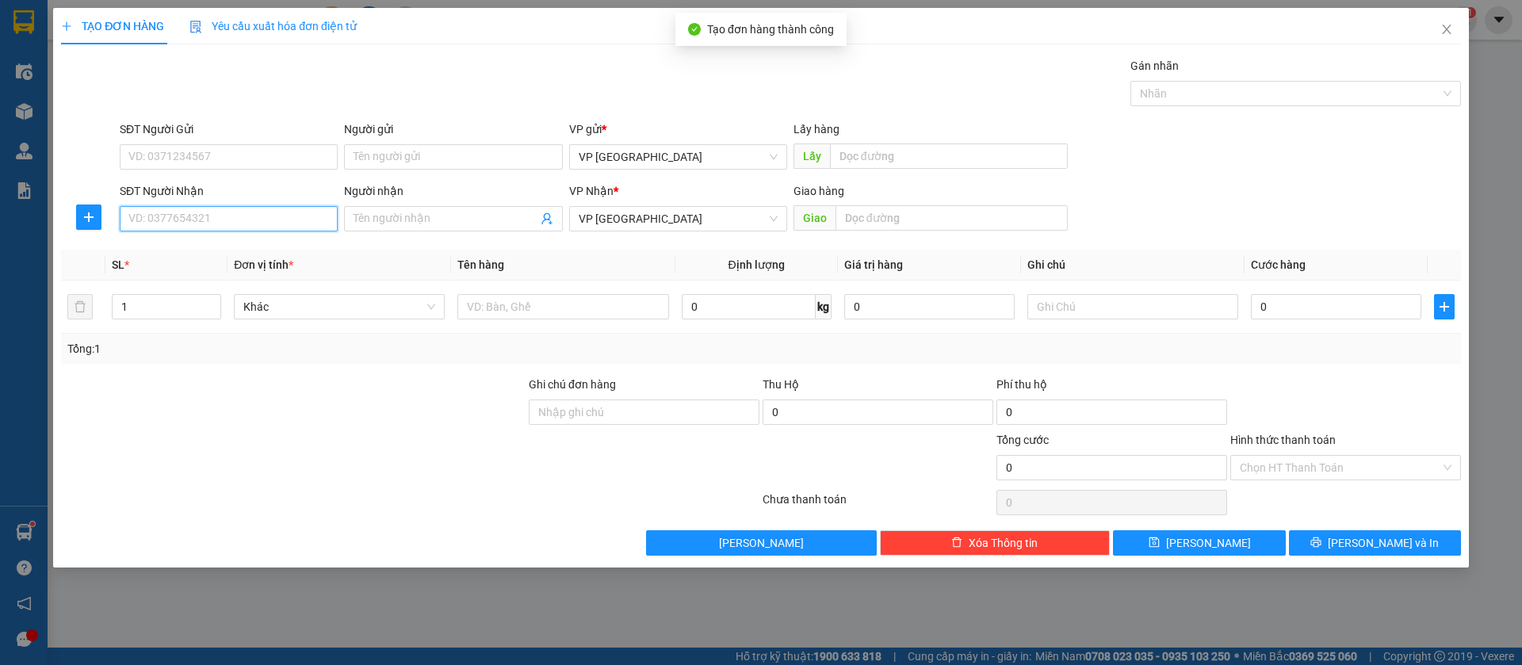
click at [256, 215] on input "SĐT Người Nhận" at bounding box center [229, 218] width 218 height 25
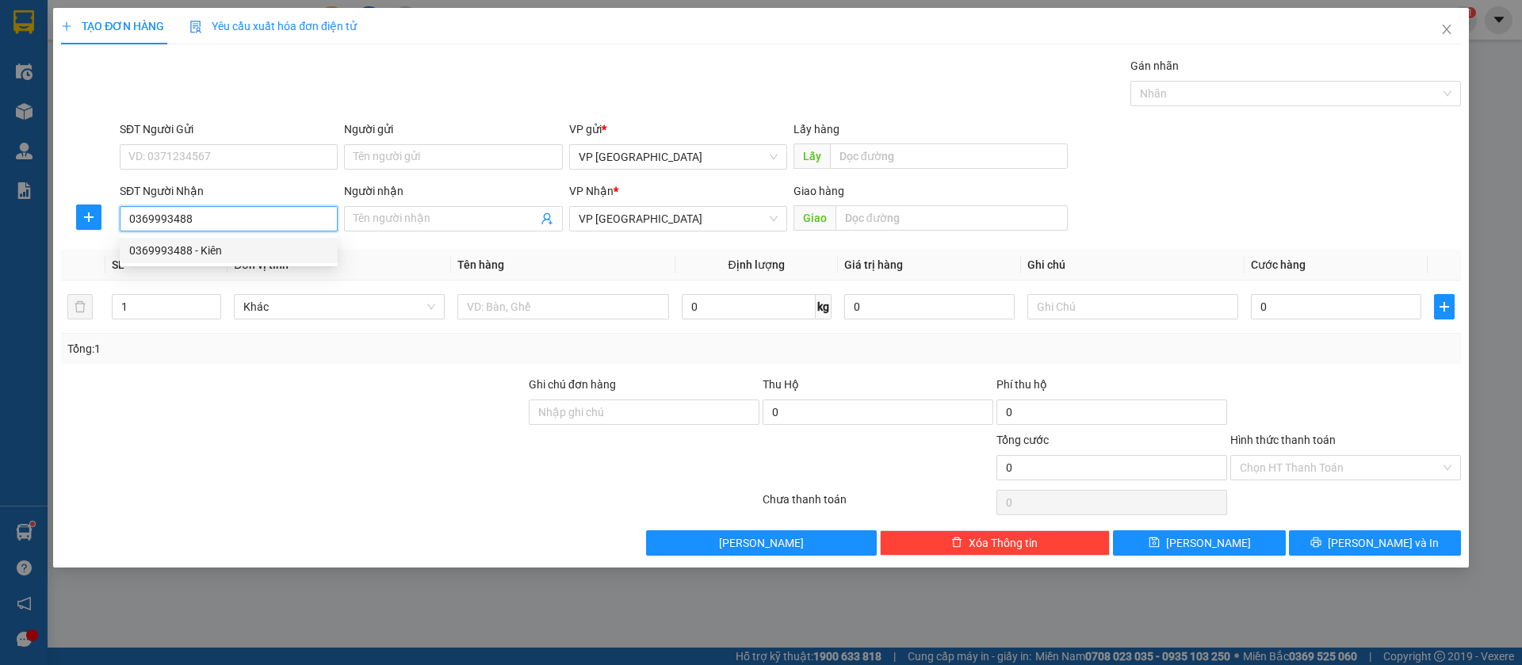
click at [262, 248] on div "0369993488 - Kiên" at bounding box center [228, 250] width 199 height 17
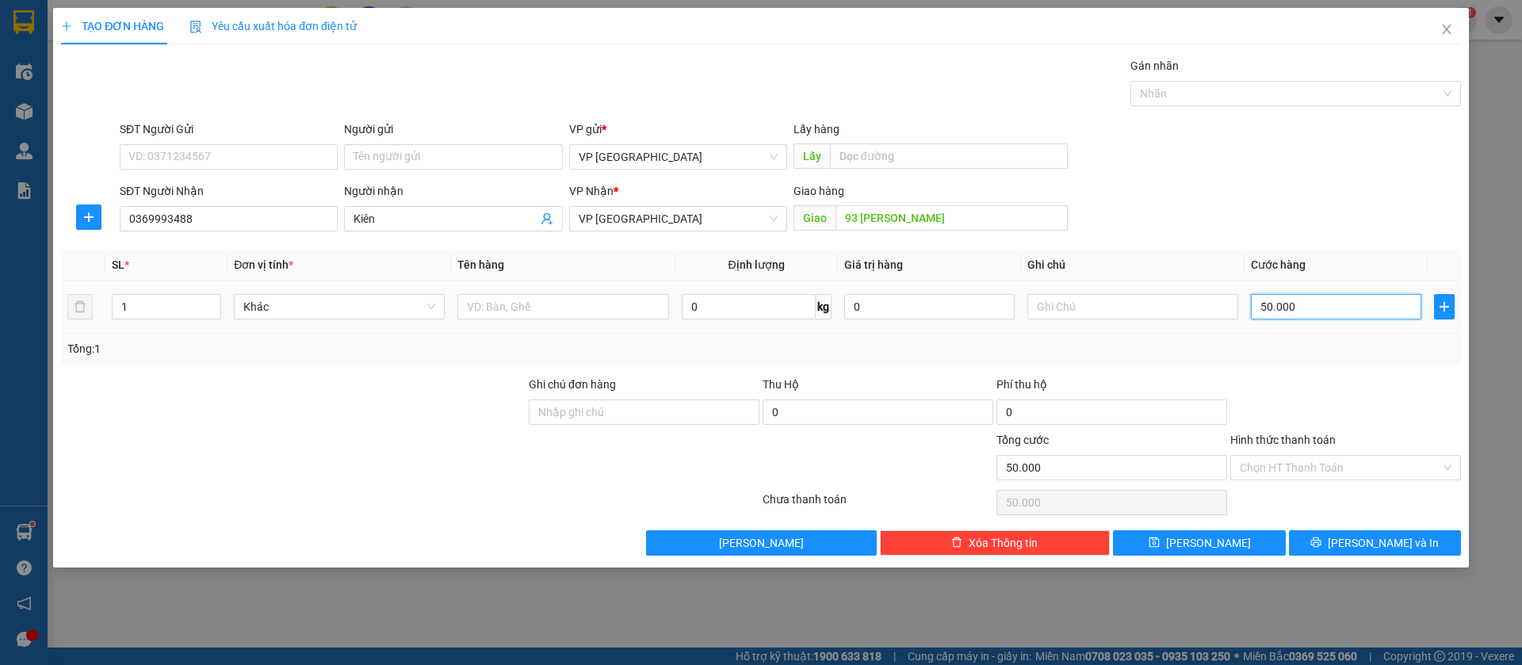
click at [1303, 303] on input "50.000" at bounding box center [1336, 306] width 170 height 25
click at [1238, 536] on button "[PERSON_NAME]" at bounding box center [1199, 542] width 172 height 25
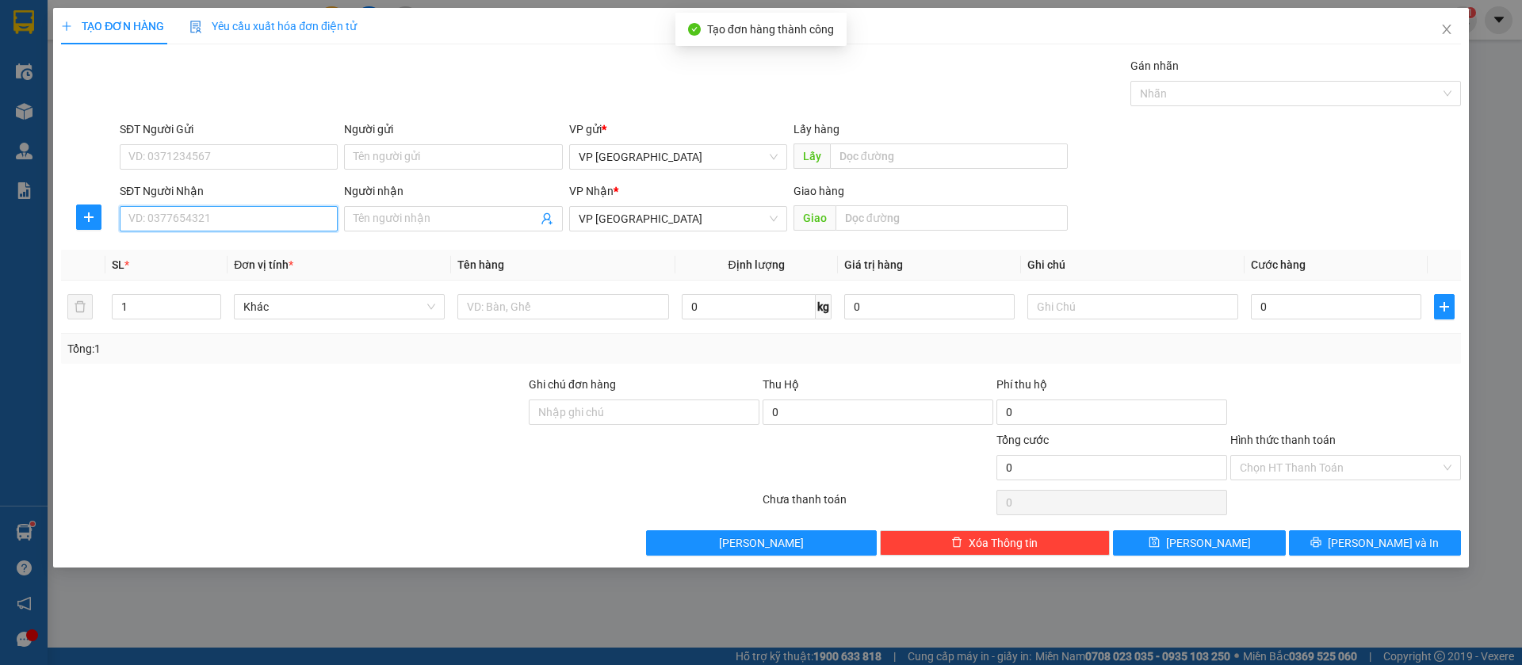
click at [305, 215] on input "SĐT Người Nhận" at bounding box center [229, 218] width 218 height 25
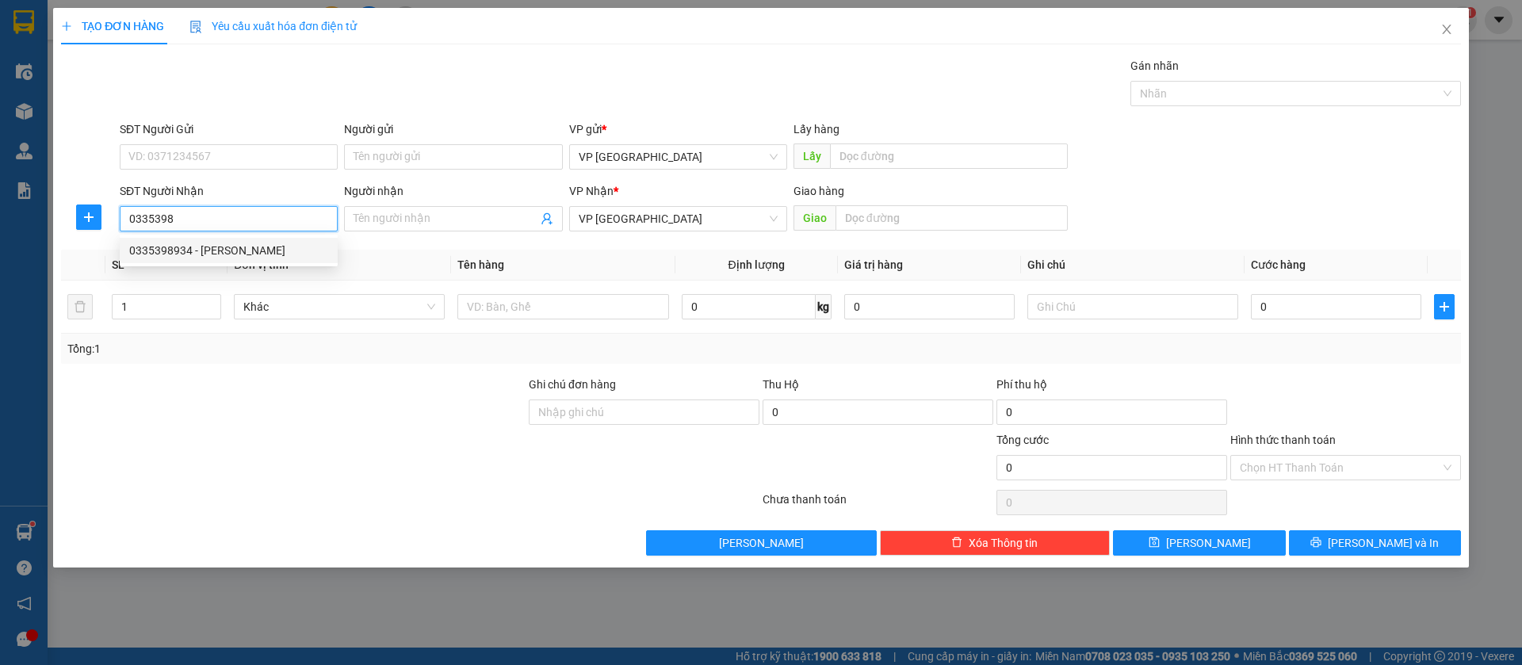
click at [280, 247] on div "0335398934 - [PERSON_NAME]" at bounding box center [228, 250] width 199 height 17
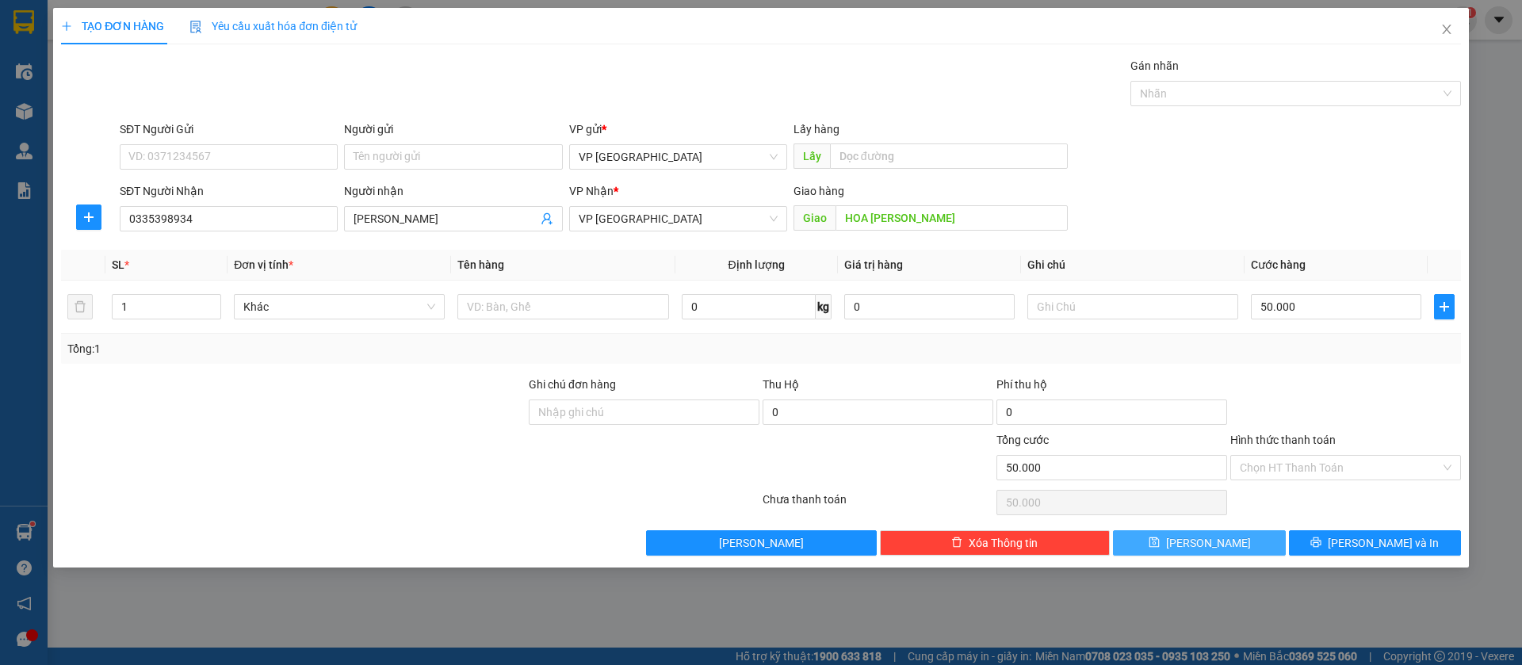
drag, startPoint x: 1239, startPoint y: 538, endPoint x: 1166, endPoint y: 545, distance: 73.3
click at [1239, 540] on button "[PERSON_NAME]" at bounding box center [1199, 542] width 172 height 25
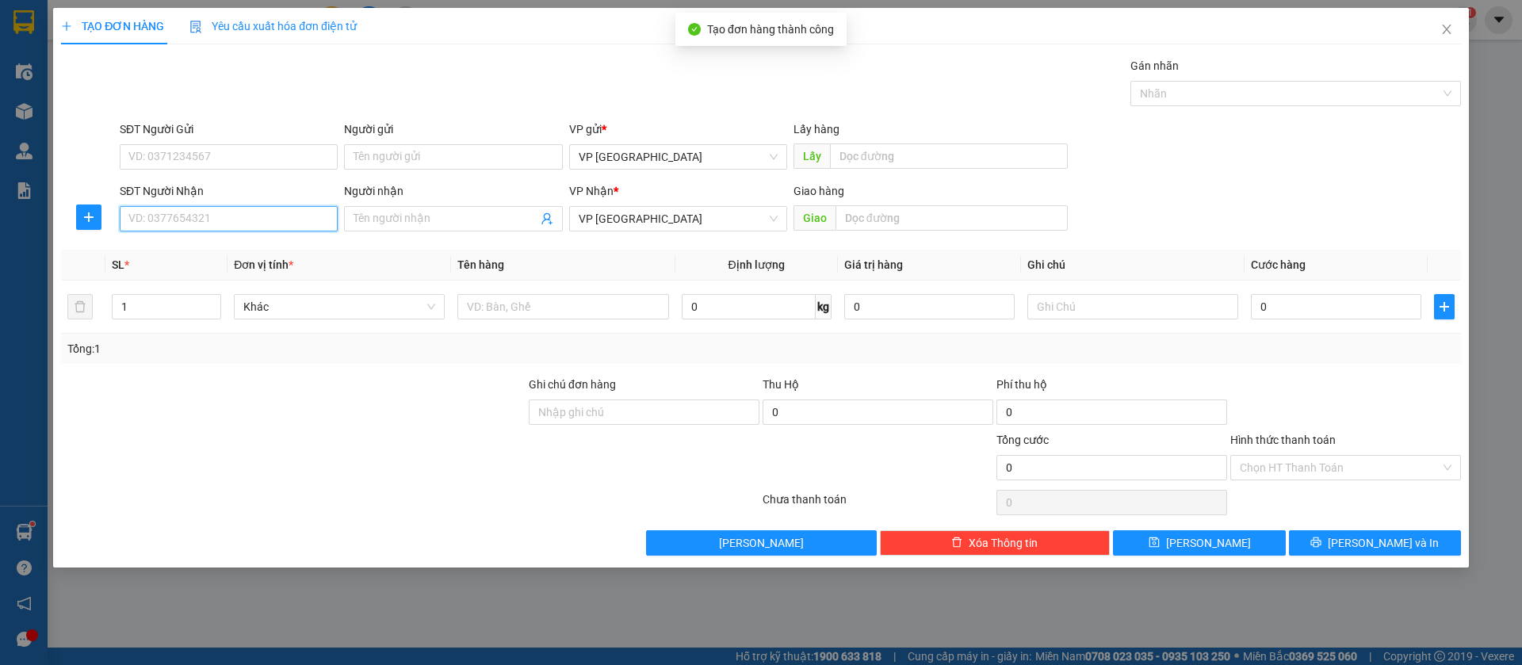
click at [276, 225] on input "SĐT Người Nhận" at bounding box center [229, 218] width 218 height 25
click at [285, 247] on div "0967485454" at bounding box center [228, 250] width 199 height 17
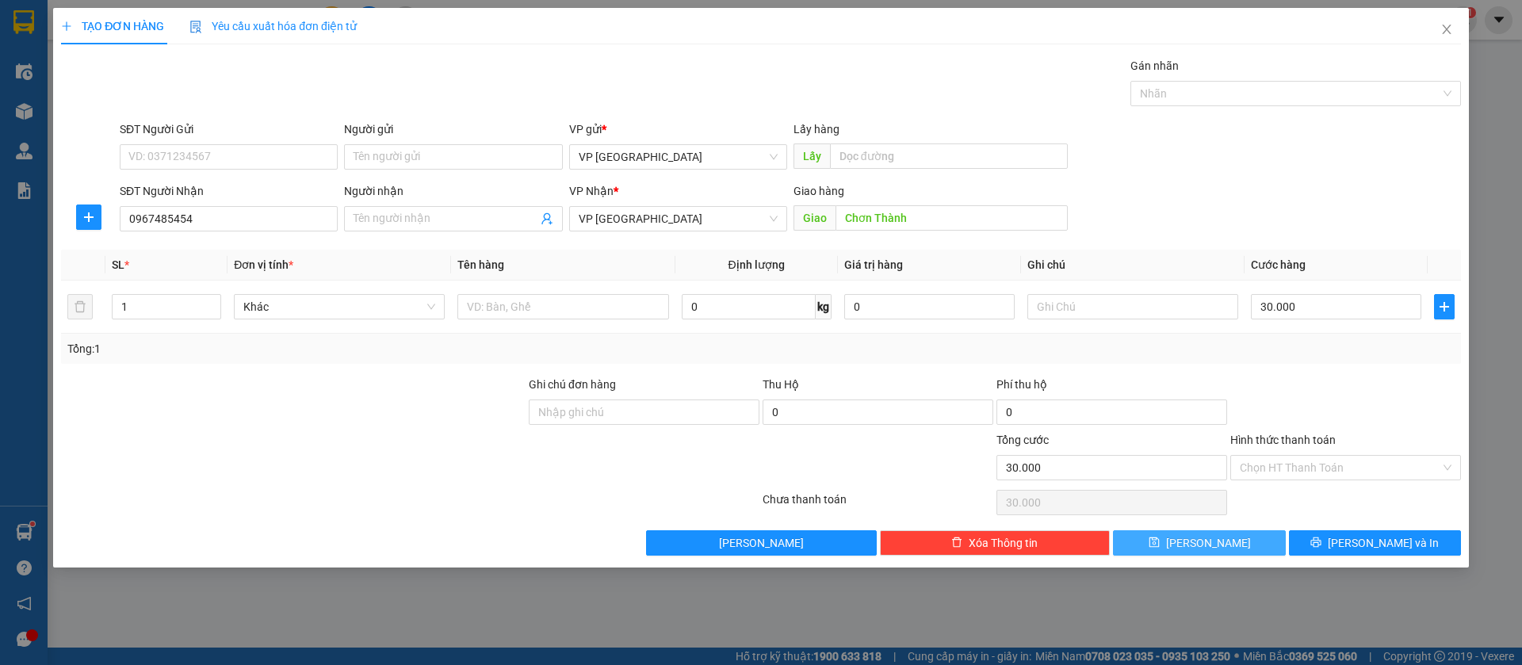
click at [1216, 539] on span "[PERSON_NAME]" at bounding box center [1208, 542] width 85 height 17
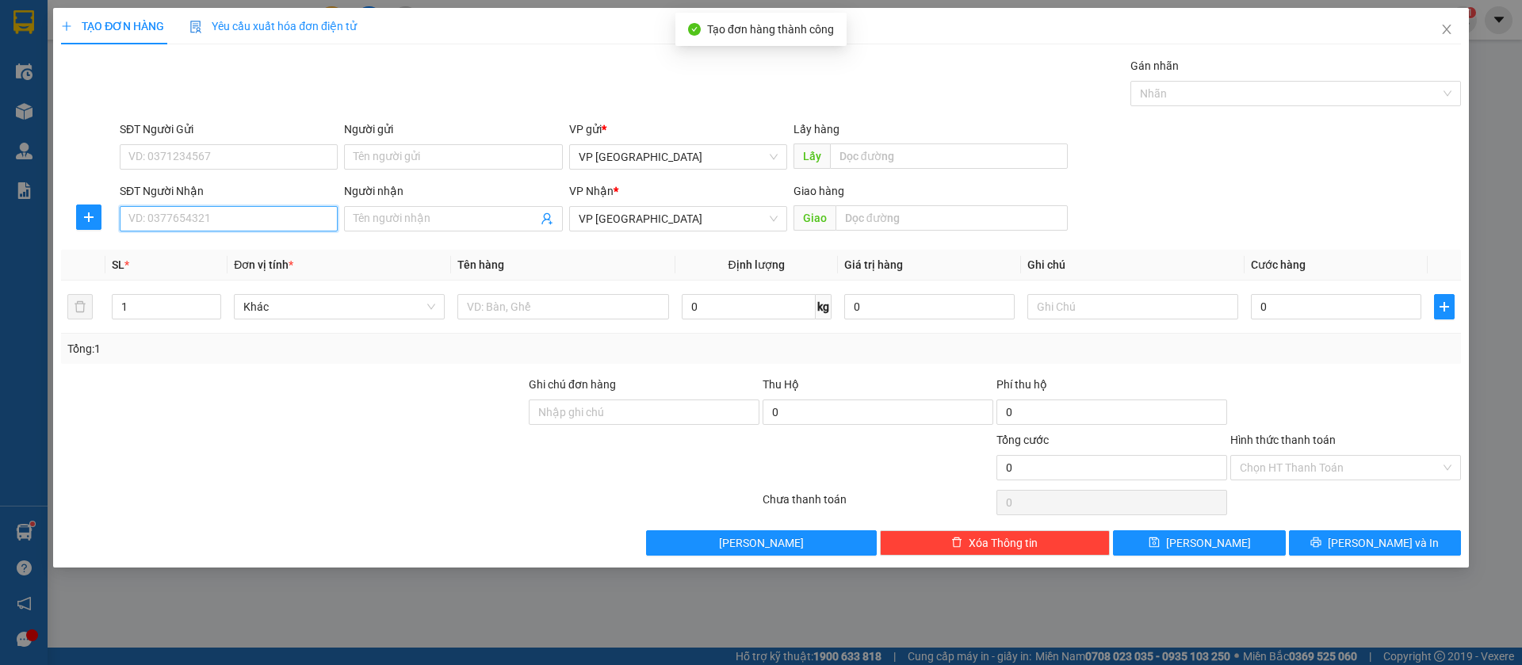
click at [331, 216] on input "SĐT Người Nhận" at bounding box center [229, 218] width 218 height 25
click at [306, 245] on div "0961060616 - [PERSON_NAME]" at bounding box center [228, 250] width 199 height 17
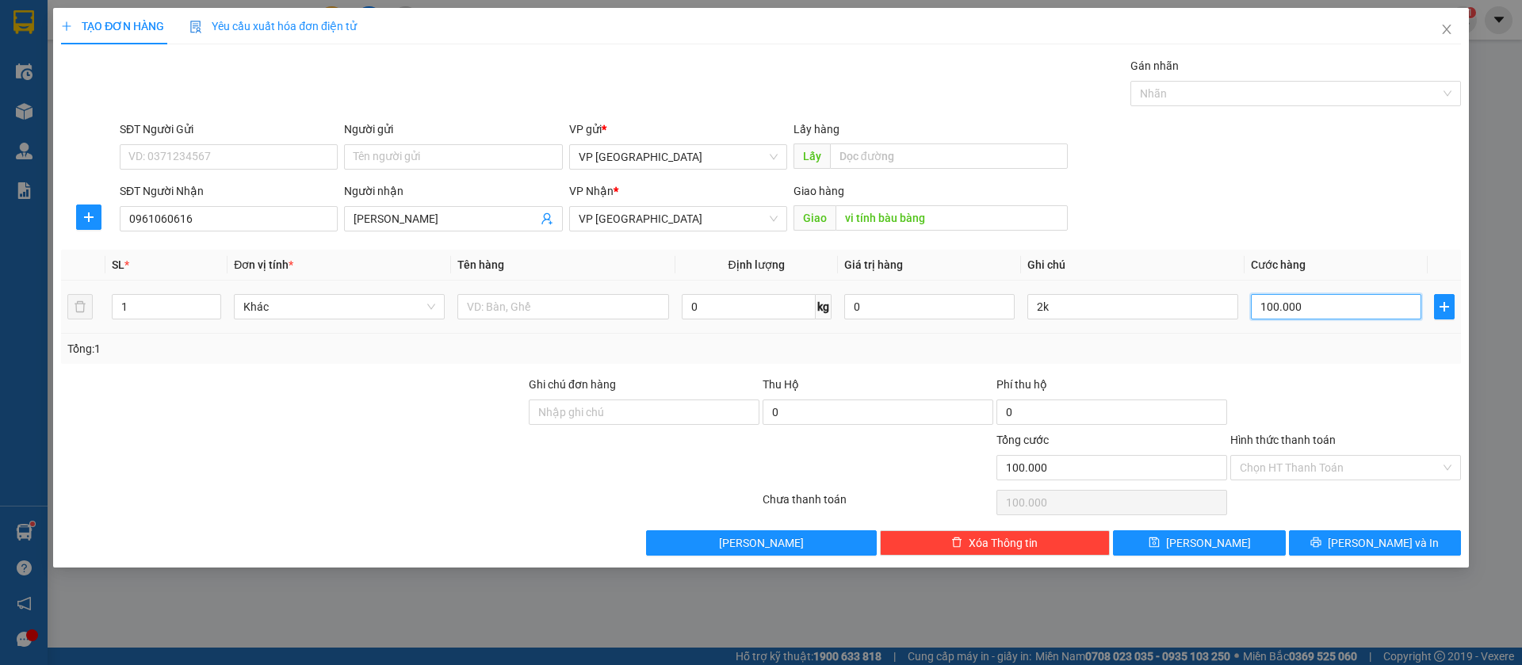
click at [1362, 309] on input "100.000" at bounding box center [1336, 306] width 170 height 25
click at [1225, 302] on input "2k" at bounding box center [1132, 306] width 211 height 25
click at [1213, 542] on span "[PERSON_NAME]" at bounding box center [1208, 542] width 85 height 17
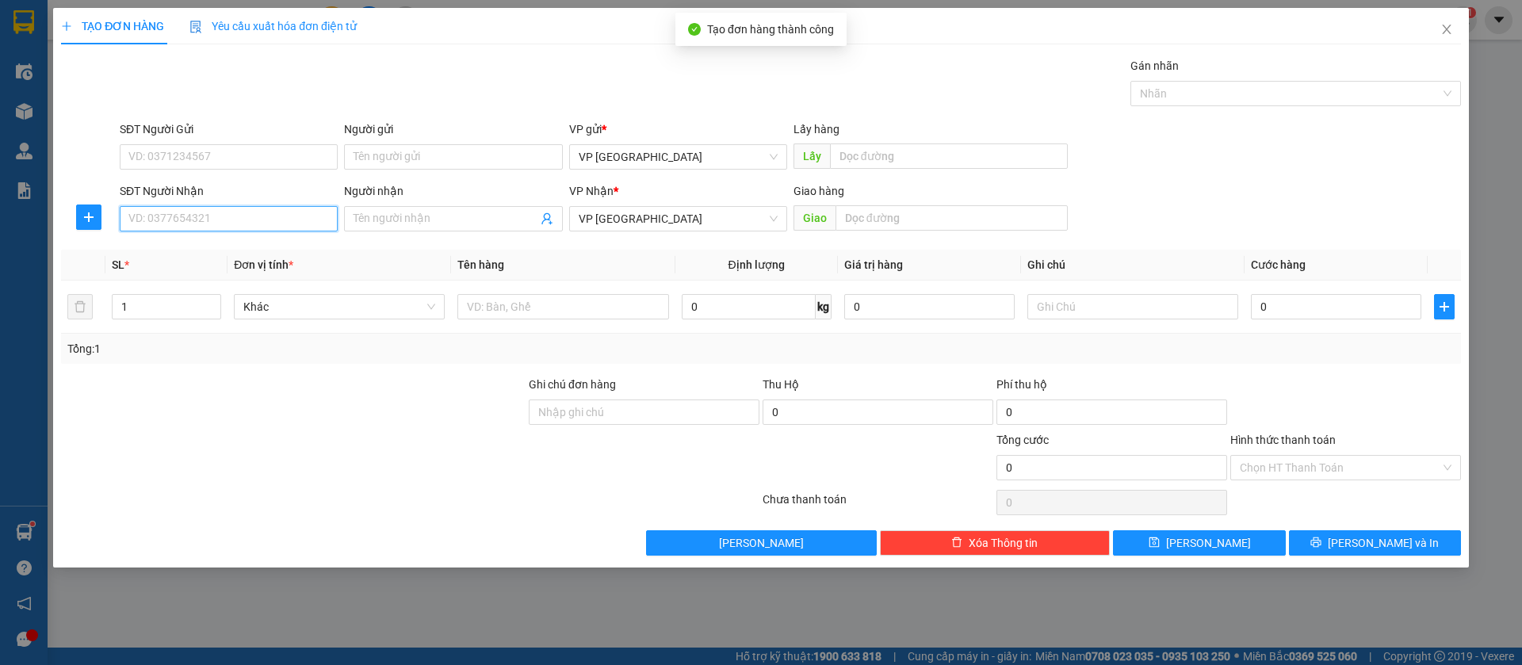
click at [269, 212] on input "SĐT Người Nhận" at bounding box center [229, 218] width 218 height 25
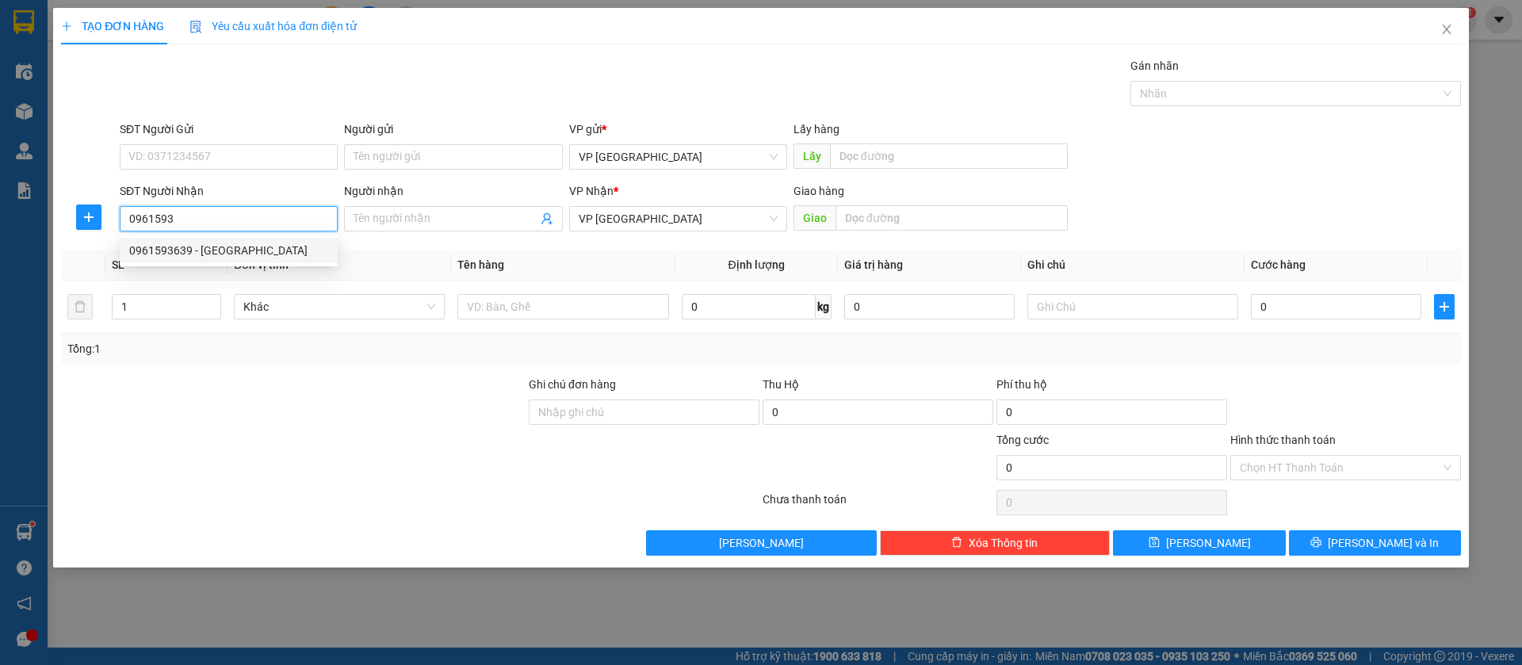
click at [207, 250] on div "0961593639 - [GEOGRAPHIC_DATA]" at bounding box center [228, 250] width 199 height 17
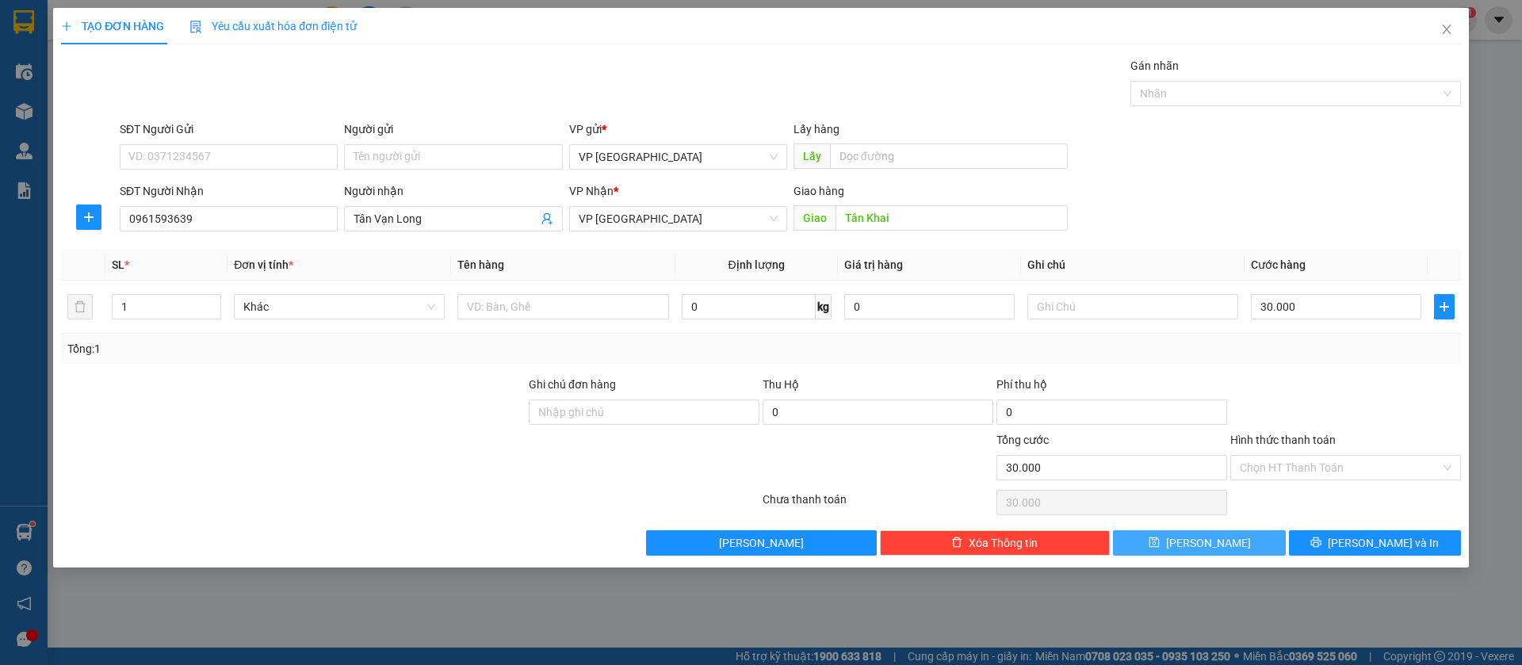
click at [1217, 544] on span "[PERSON_NAME]" at bounding box center [1208, 542] width 85 height 17
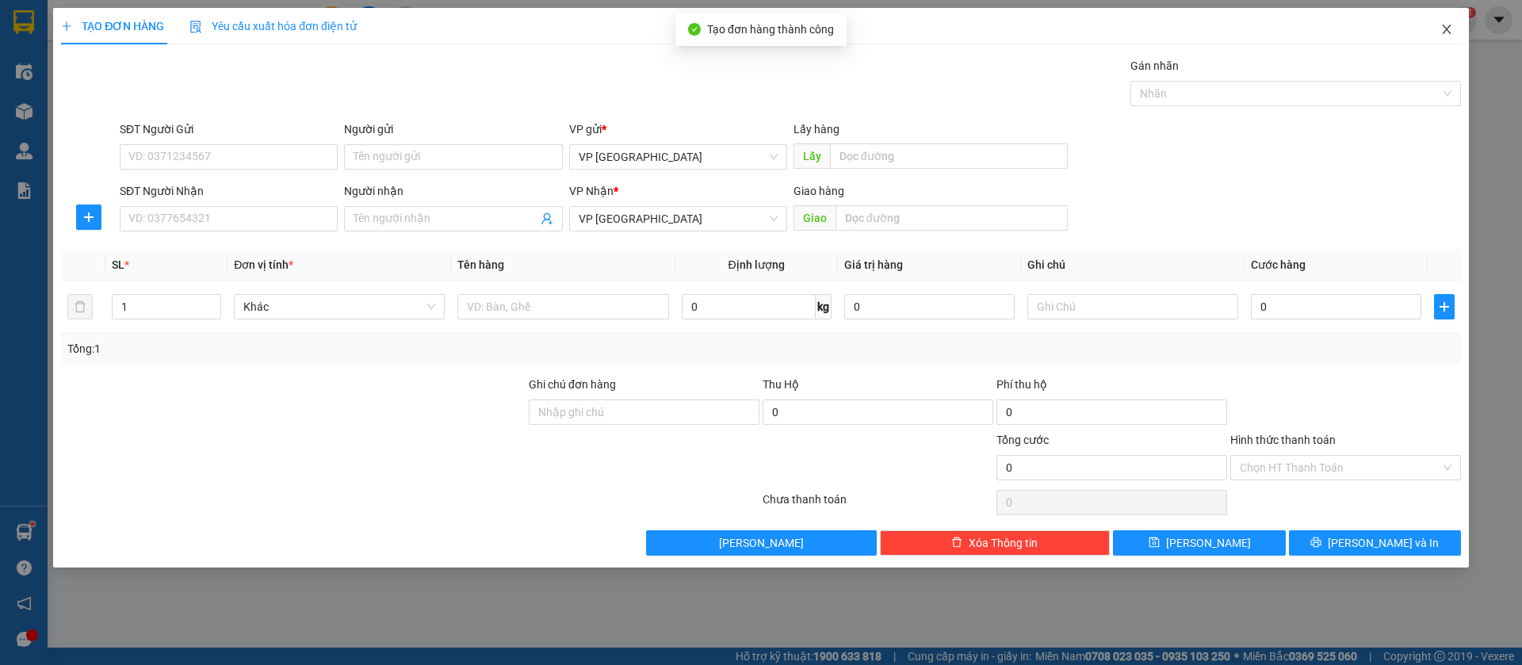
click at [1446, 31] on icon "close" at bounding box center [1446, 30] width 9 height 10
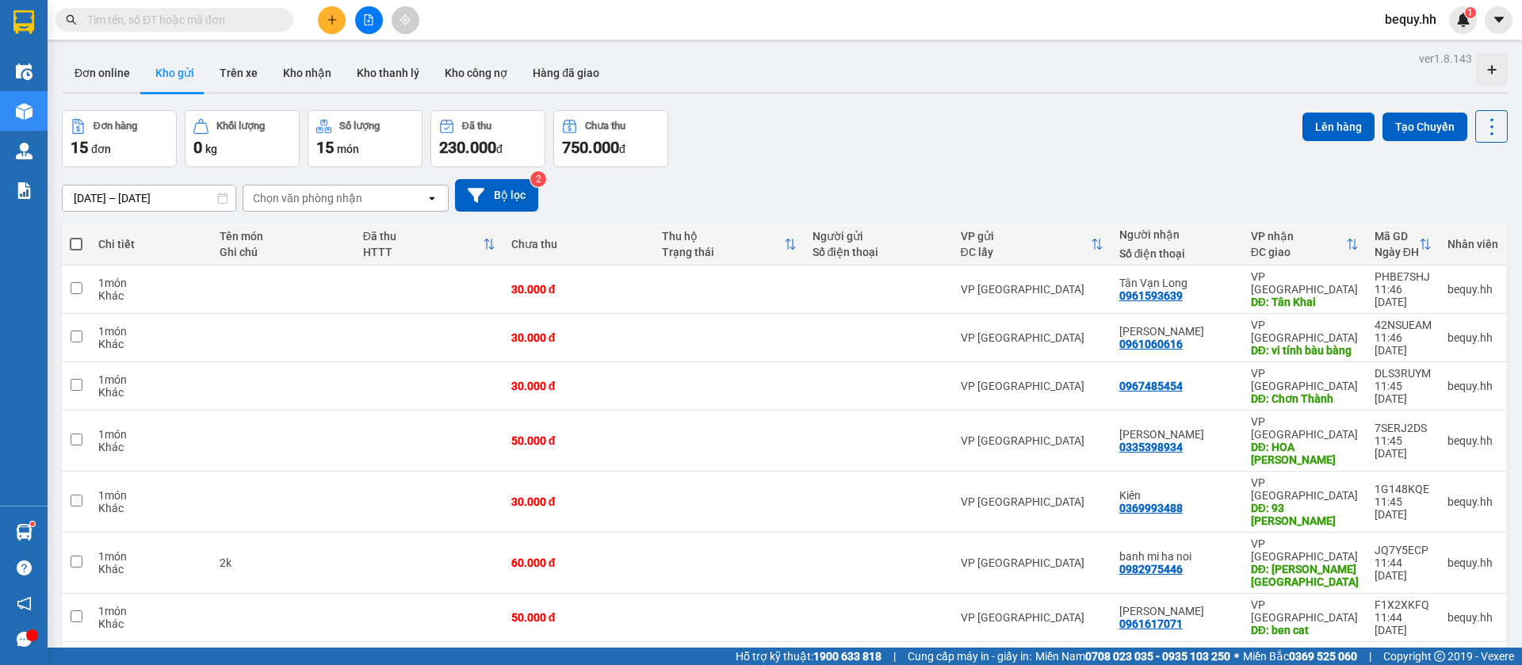
click at [78, 242] on span at bounding box center [76, 244] width 13 height 13
click at [76, 236] on input "checkbox" at bounding box center [76, 236] width 0 height 0
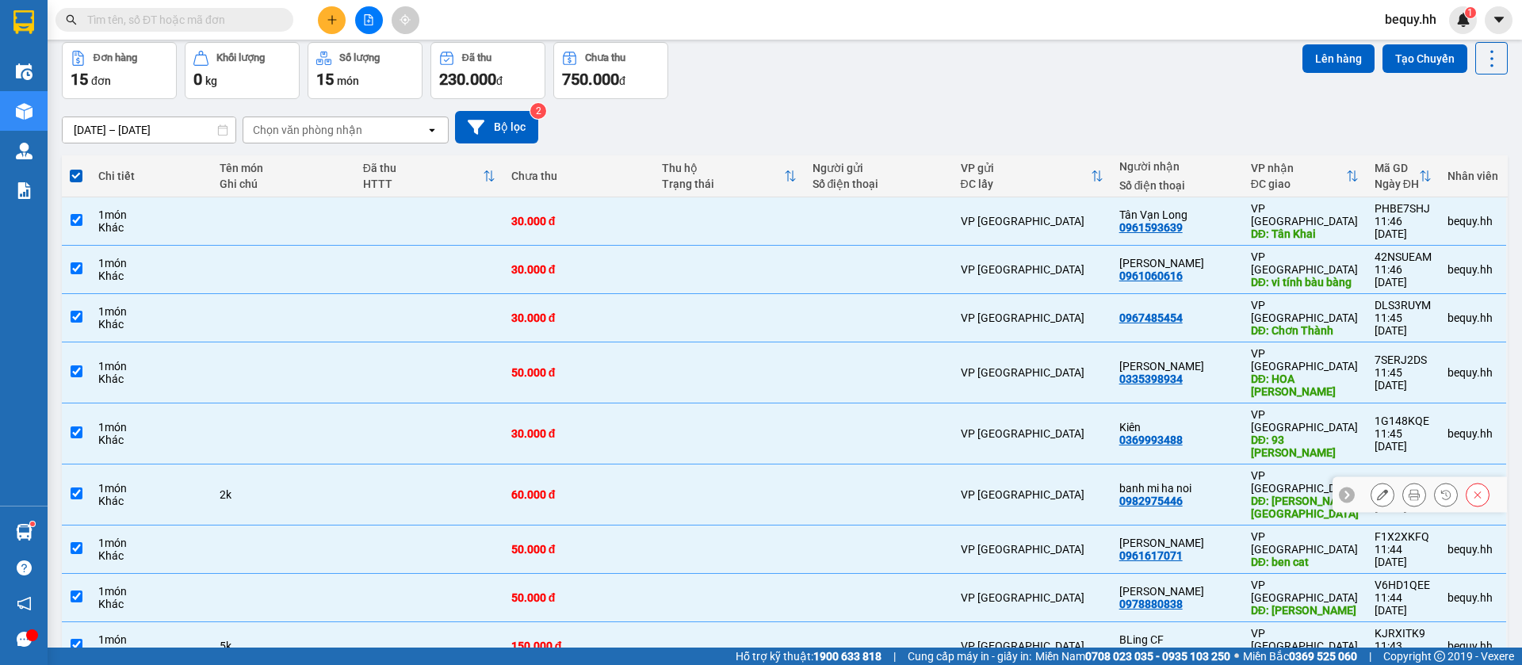
scroll to position [103, 0]
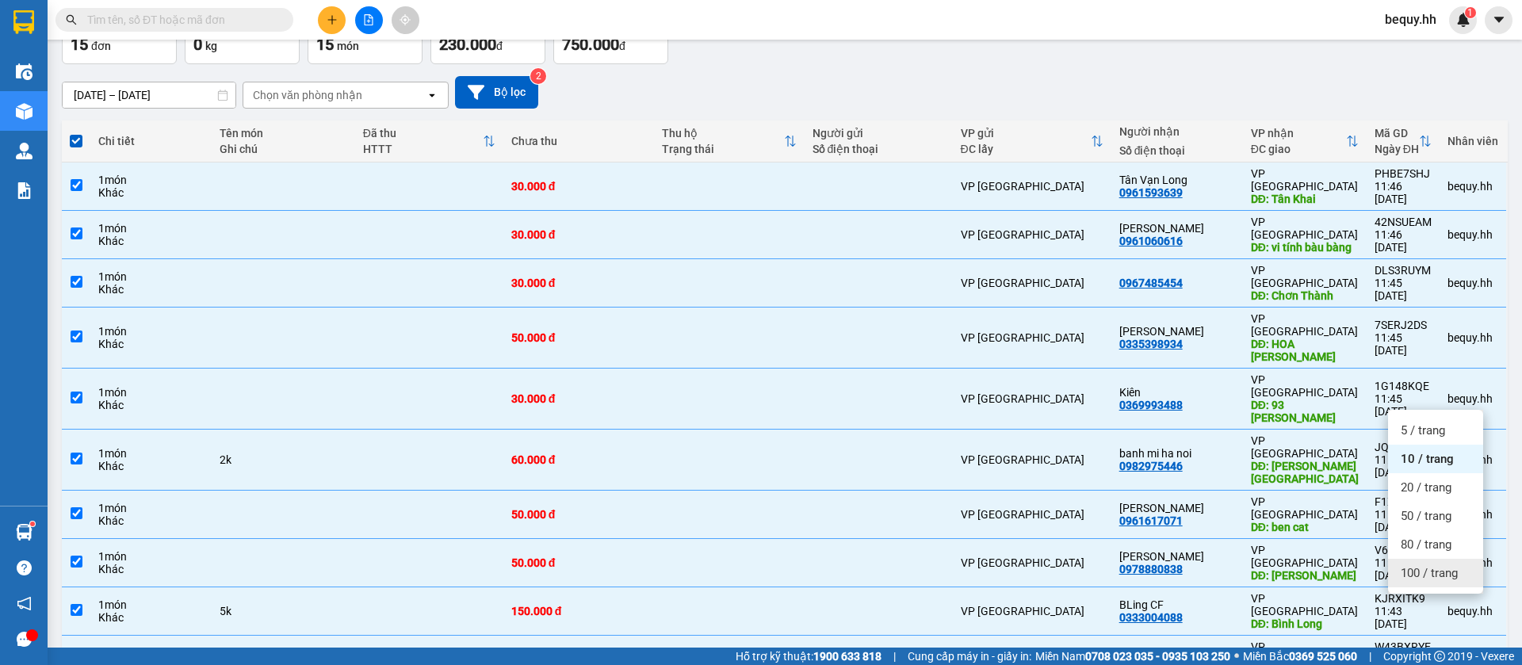
click at [1420, 571] on span "100 / trang" at bounding box center [1429, 573] width 57 height 16
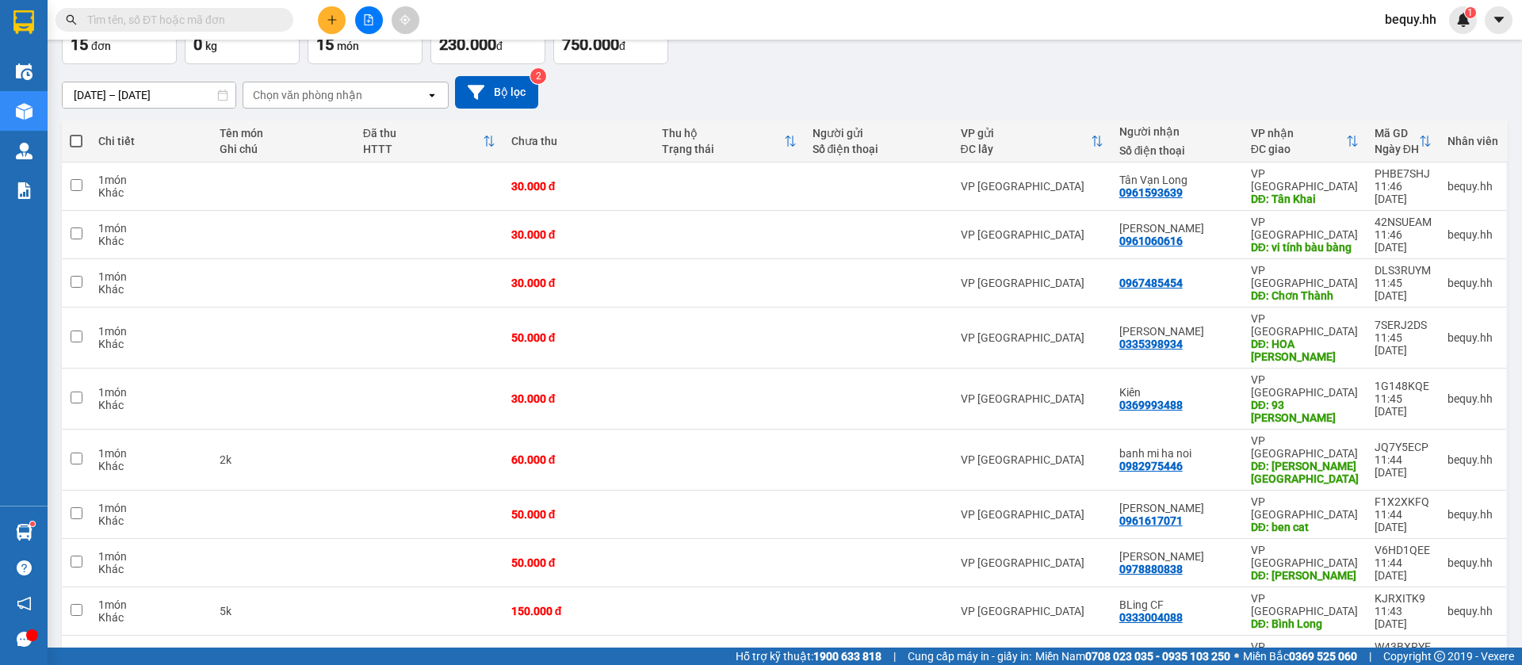
click at [77, 140] on span at bounding box center [76, 141] width 13 height 13
click at [76, 133] on input "checkbox" at bounding box center [76, 133] width 0 height 0
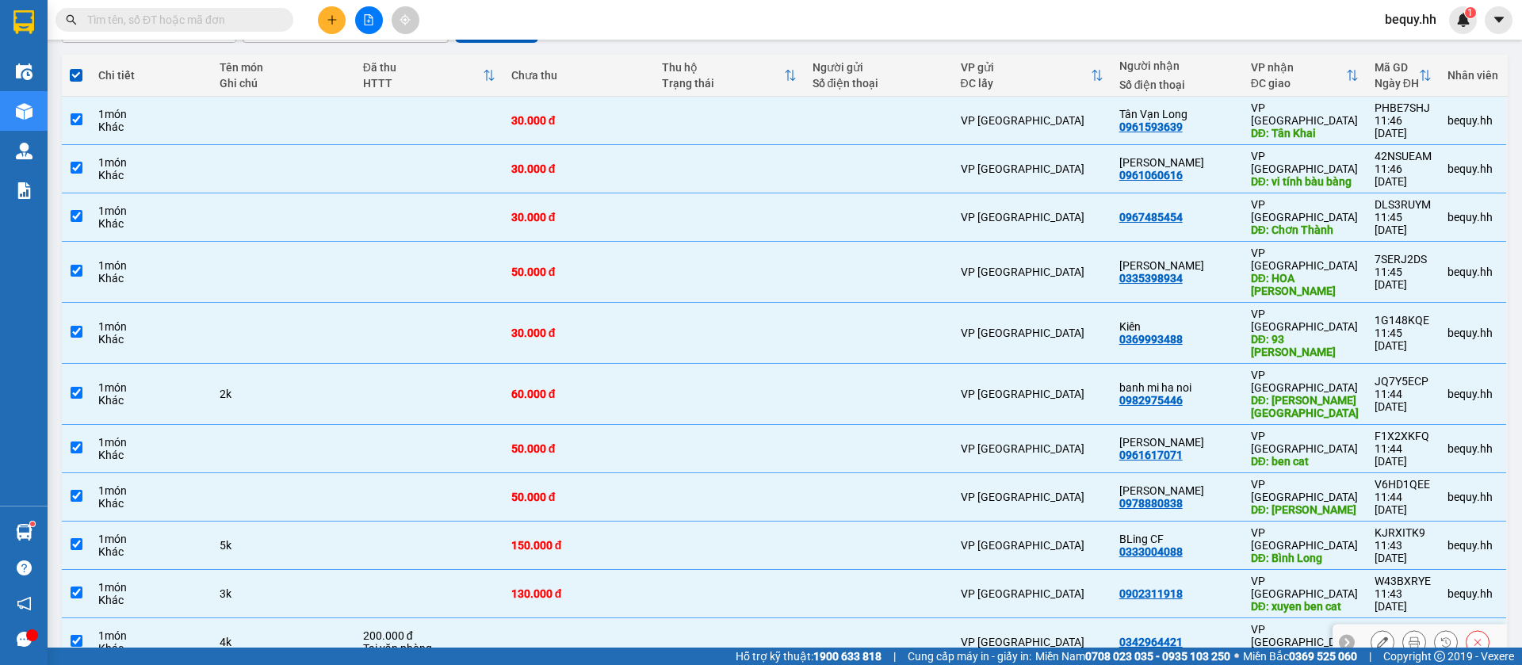
scroll to position [0, 0]
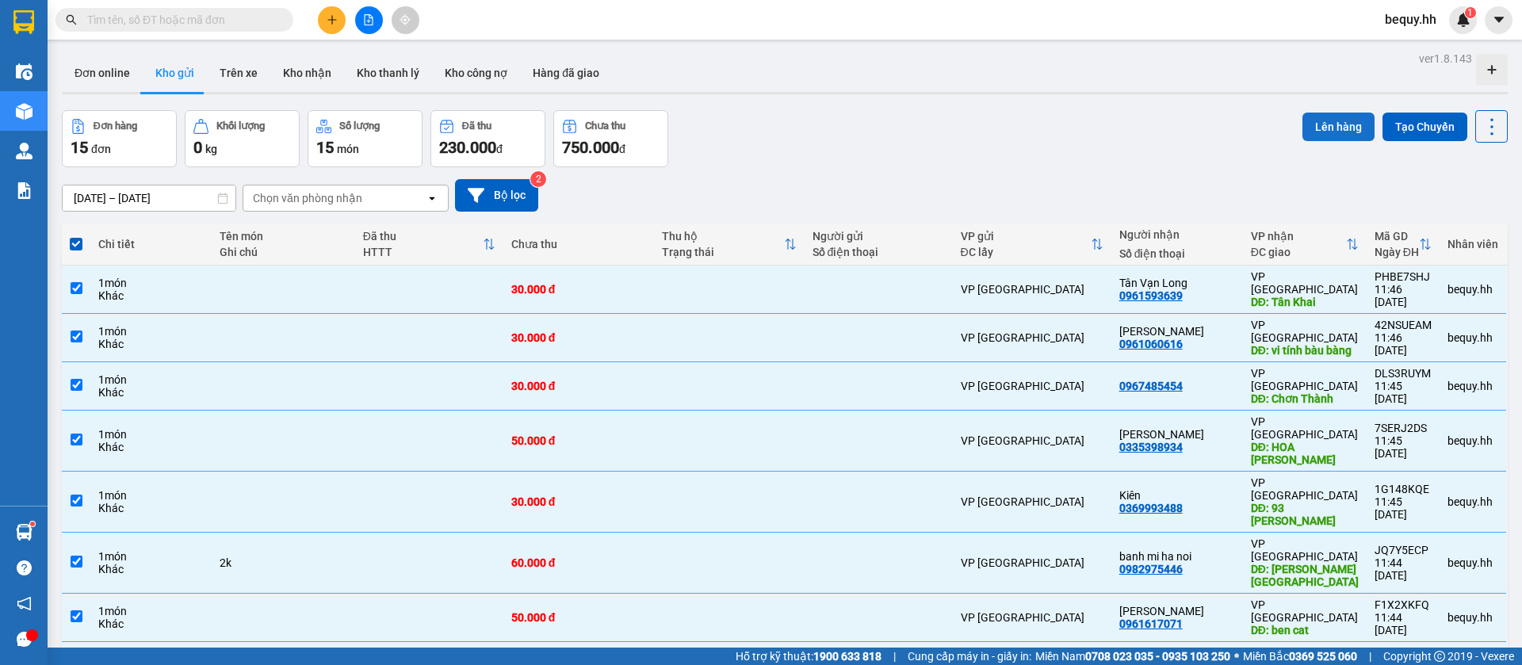
click at [1302, 117] on button "Lên hàng" at bounding box center [1338, 127] width 72 height 29
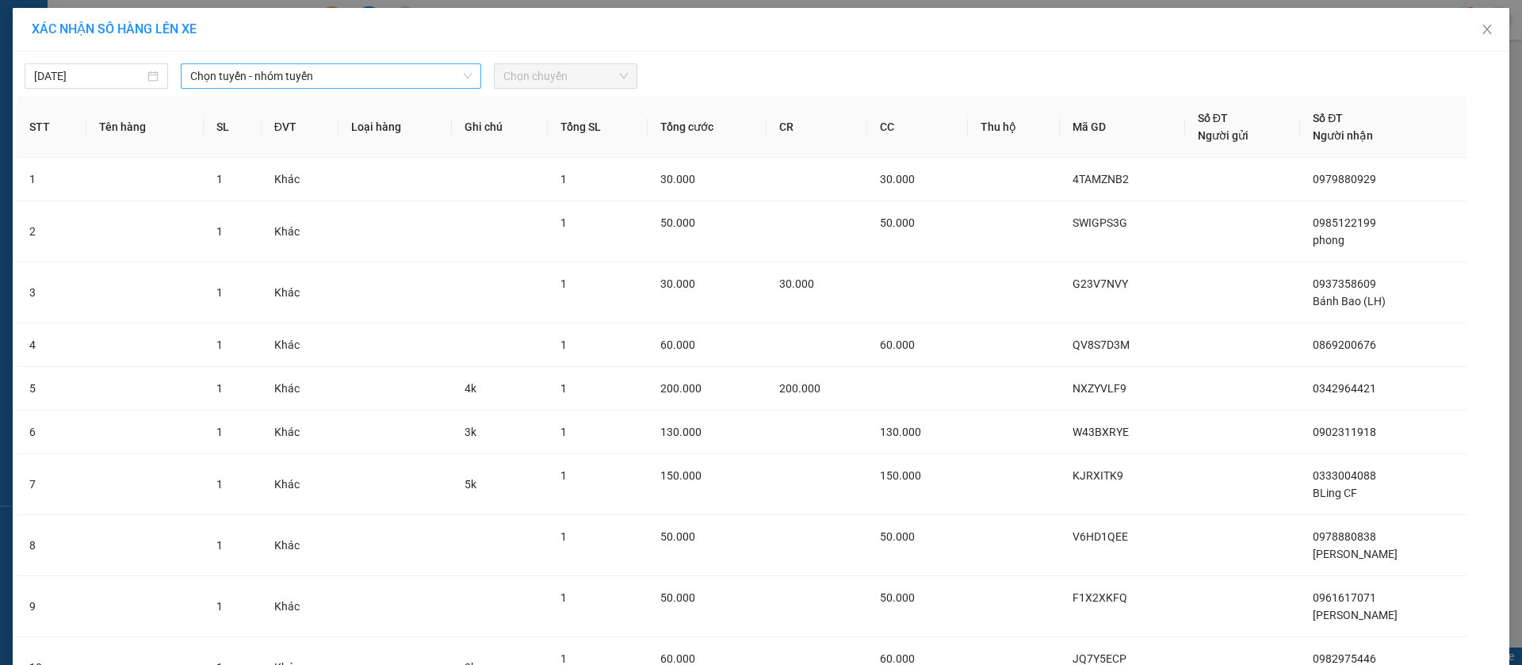
click at [430, 74] on span "Chọn tuyến - nhóm tuyến" at bounding box center [330, 76] width 281 height 24
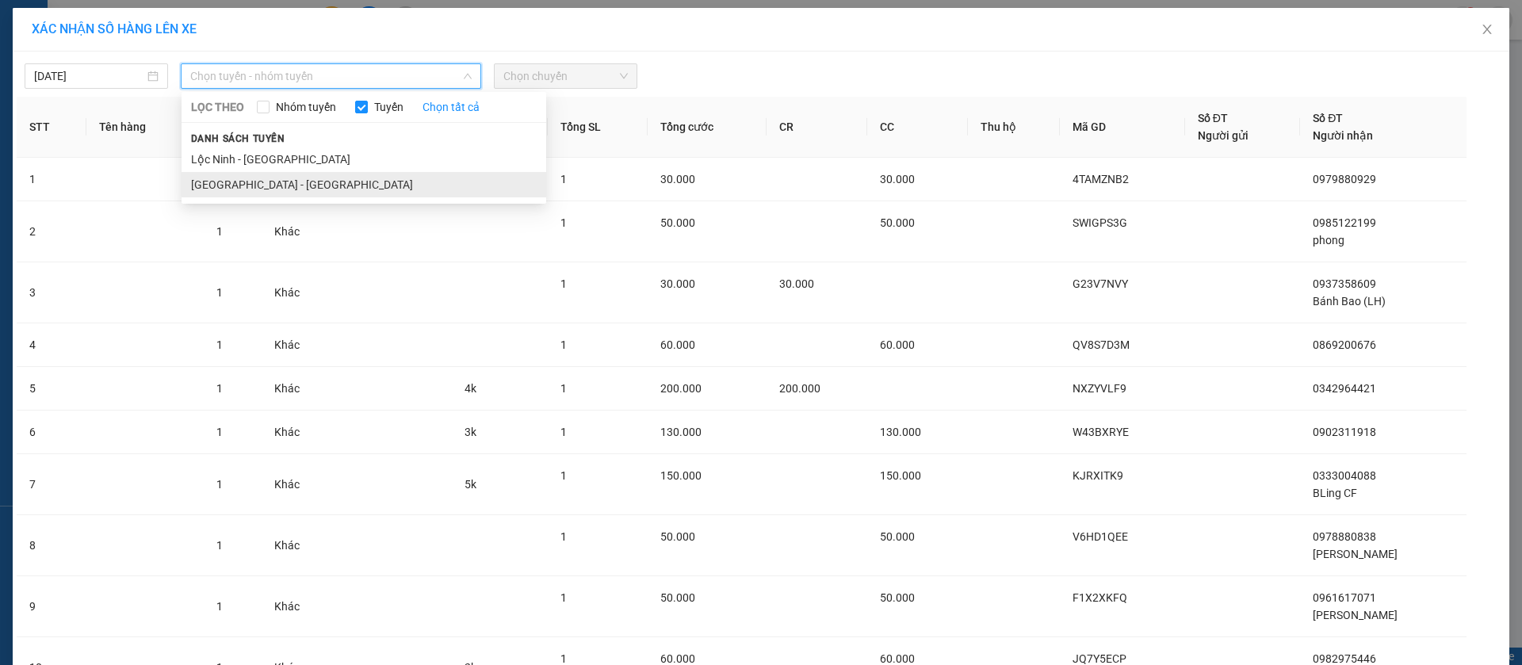
click at [288, 185] on li "[GEOGRAPHIC_DATA] - [GEOGRAPHIC_DATA]" at bounding box center [364, 184] width 365 height 25
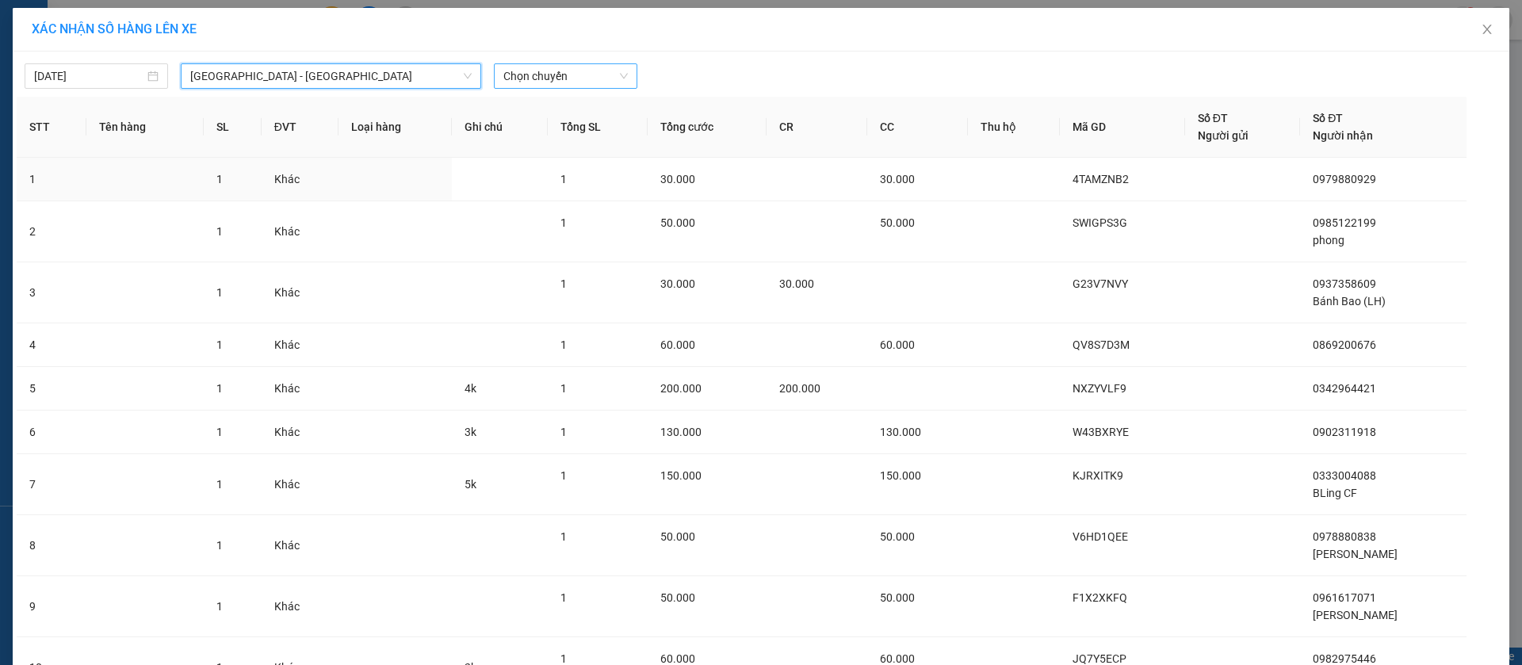
click at [575, 74] on span "Chọn chuyến" at bounding box center [565, 76] width 124 height 24
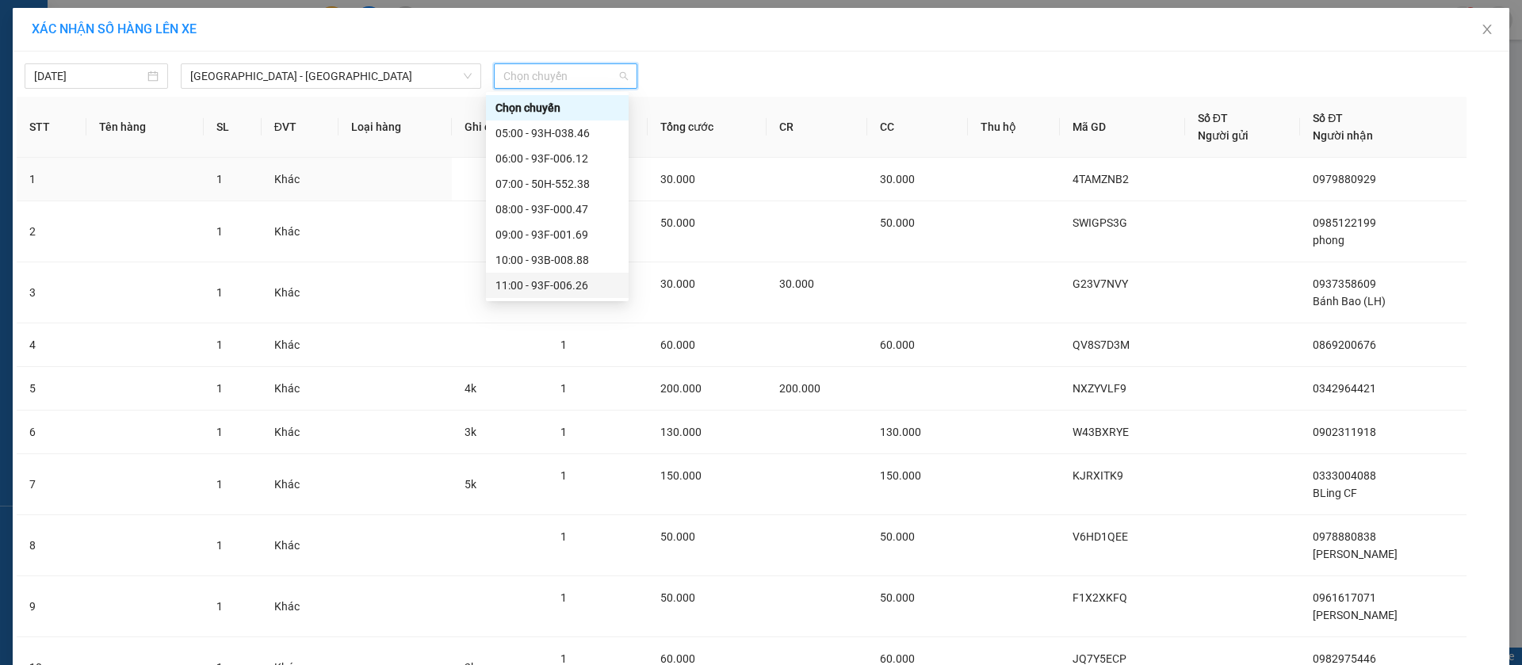
click at [538, 281] on div "11:00 - 93F-006.26" at bounding box center [557, 285] width 124 height 17
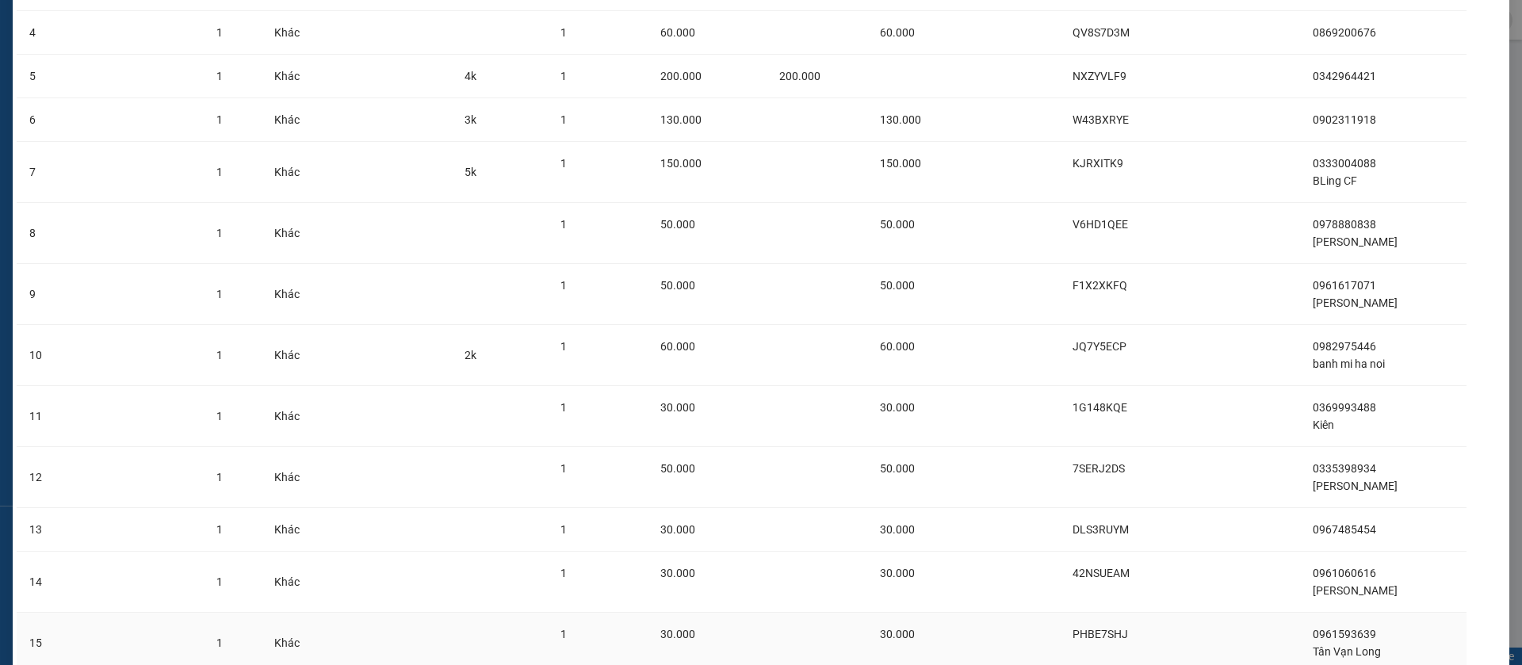
scroll to position [446, 0]
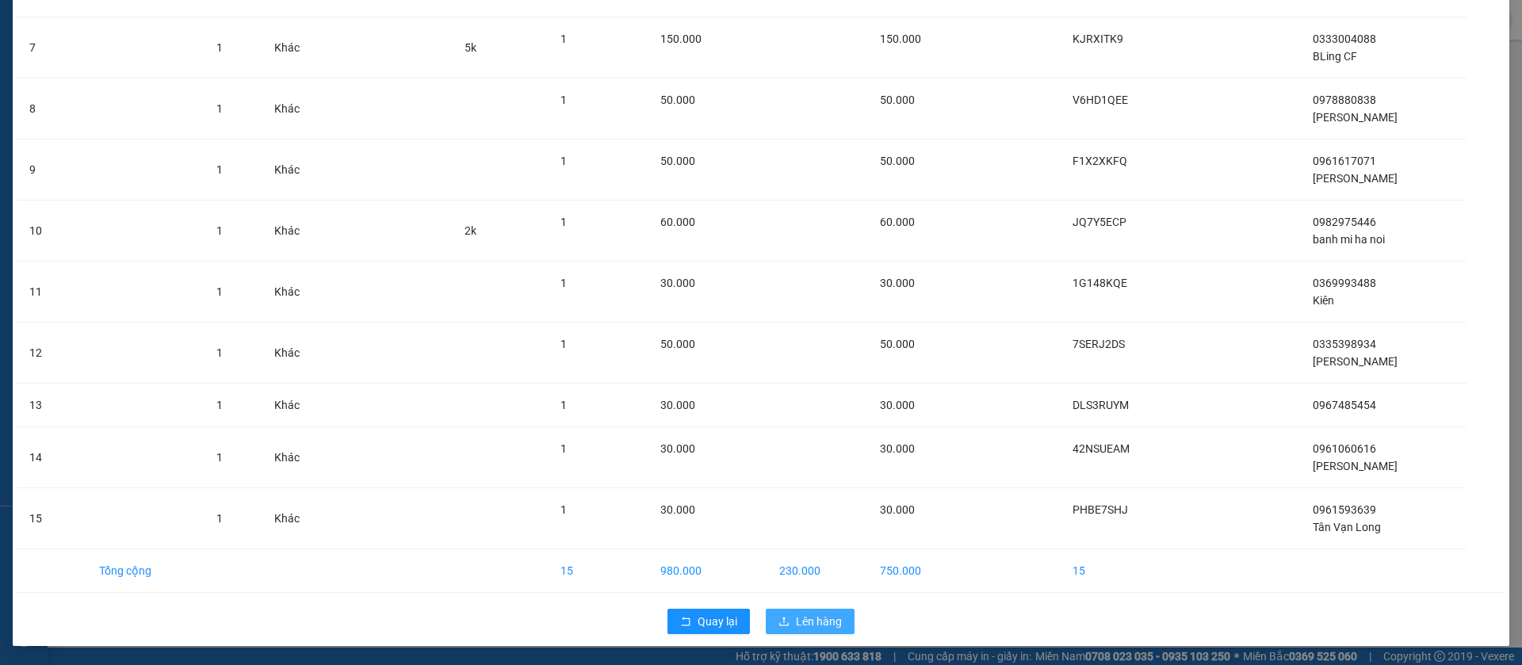
click at [816, 621] on span "Lên hàng" at bounding box center [819, 621] width 46 height 17
